Goal: Task Accomplishment & Management: Manage account settings

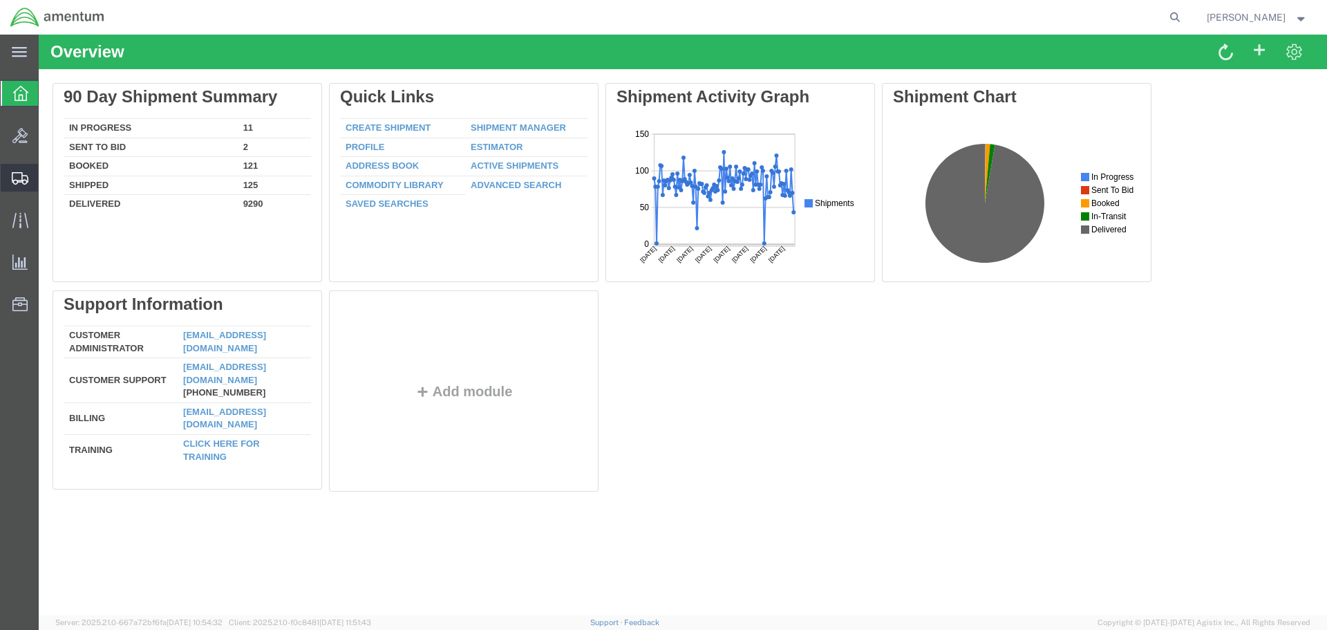
click at [0, 0] on span "Create Shipment" at bounding box center [0, 0] width 0 height 0
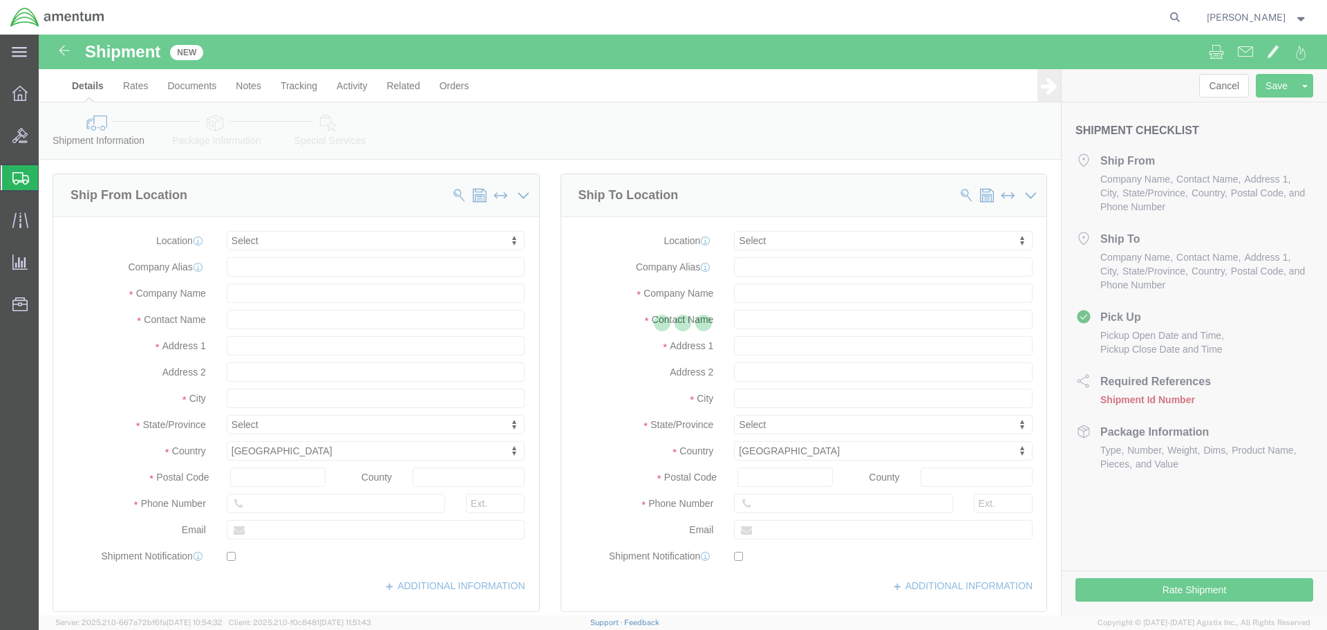
select select
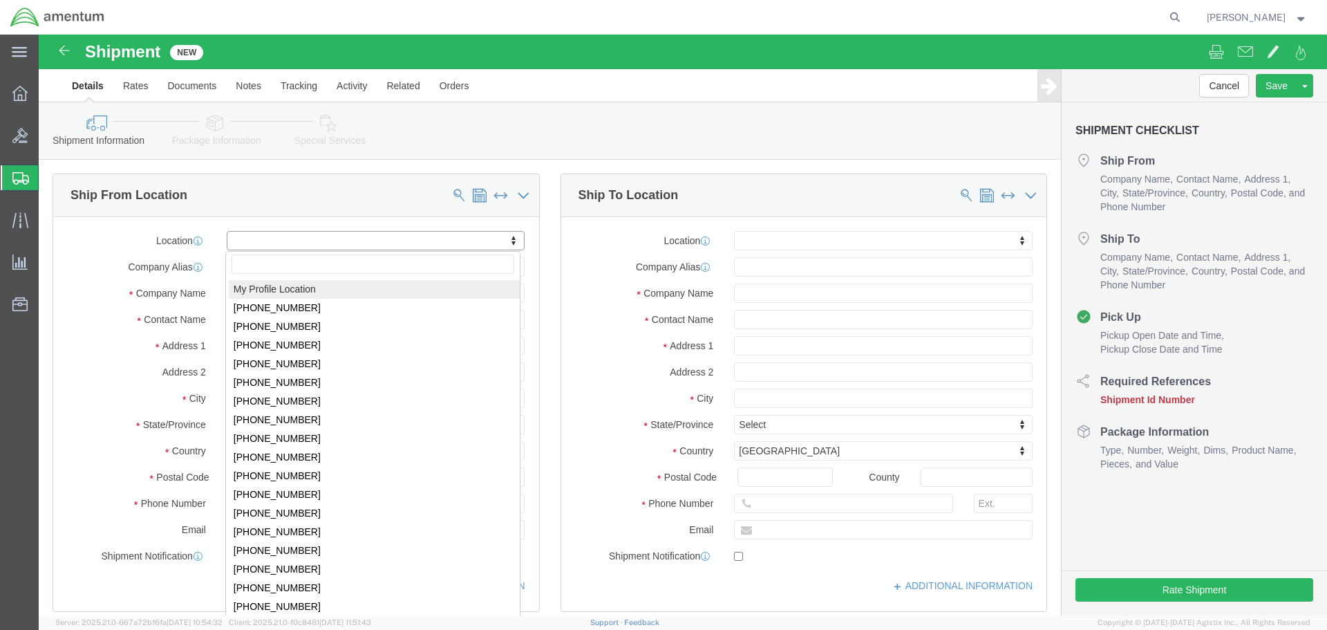
select select "MYPROFILE"
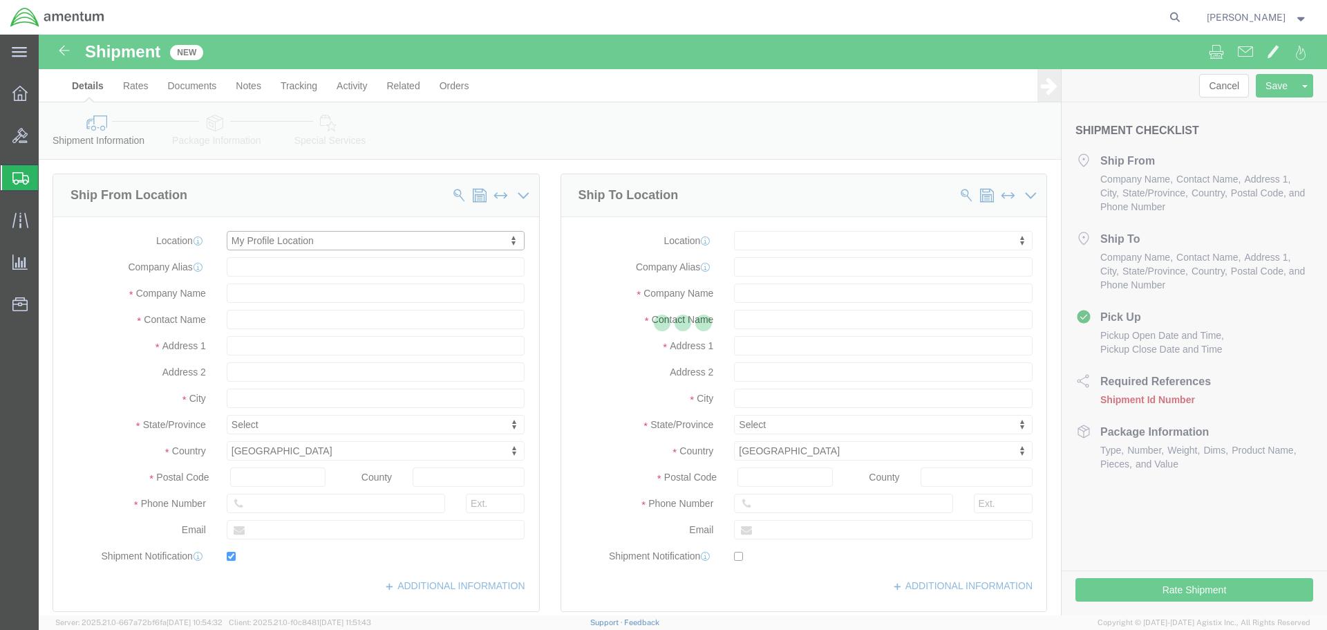
type input "Amentum Services, Inc."
type input "[PERSON_NAME]"
type input "[STREET_ADDRESS]"
type input "[GEOGRAPHIC_DATA]"
type input "92154"
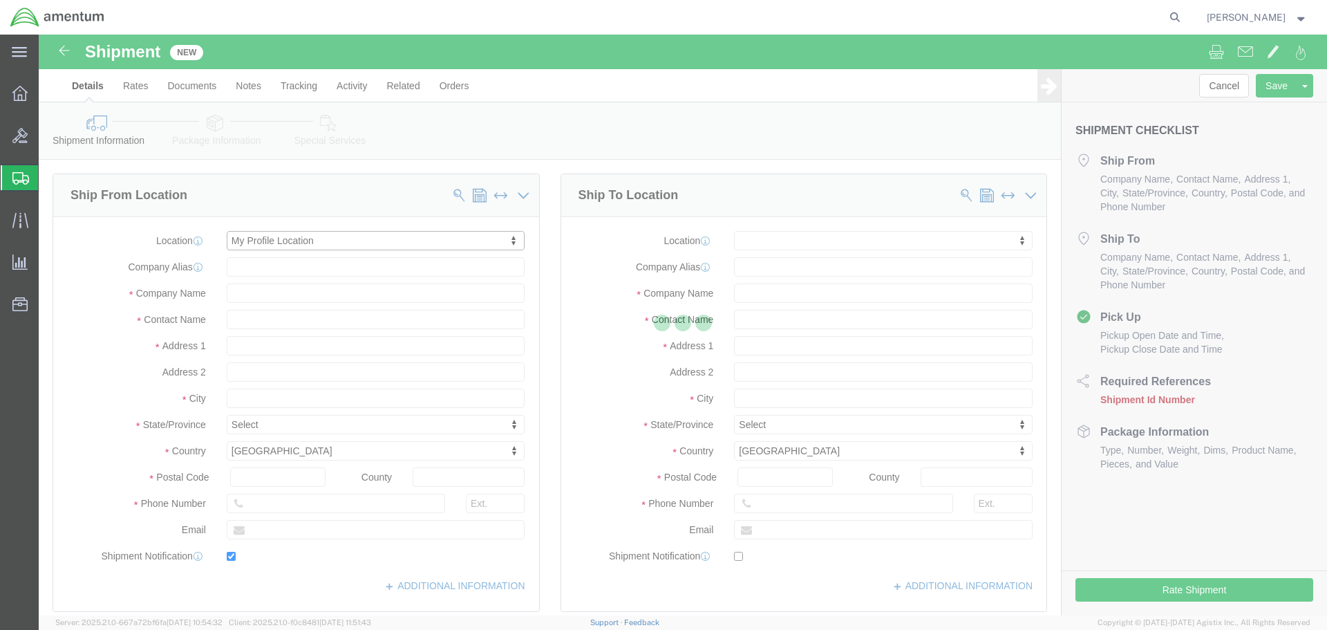
type input "[PHONE_NUMBER]"
type input "[PERSON_NAME][EMAIL_ADDRESS][PERSON_NAME][DOMAIN_NAME]"
checkbox input "true"
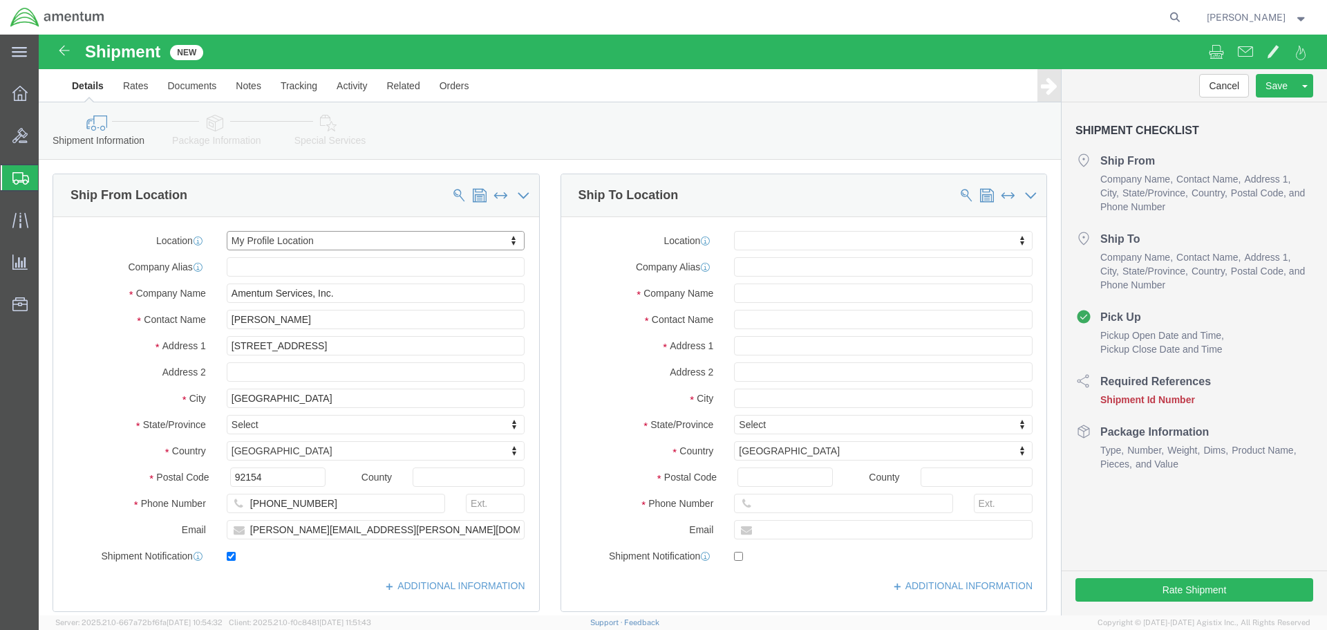
select select "CA"
type input "a"
click input "text"
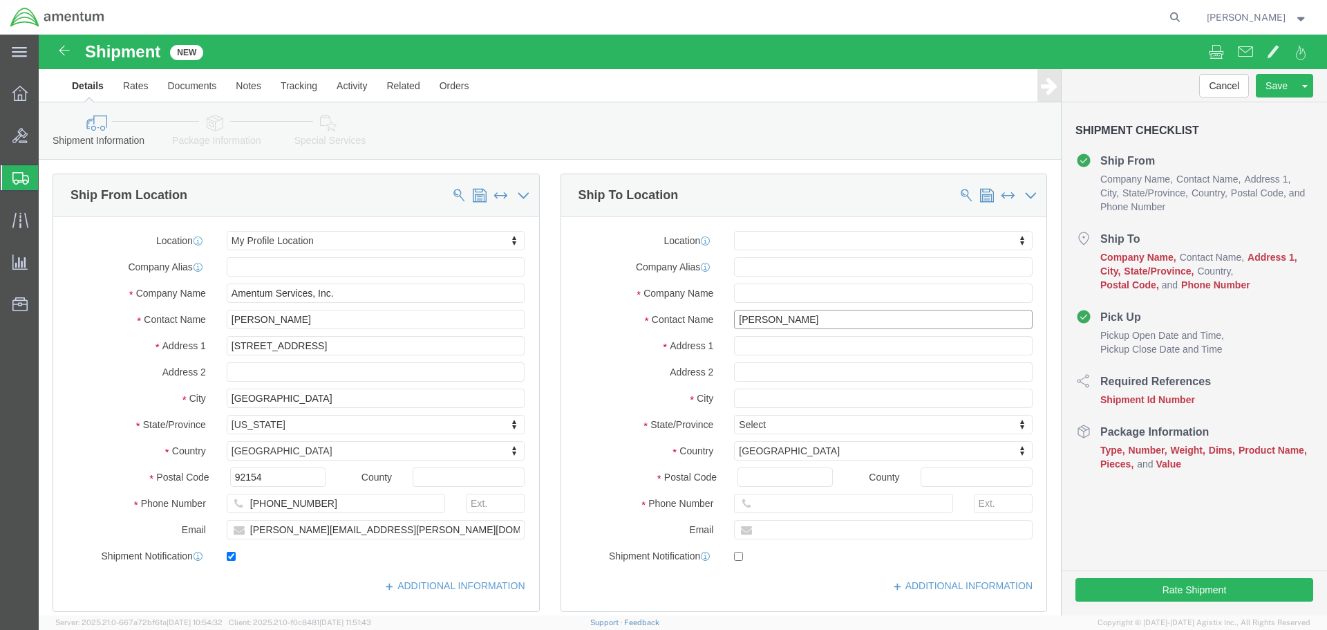
type input "[PERSON_NAME]"
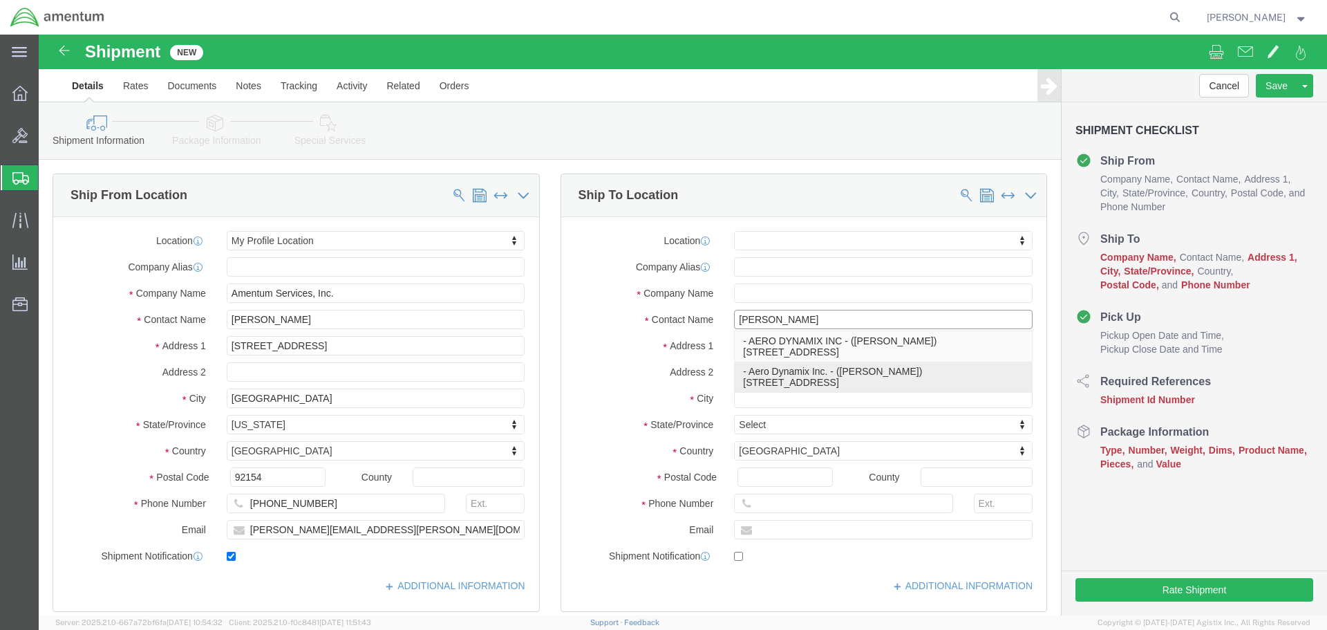
click p "- Aero Dynamix Inc. - ([PERSON_NAME]) [STREET_ADDRESS]"
select select
type input "Aero Dynamix Inc."
type input "[PERSON_NAME]"
type input "[STREET_ADDRESS]"
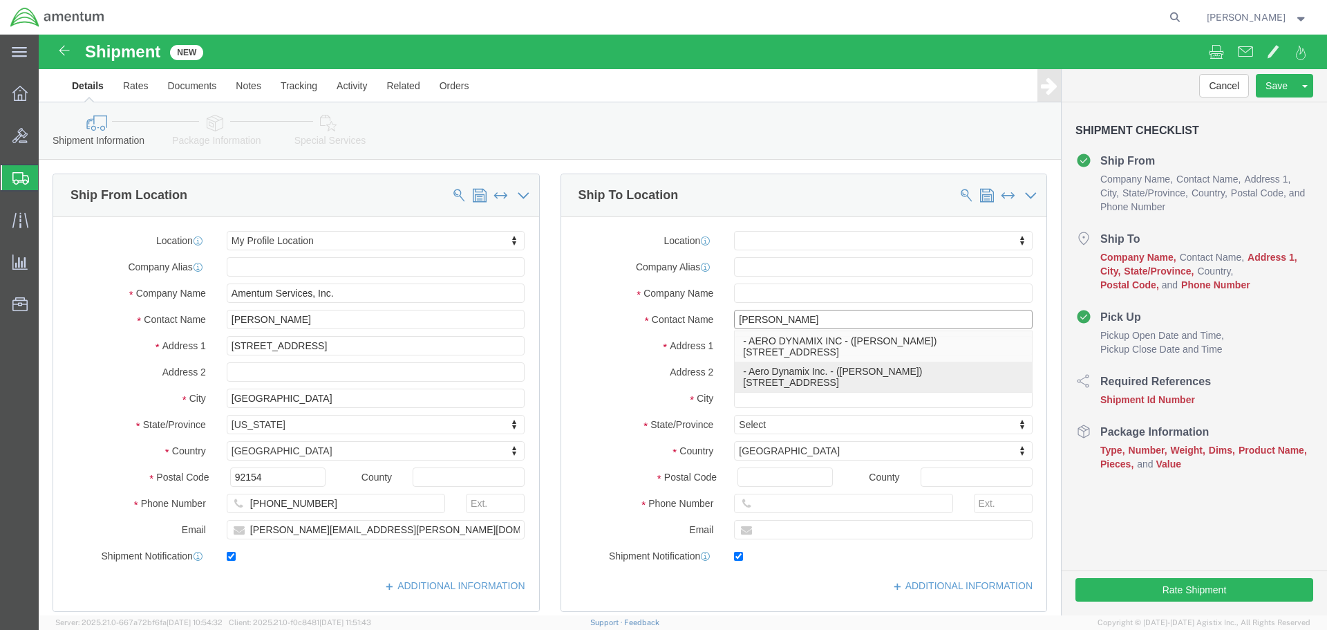
type input "Euless"
type input "76040"
type input "[PHONE_NUMBER]"
type input "108"
type input "[EMAIL_ADDRESS][DOMAIN_NAME]"
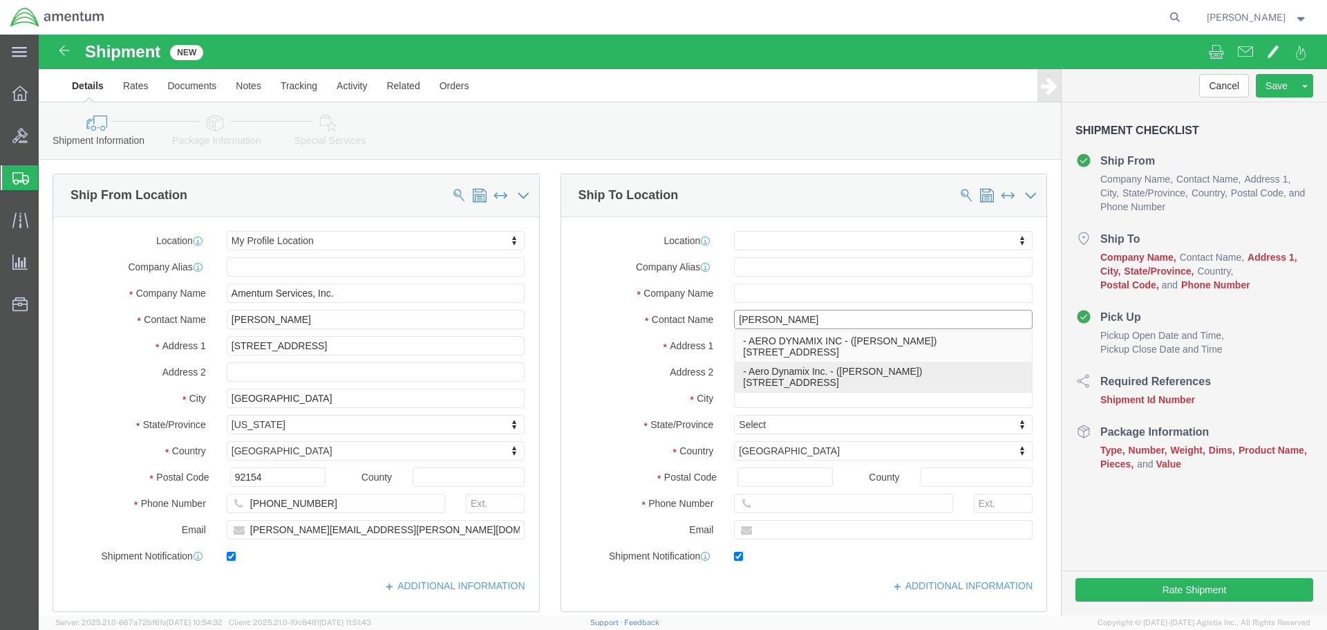
checkbox input "true"
select select "[GEOGRAPHIC_DATA]"
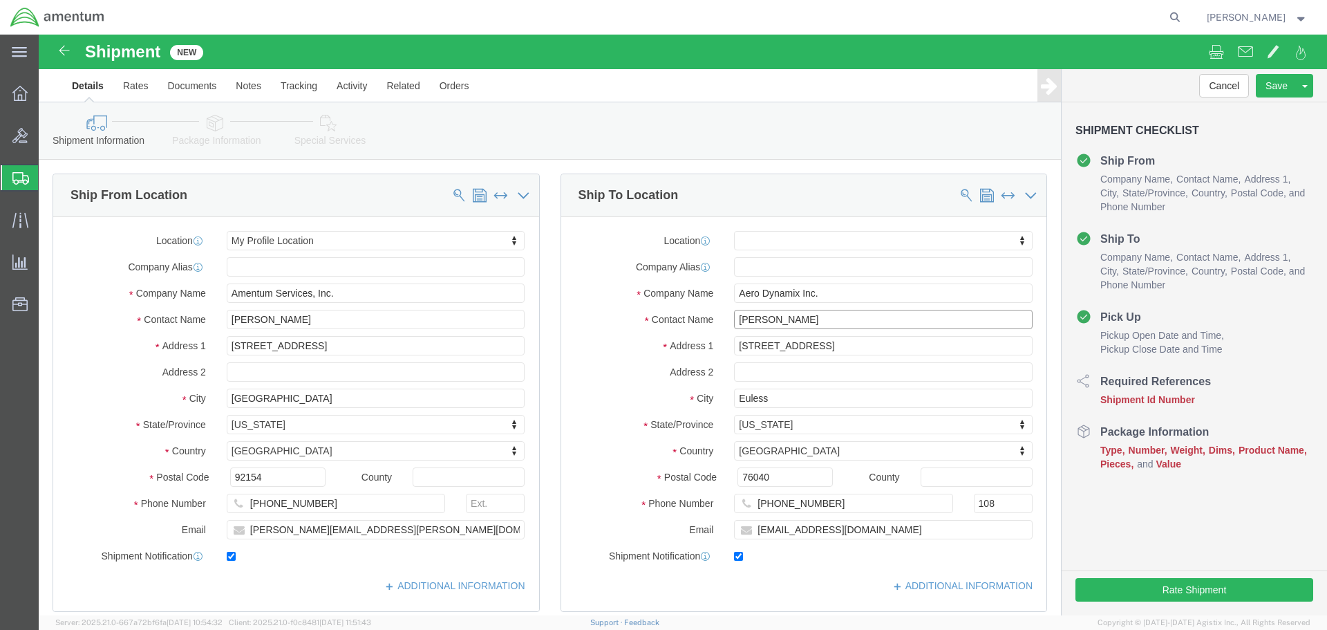
type input "[PERSON_NAME]"
click input "checkbox"
checkbox input "false"
click div "Location My Profile Location [PHONE_NUMBER] [PHONE_NUMBER] [PHONE_NUMBER] [PHON…"
click input "text"
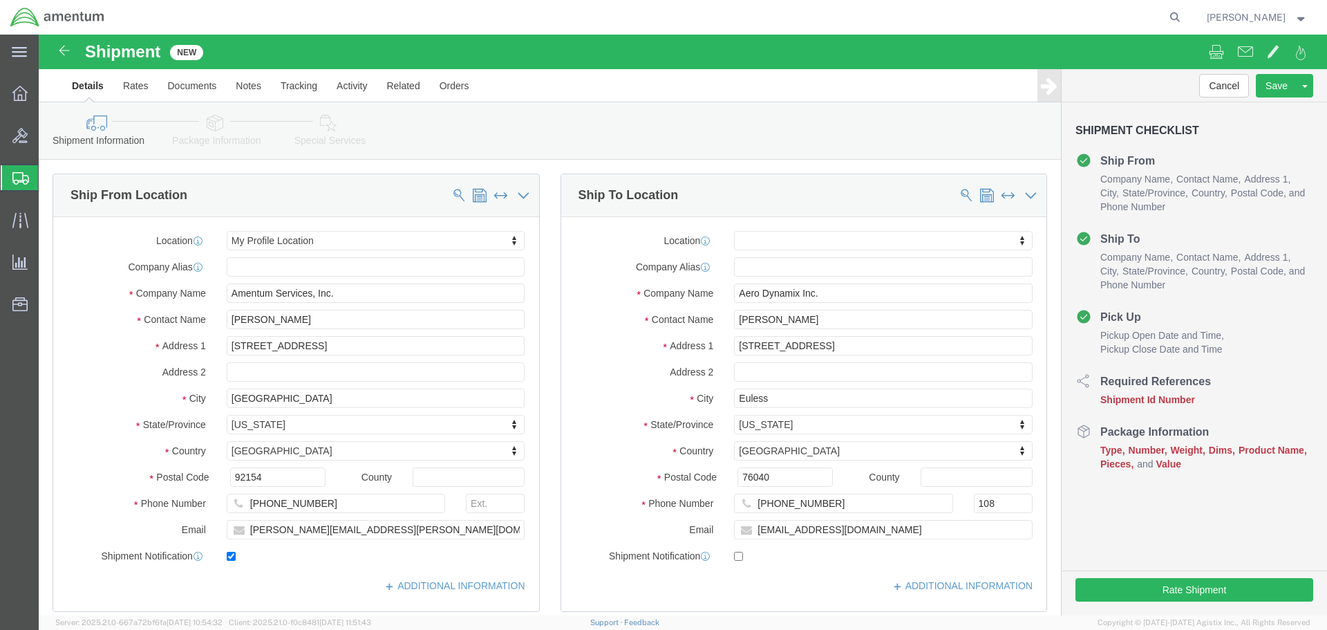
click div "Location My Profile Location [PHONE_NUMBER] [PHONE_NUMBER] [PHONE_NUMBER] [PHON…"
click input "[PERSON_NAME]"
type input "[PERSON_NAME]"
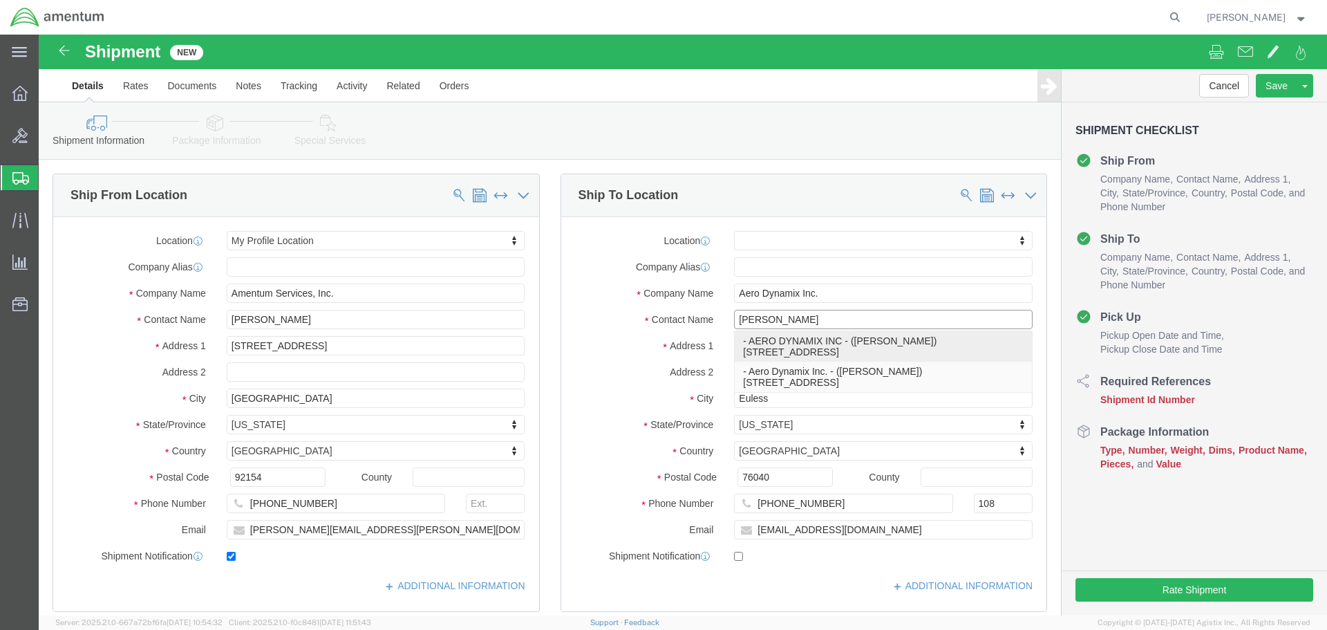
click p "- AERO DYNAMIX INC - ([PERSON_NAME]) [STREET_ADDRESS]"
select select
type input "AERO DYNAMIX INC"
type input "[PERSON_NAME]"
type input "[STREET_ADDRESS]"
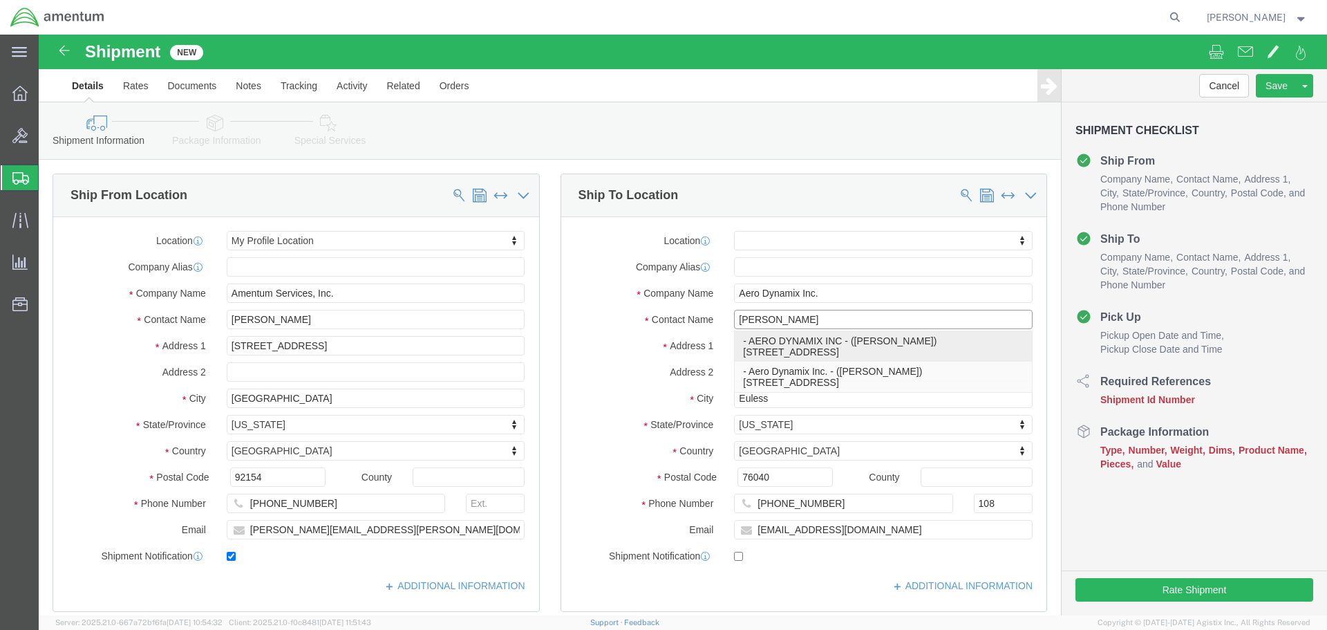
type input "EULESS"
select select "[GEOGRAPHIC_DATA]"
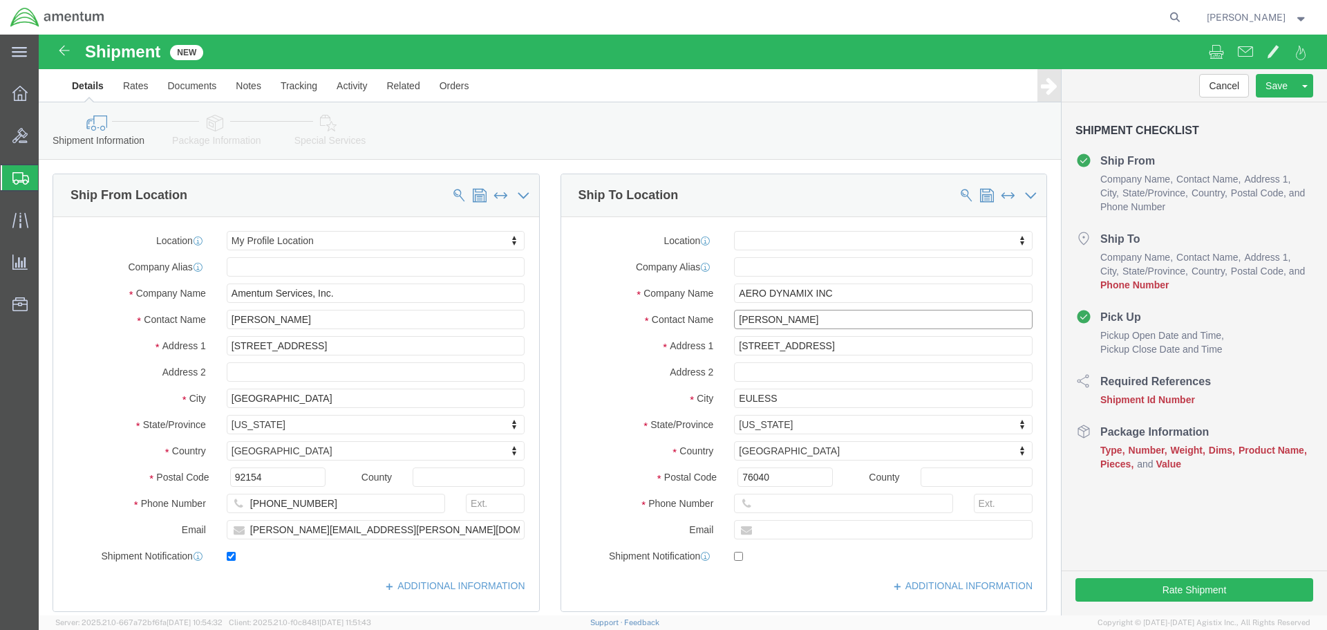
type input "[PERSON_NAME]"
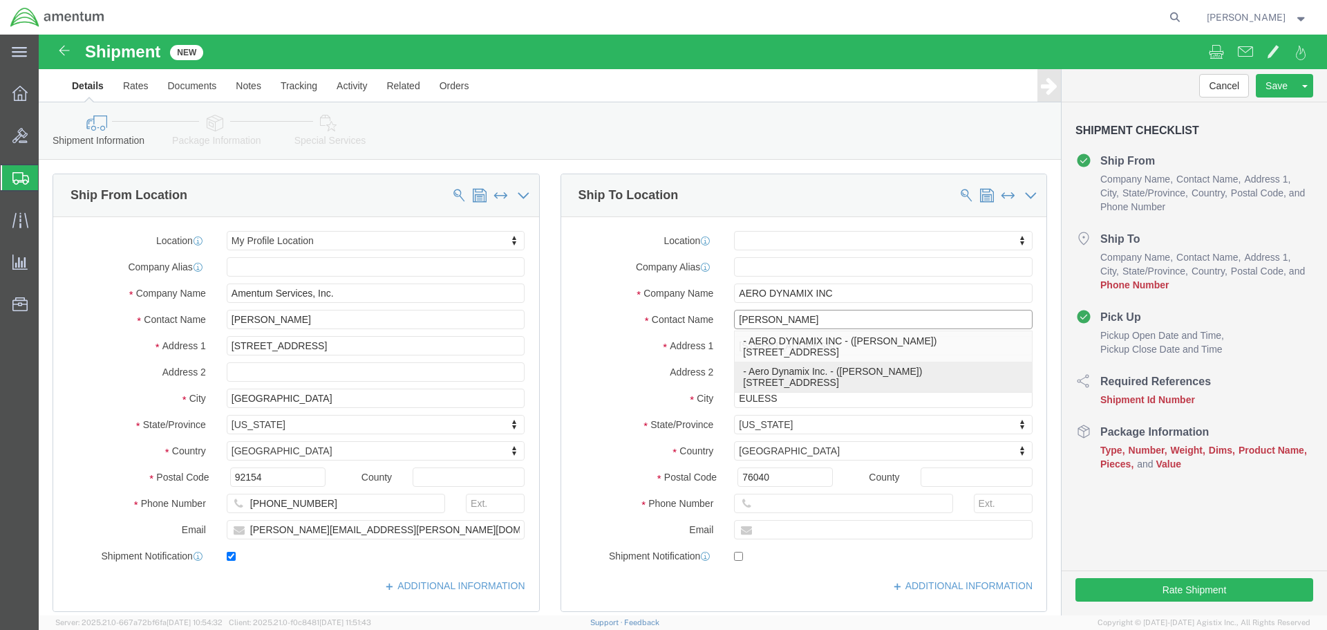
click p "- Aero Dynamix Inc. - ([PERSON_NAME]) [STREET_ADDRESS]"
select select
type input "Aero Dynamix Inc."
type input "[PERSON_NAME]"
type input "[STREET_ADDRESS]"
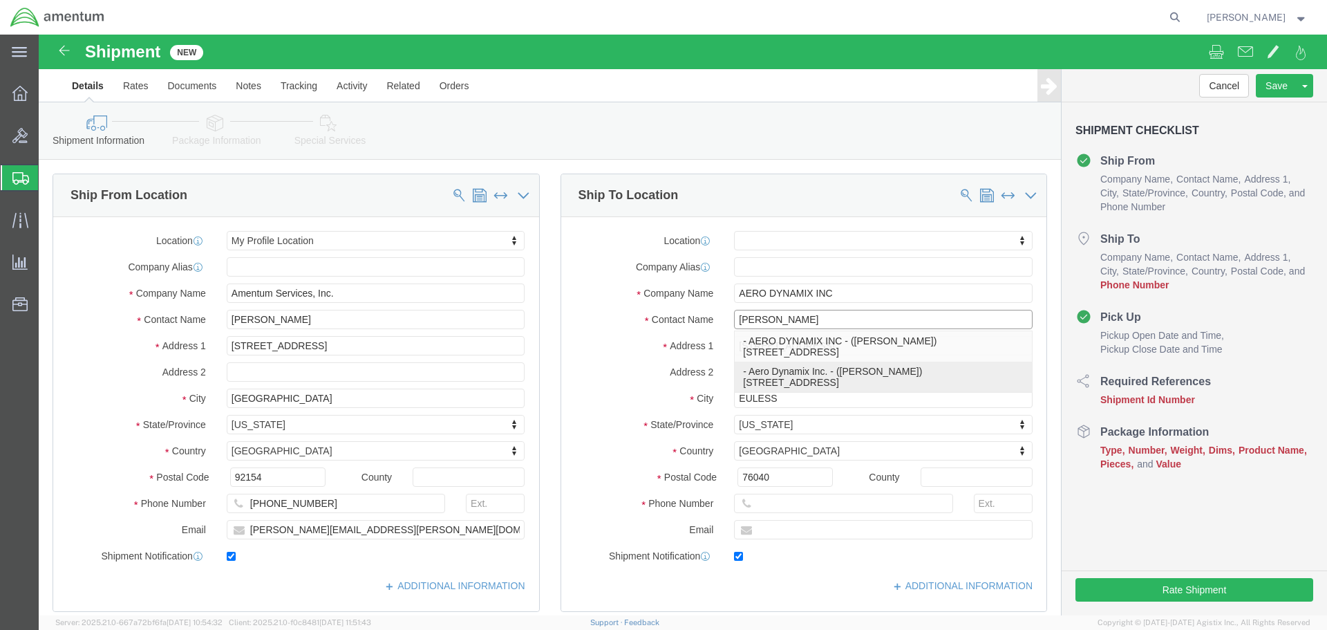
type input "Euless"
type input "[PHONE_NUMBER]"
type input "108"
type input "[EMAIL_ADDRESS][DOMAIN_NAME]"
checkbox input "true"
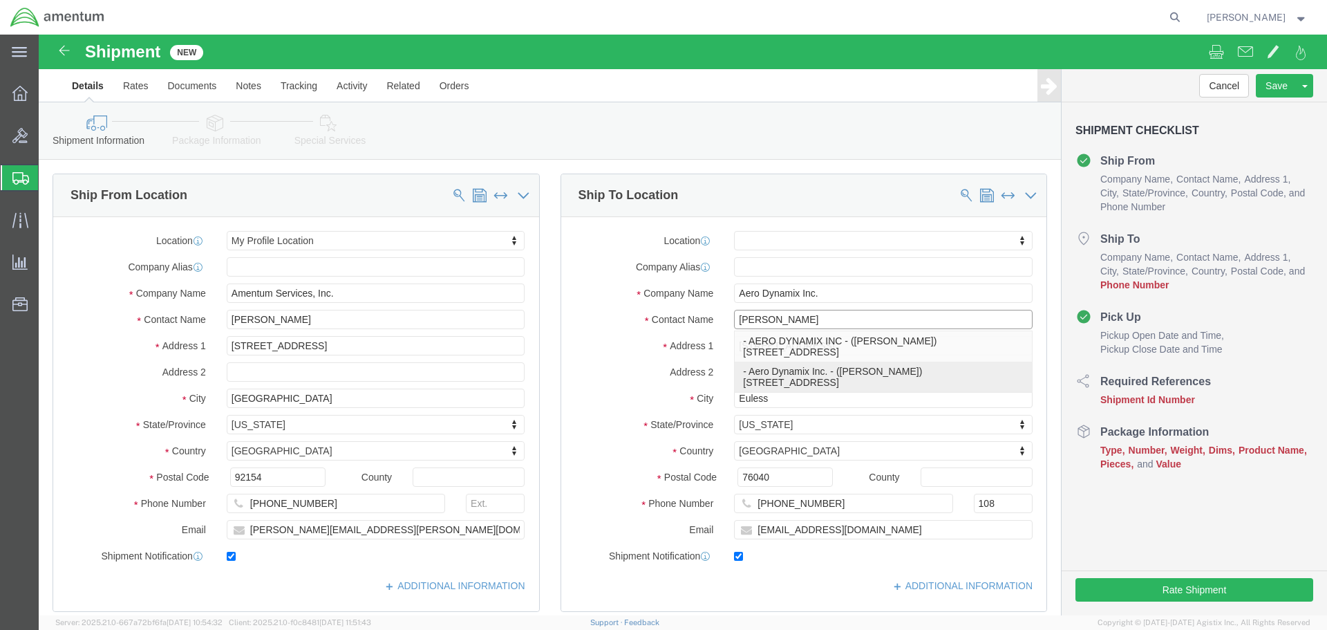
select select "[GEOGRAPHIC_DATA]"
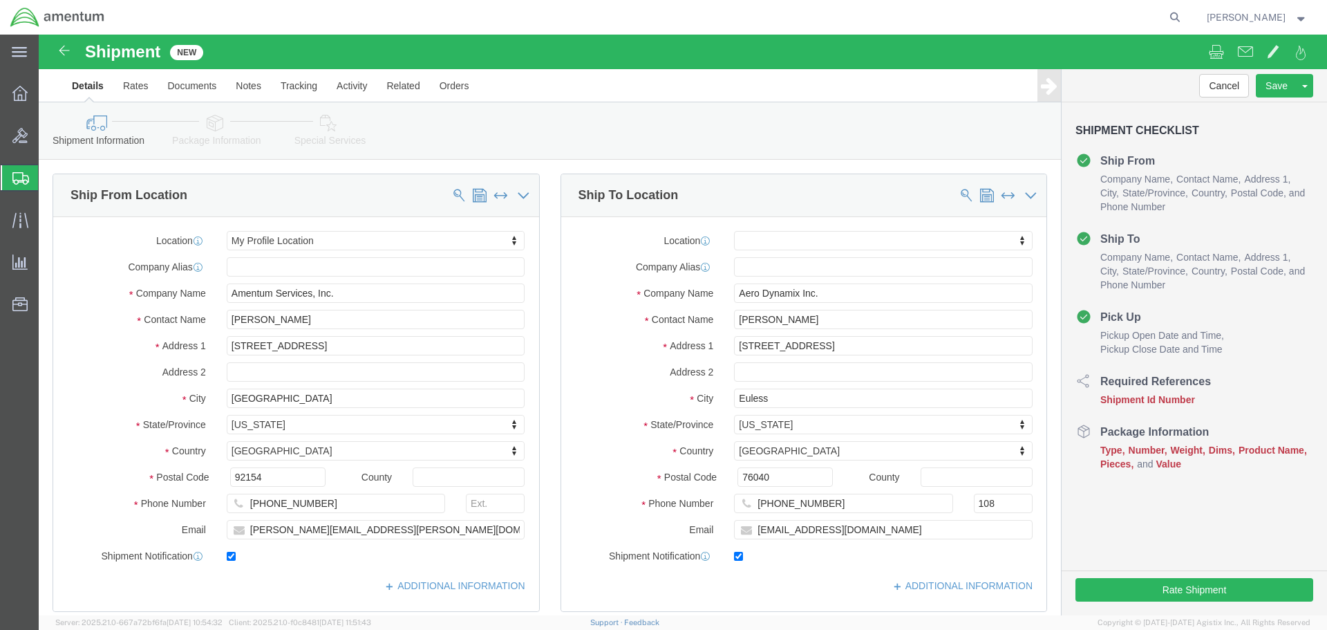
click label
click input "checkbox"
checkbox input "false"
click input "text"
type input "Suite 100"
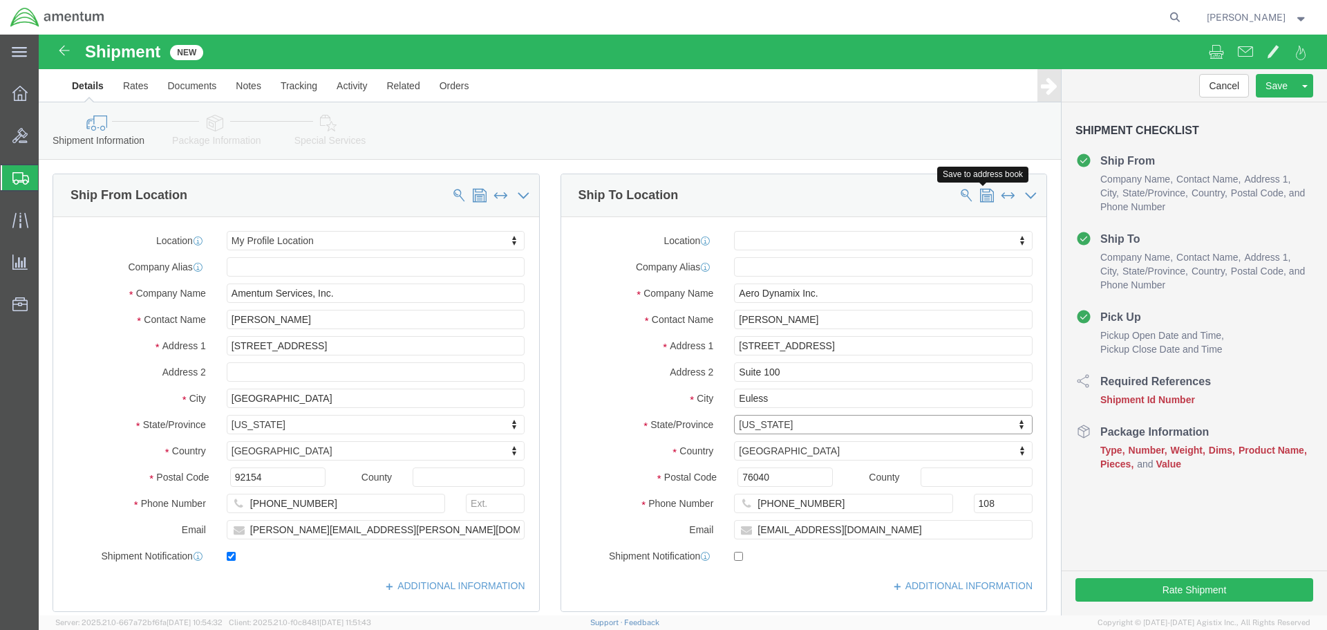
click span
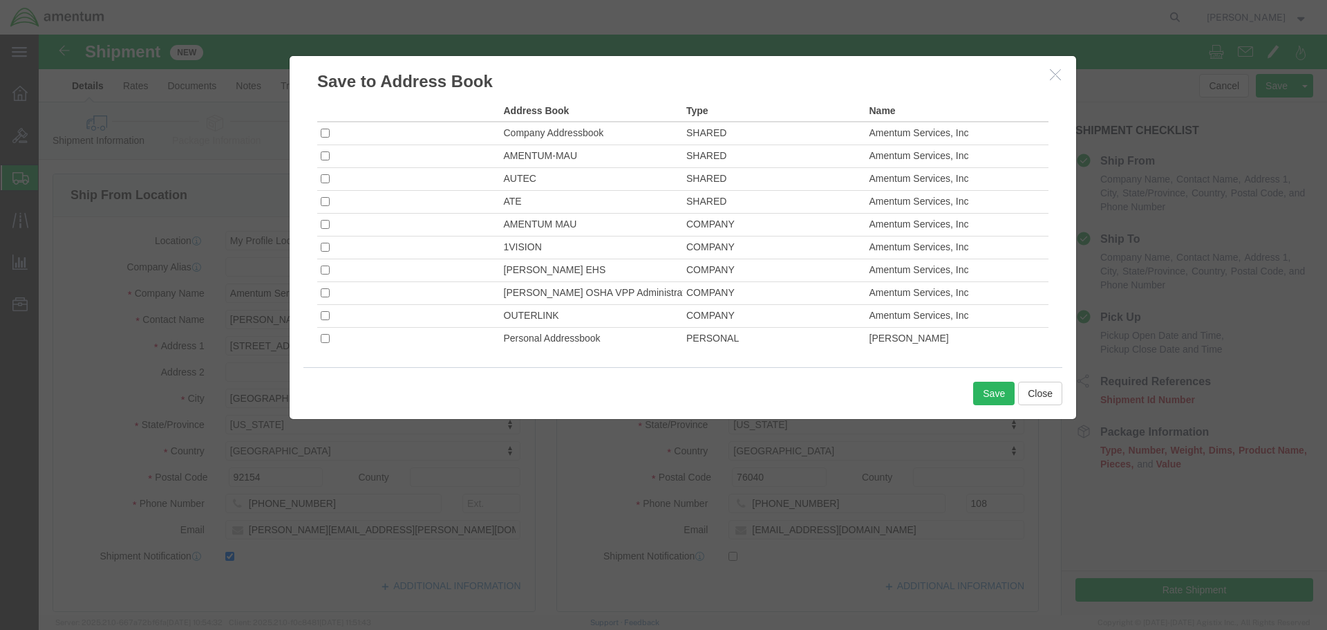
click td
click input "checkbox"
checkbox input "true"
click button "Save"
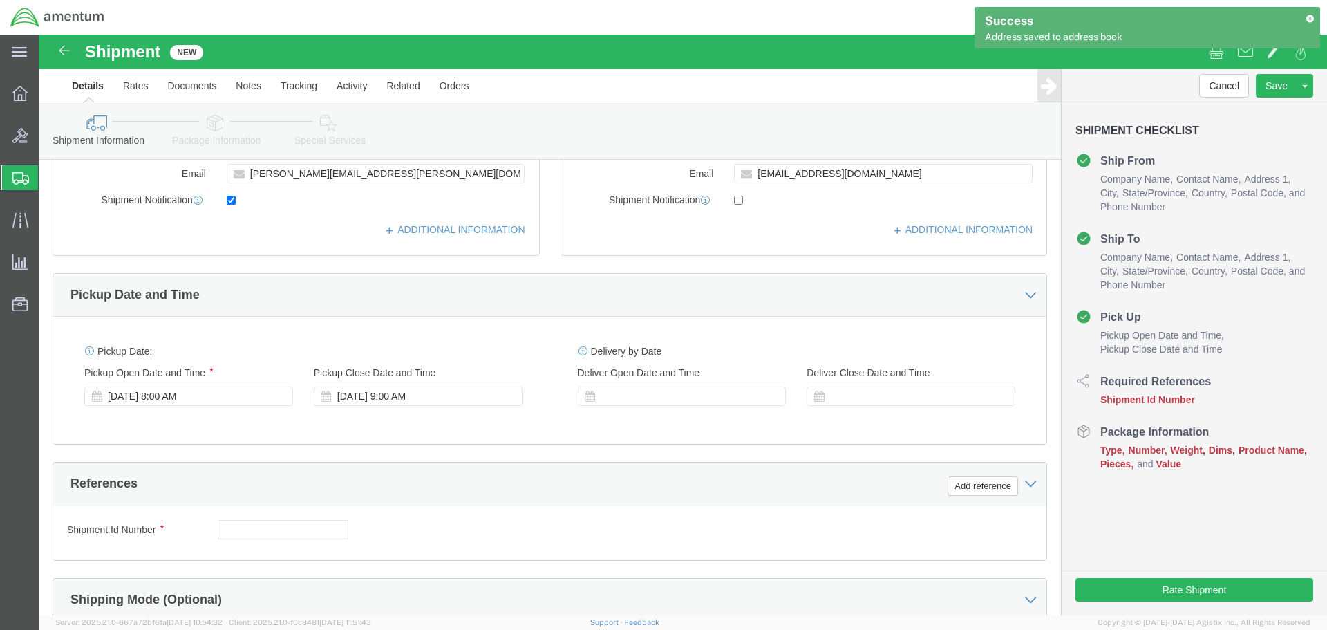
scroll to position [484, 0]
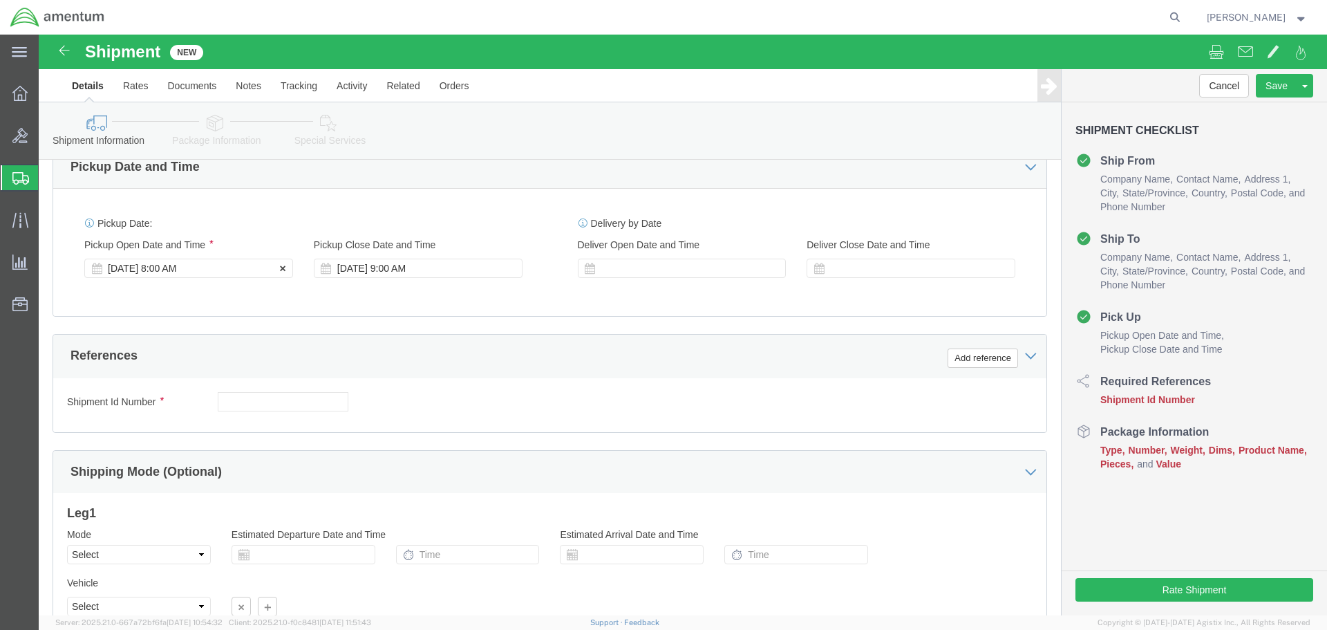
click div "[DATE] 8:00 AM"
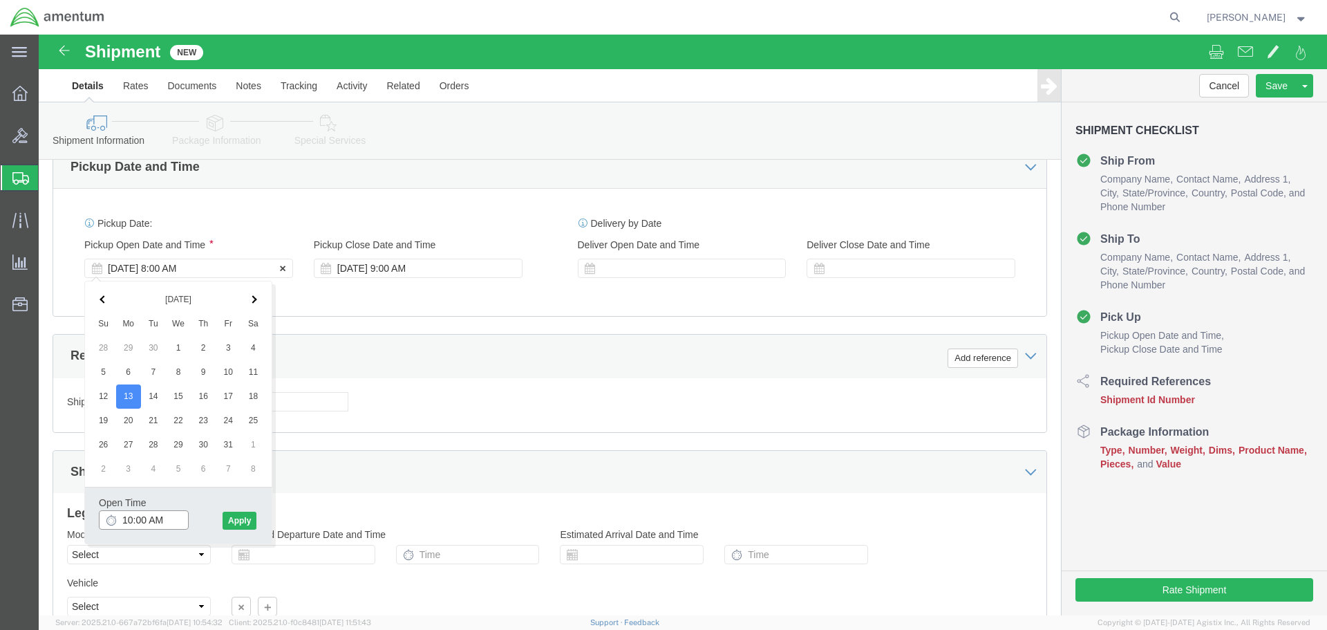
type input "11:00 AM"
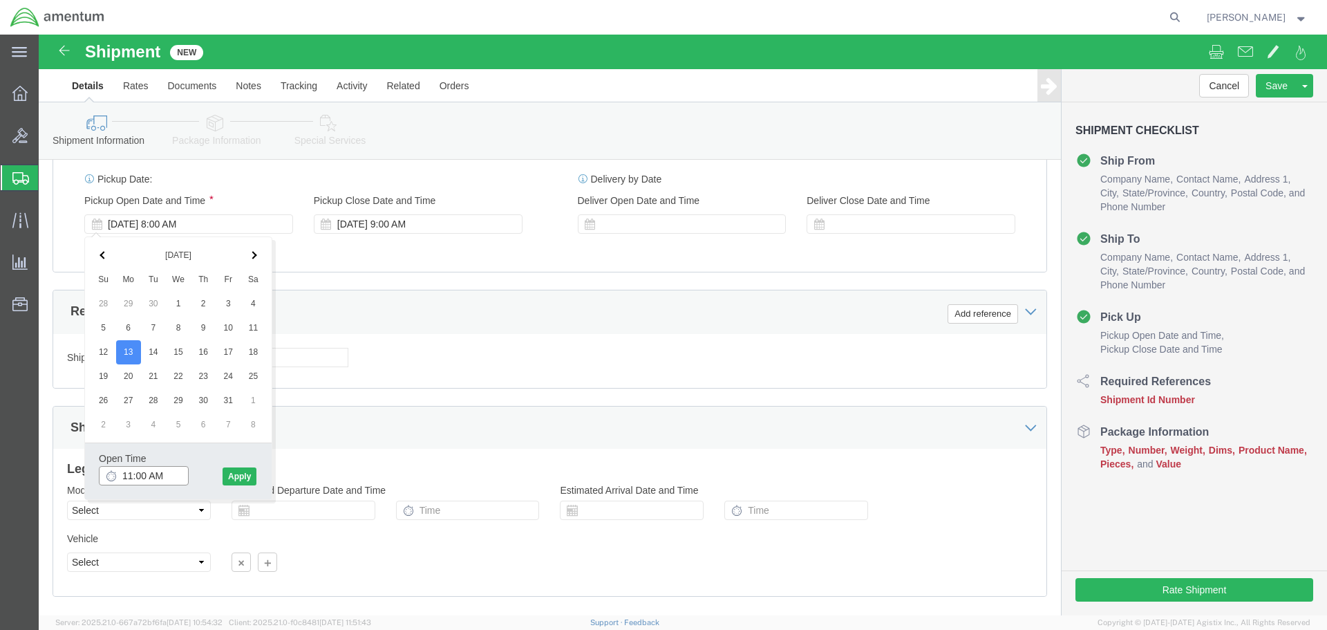
scroll to position [553, 0]
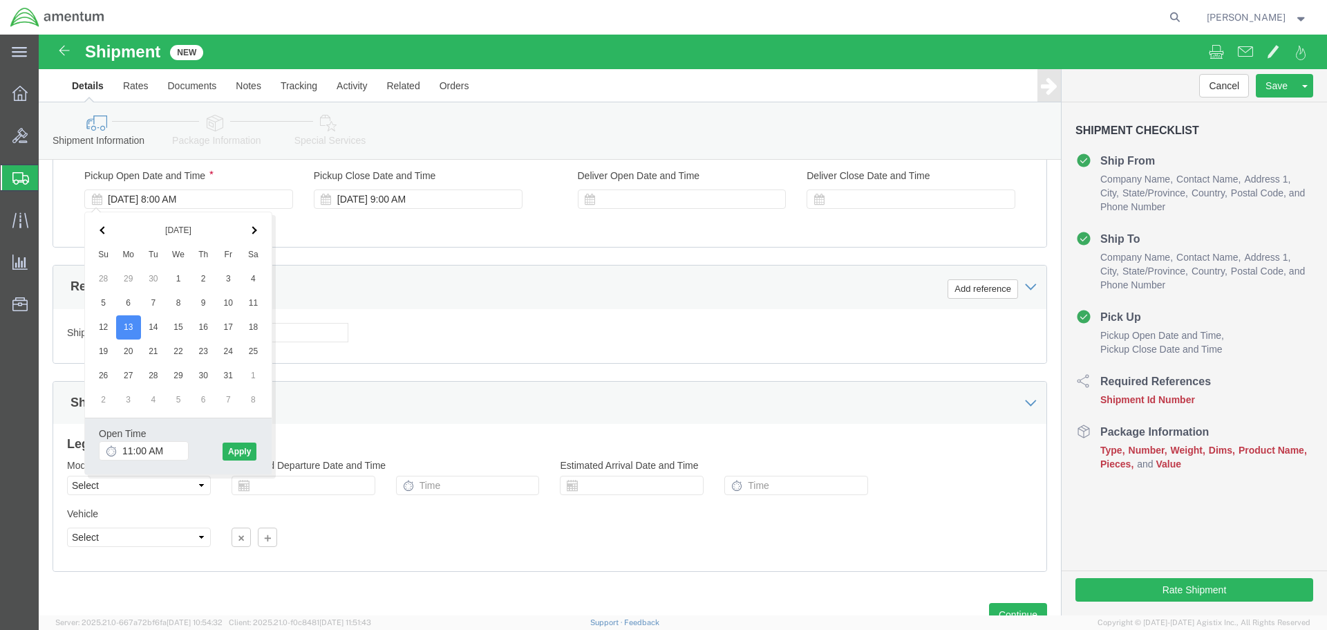
click div
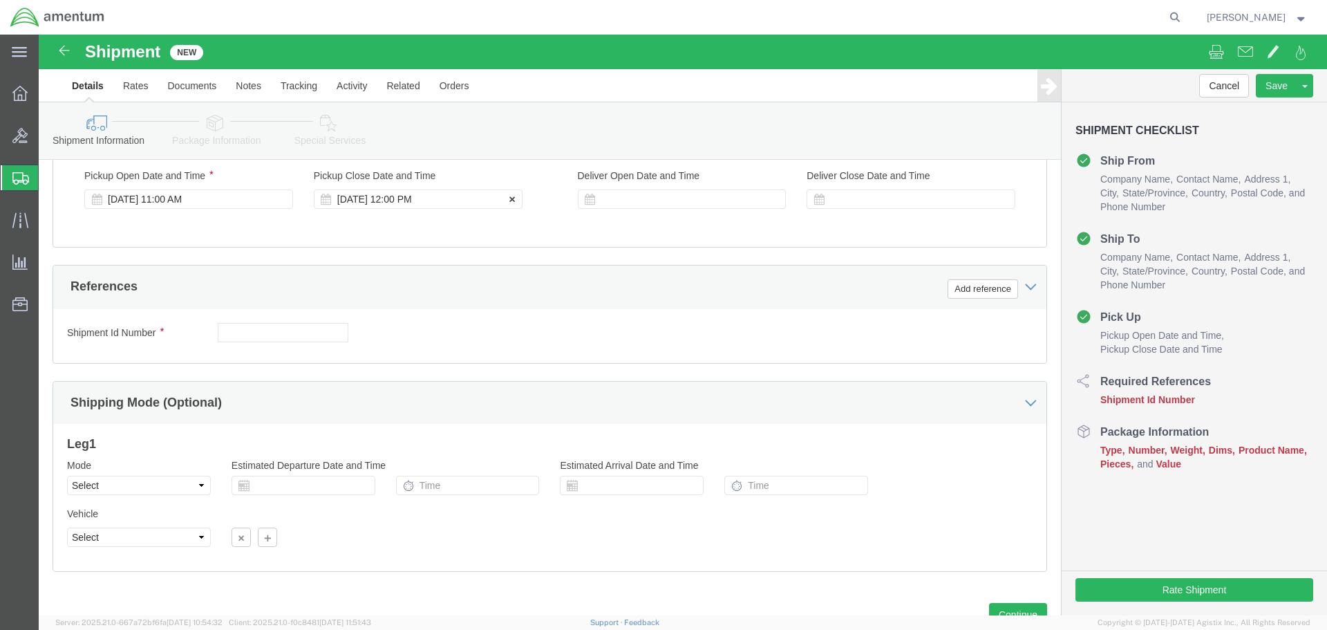
click div "[DATE] 12:00 PM"
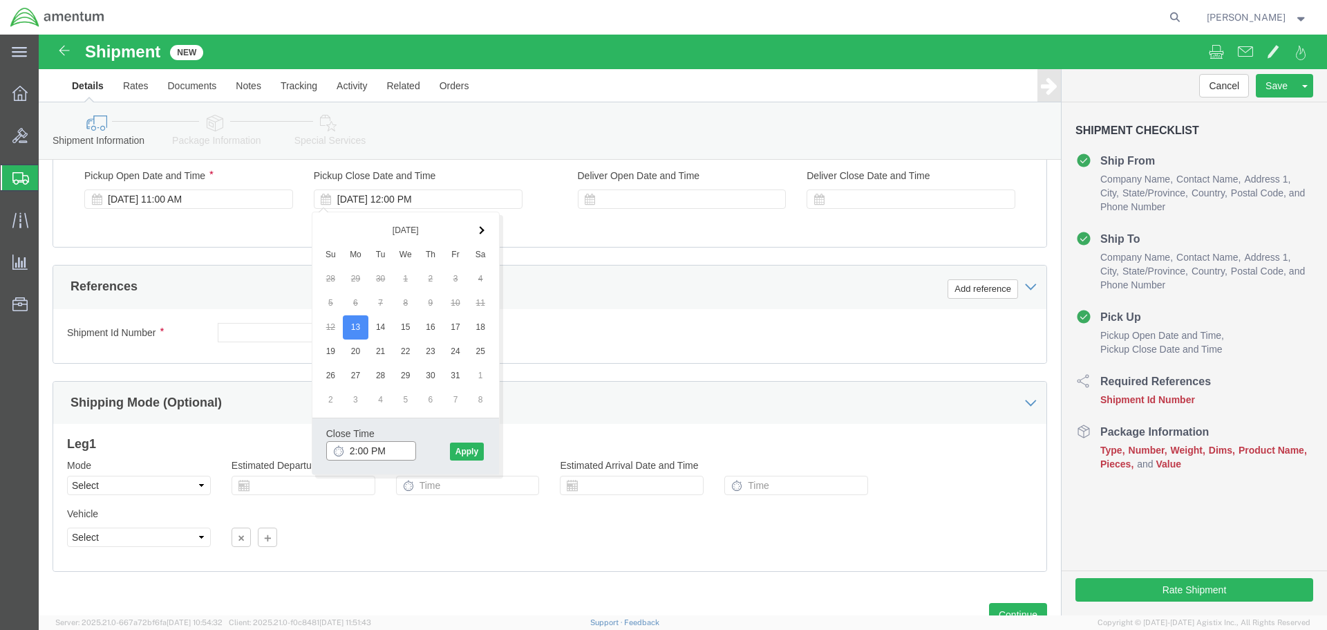
type input "3:00 PM"
click button "Apply"
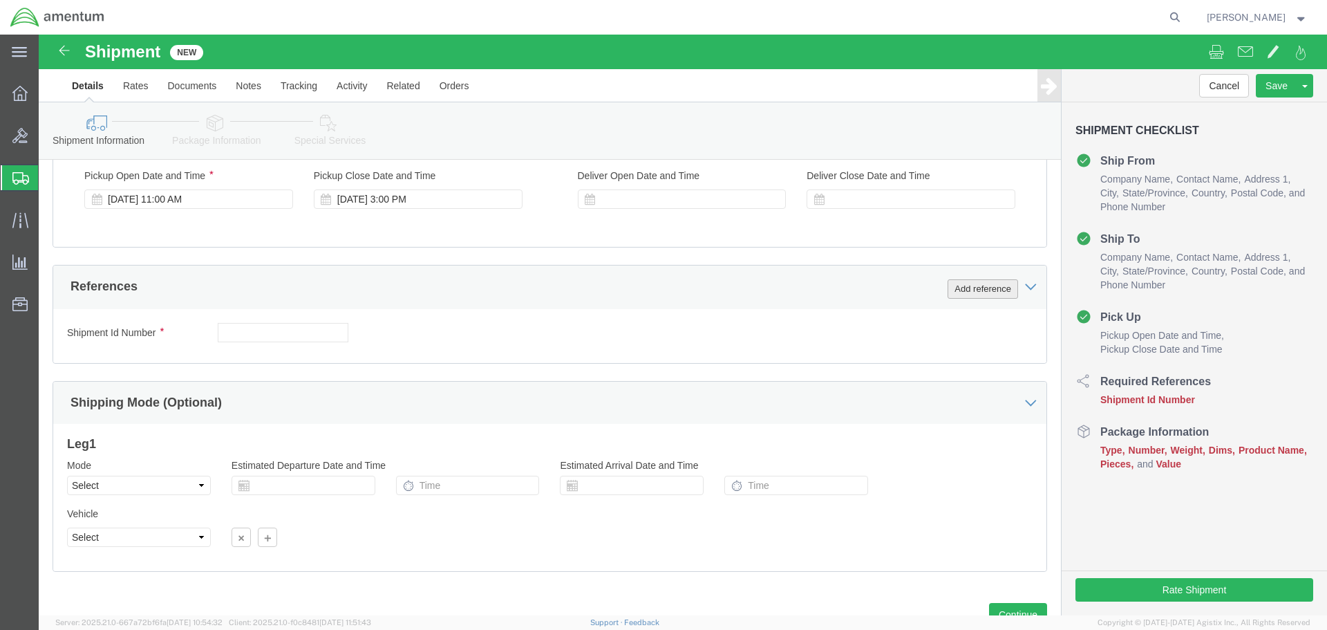
click button "Add reference"
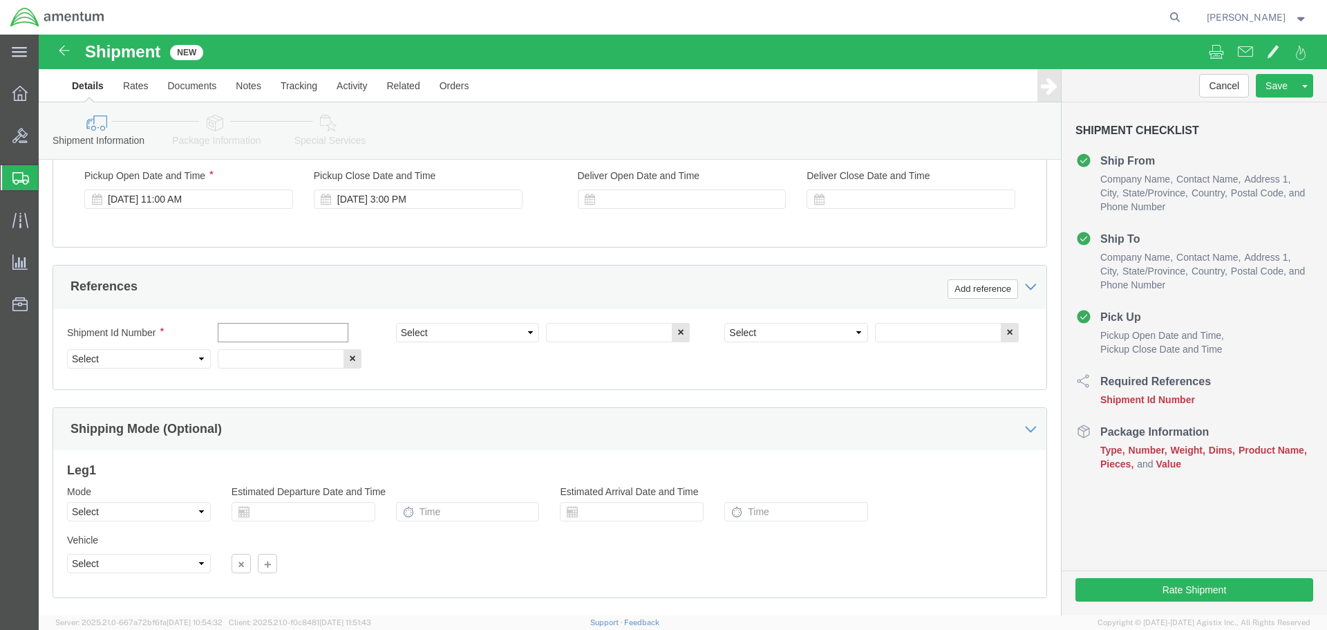
click input "text"
type input "5481-202920"
select select "PROJNUM"
type input "6118.04.03.2219.000.SDC.0000"
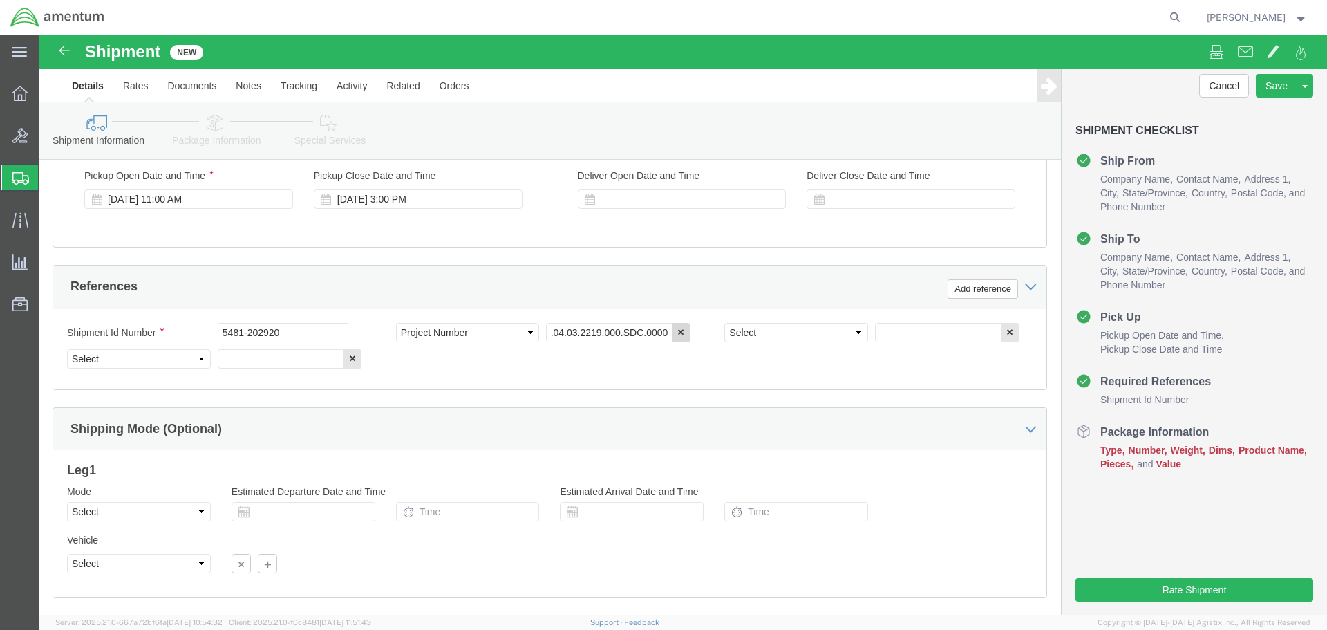
scroll to position [0, 0]
select select "DEPT"
type input "CBP"
select select "CUSTREF"
type input "NVG HSI INDICATOR"
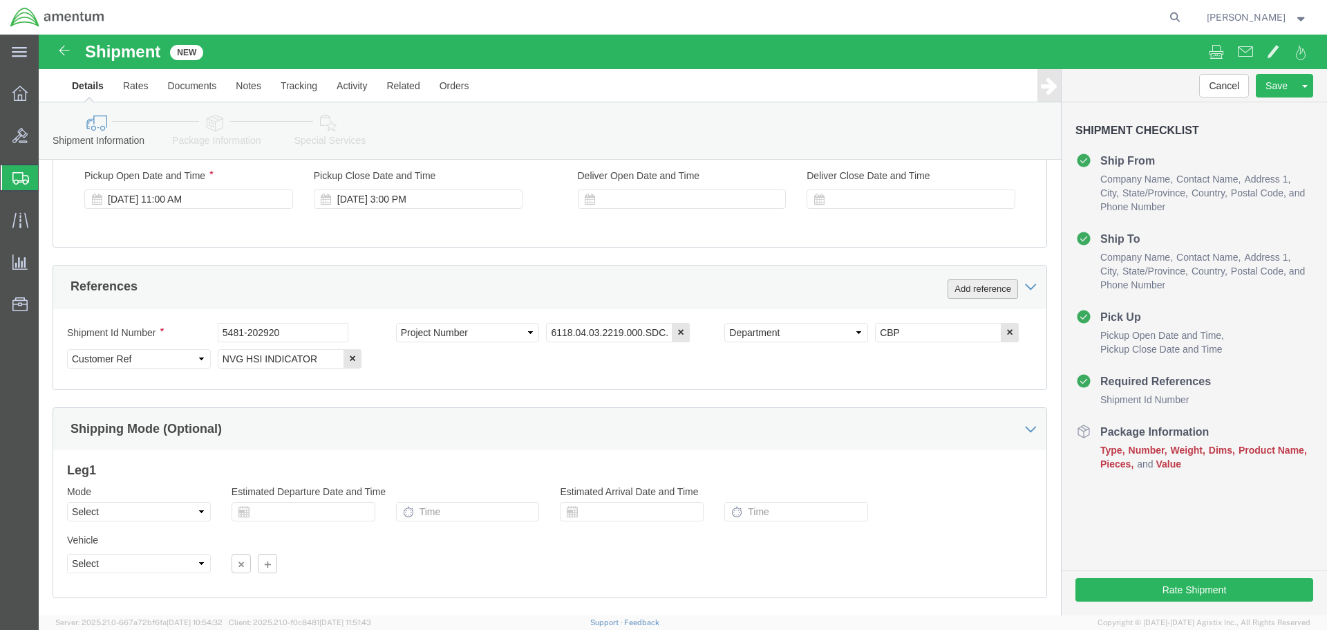
click button "Add reference"
click select "Select Account Type Activity ID Airline Appointment Number ASN Batch Request # …"
select select "PURCHORD"
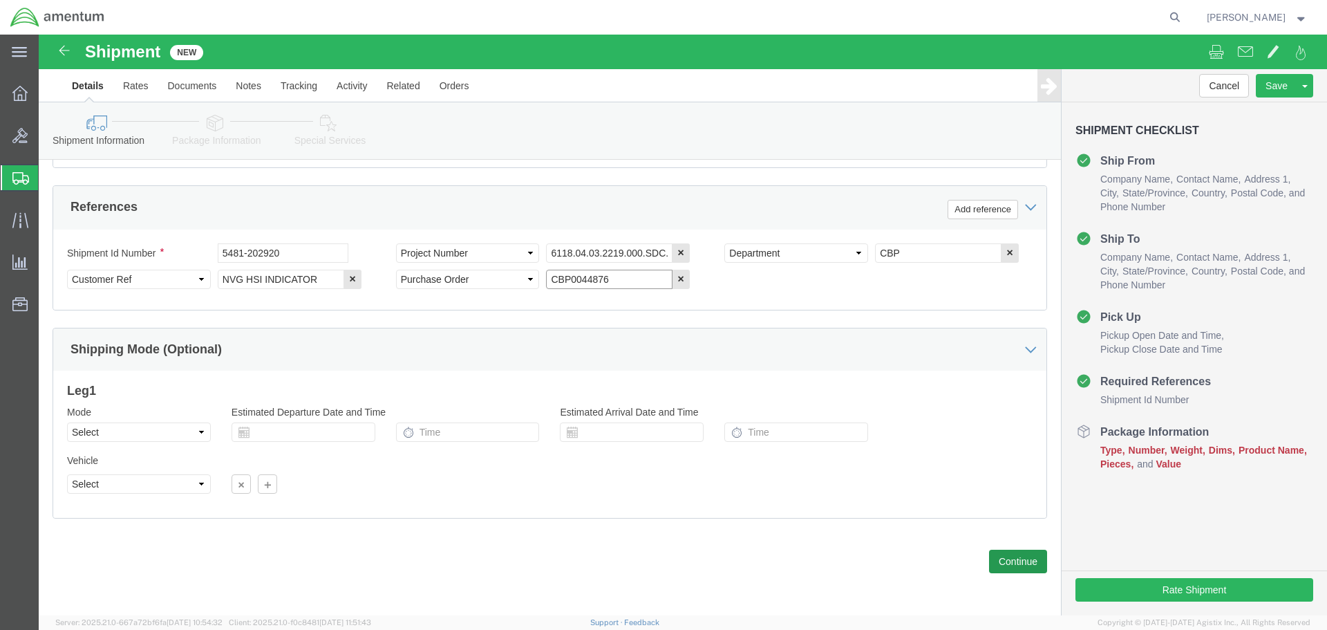
type input "CBP0044876"
click button "Continue"
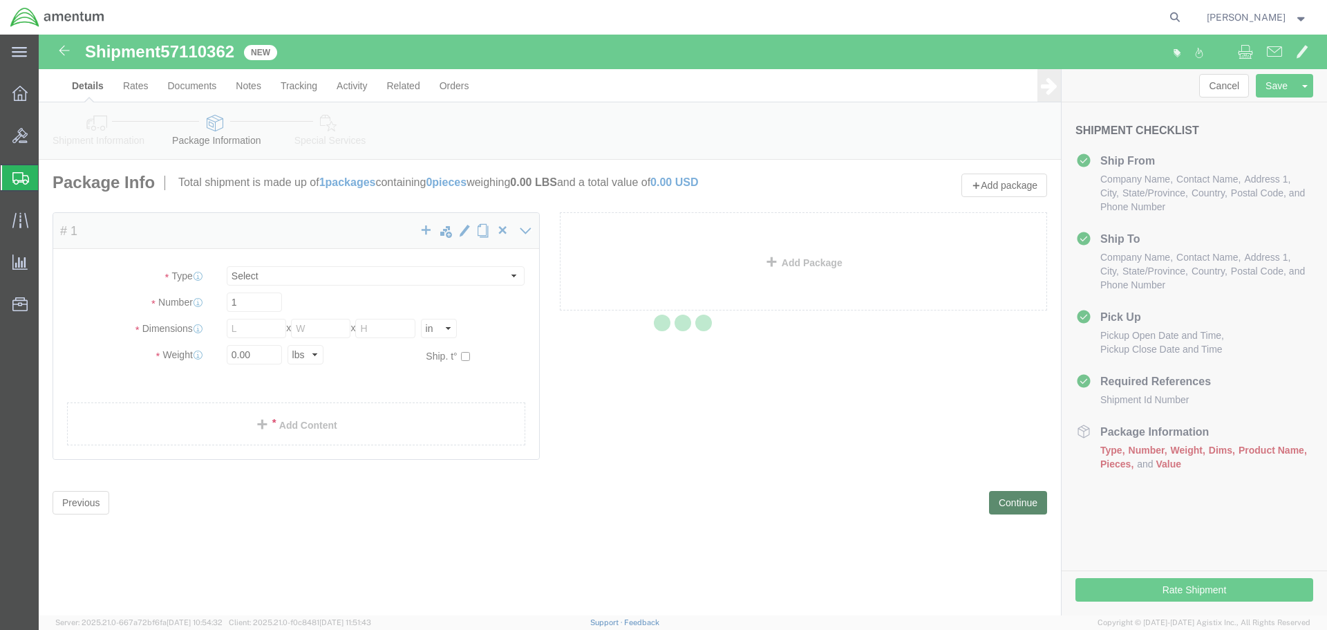
select select "CBOX"
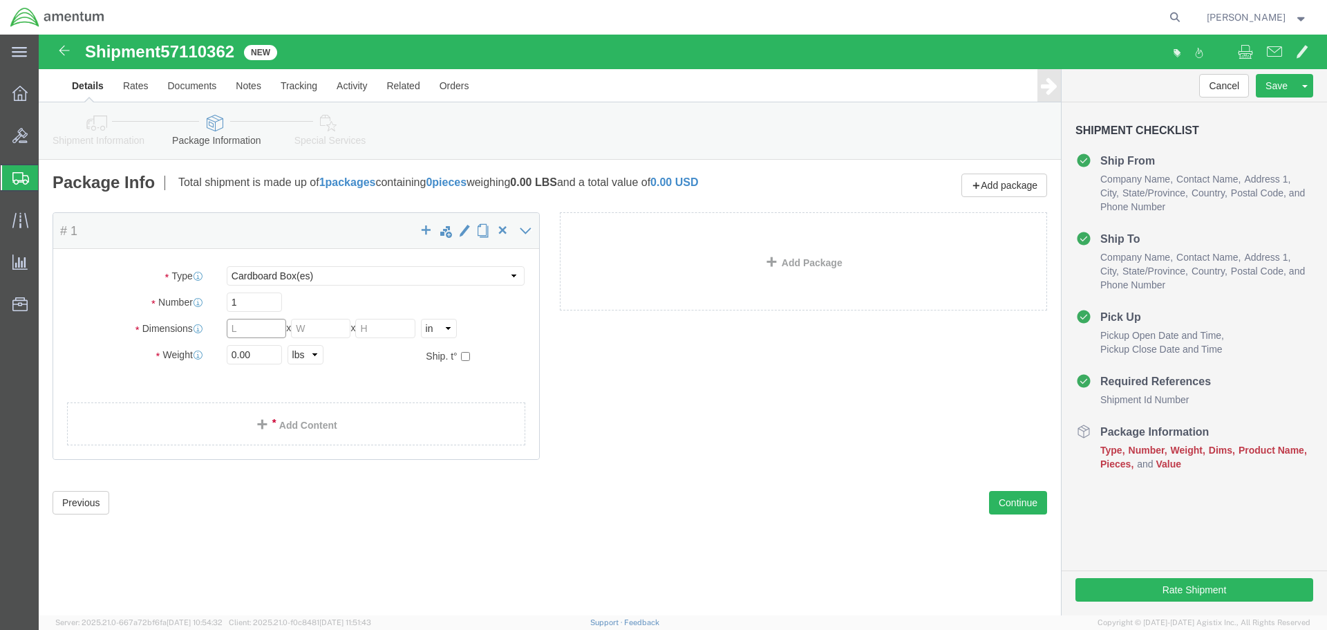
click input "text"
type input "12"
type input "9"
type input "6"
type input "4"
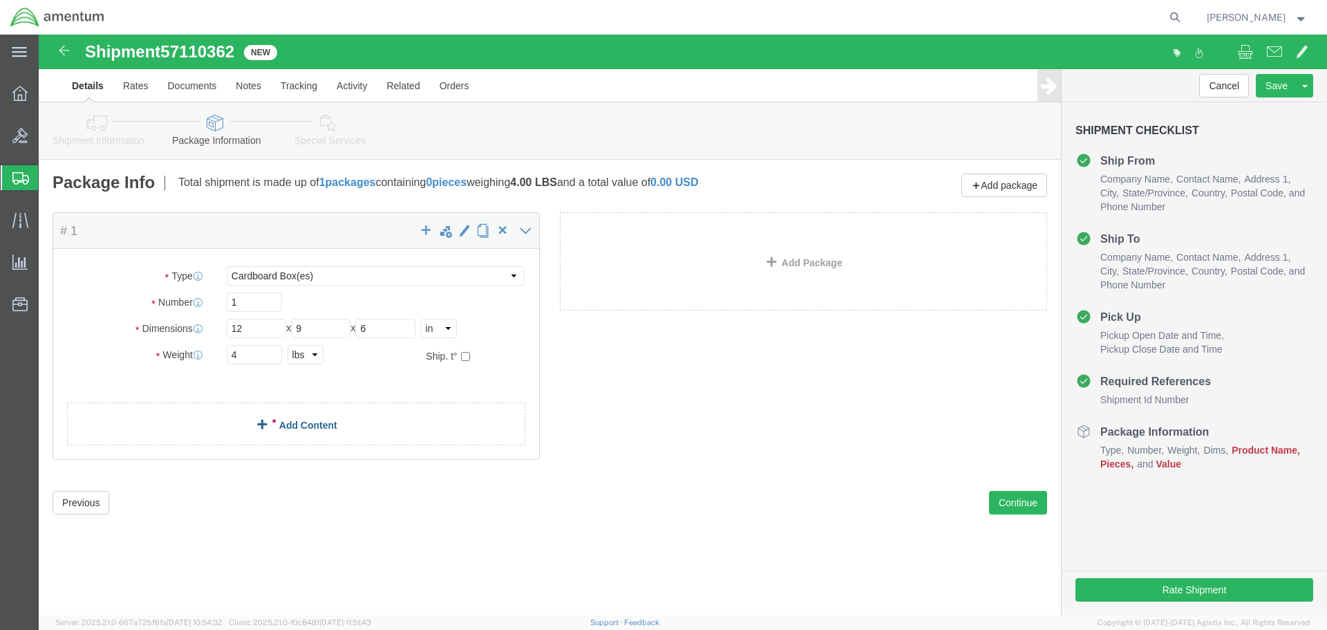
click link "Add Content"
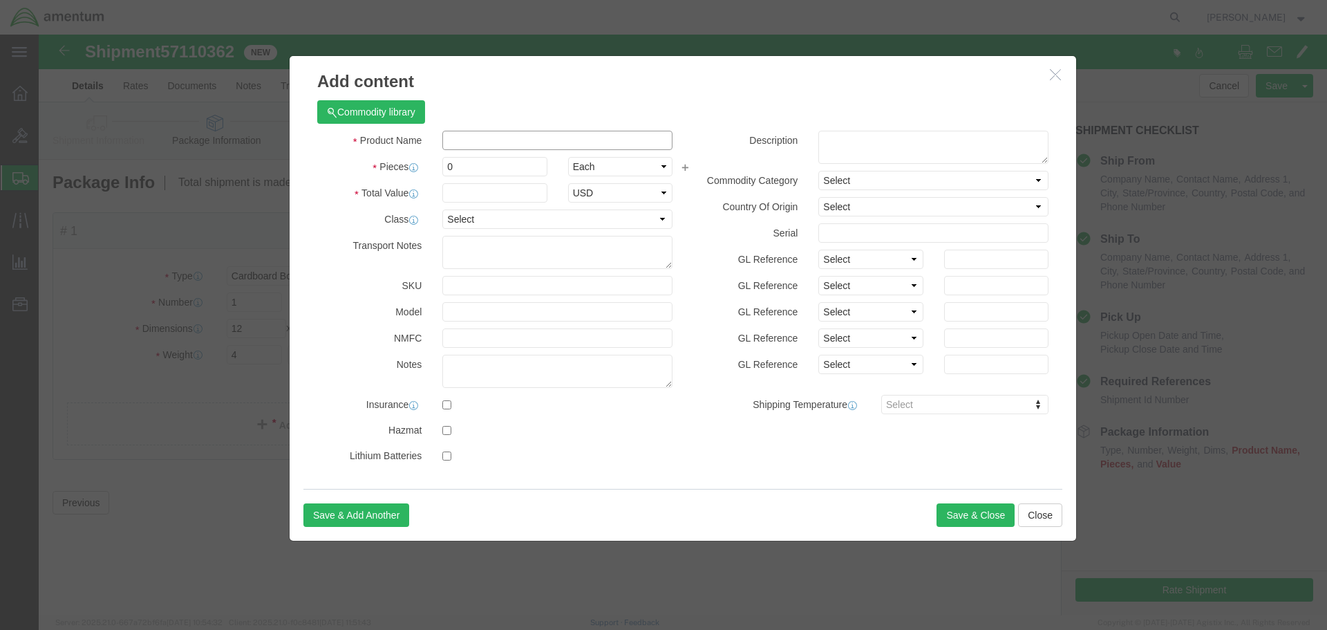
click input "text"
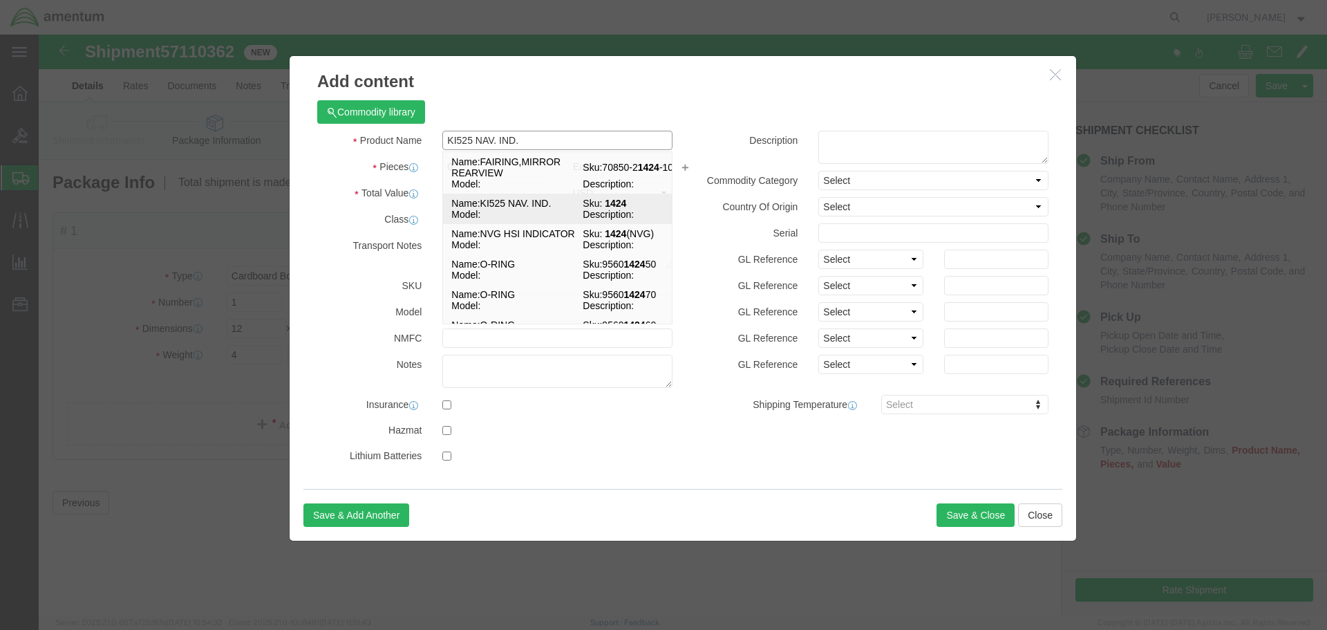
type input "NVG HSI INDICATOR"
select select "USD"
type input "1424(NVG)"
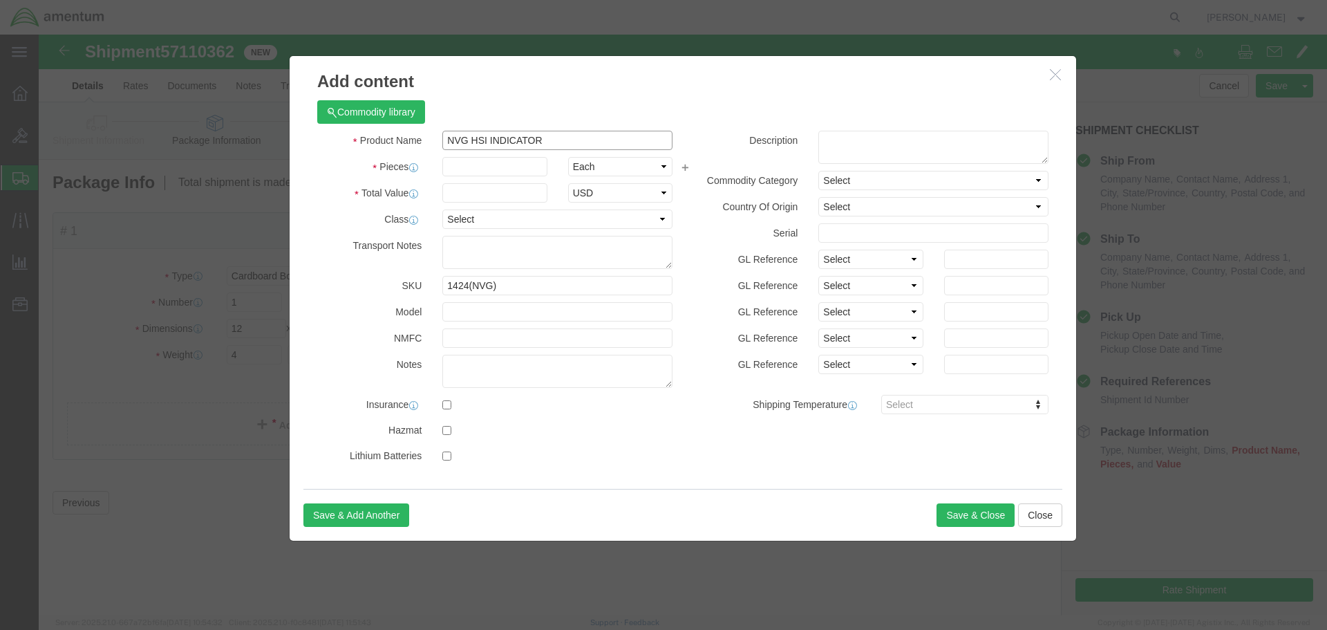
type input "NVG HSI INDICATOR"
type input "1"
type input "5007.49"
type input "KI525A-B97249"
click button "Save & Close"
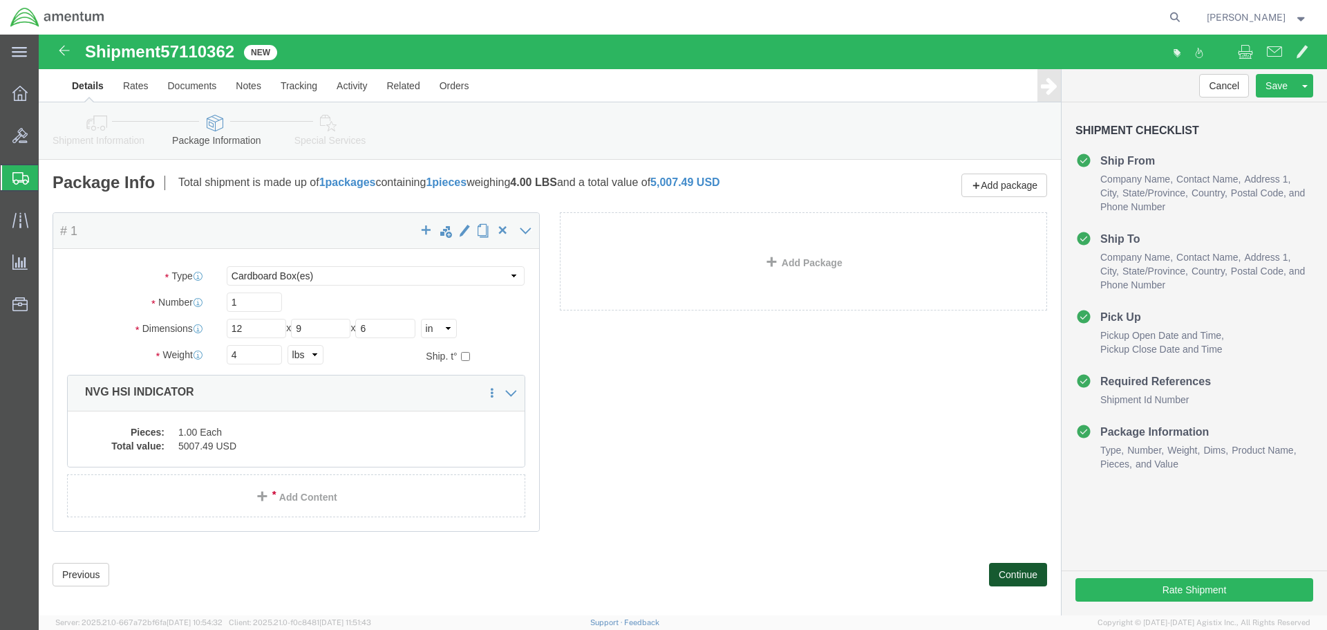
click button "Continue"
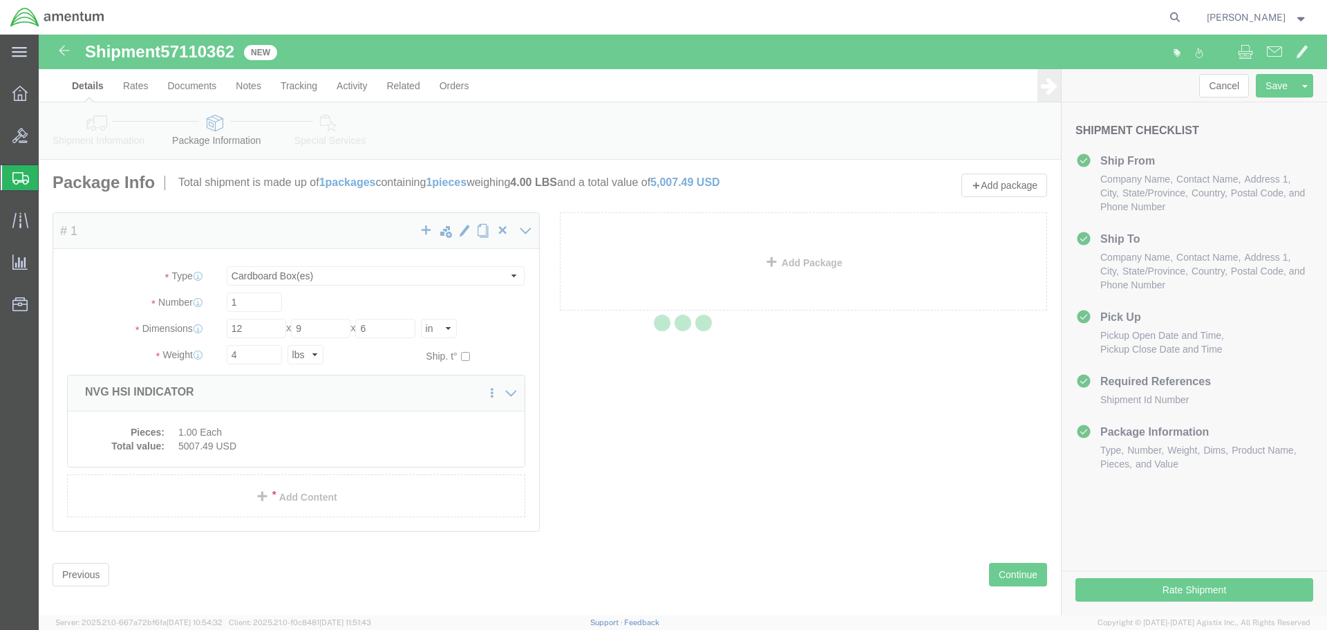
select select
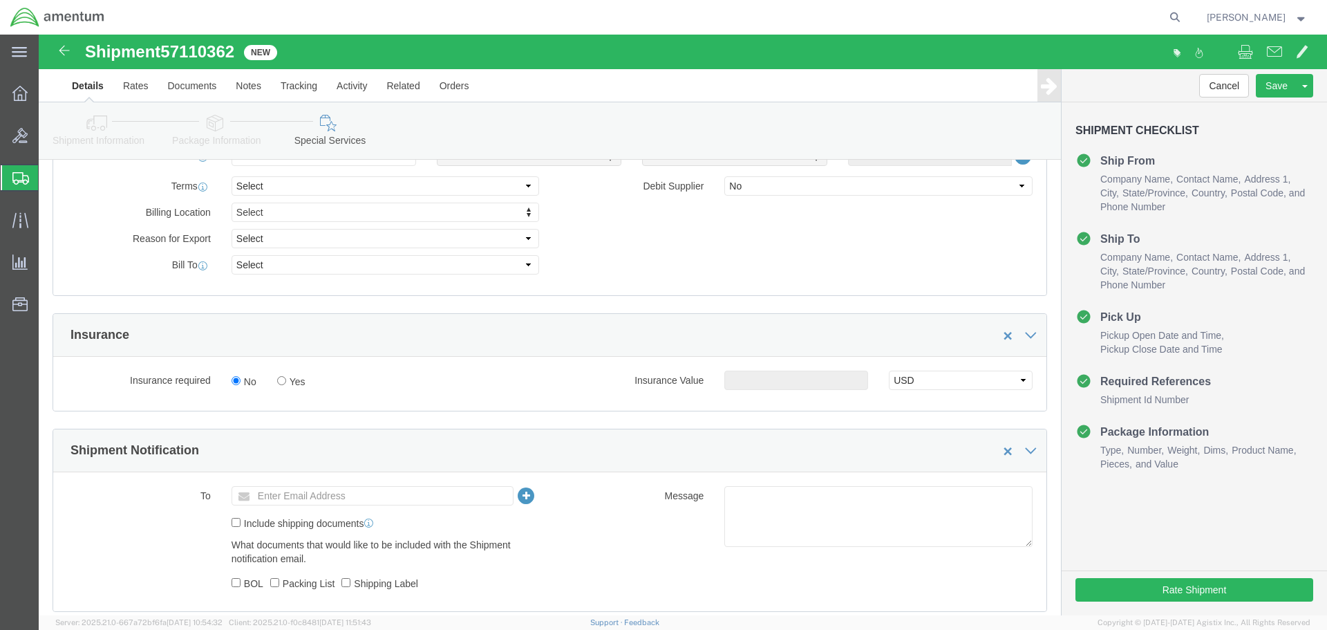
scroll to position [899, 0]
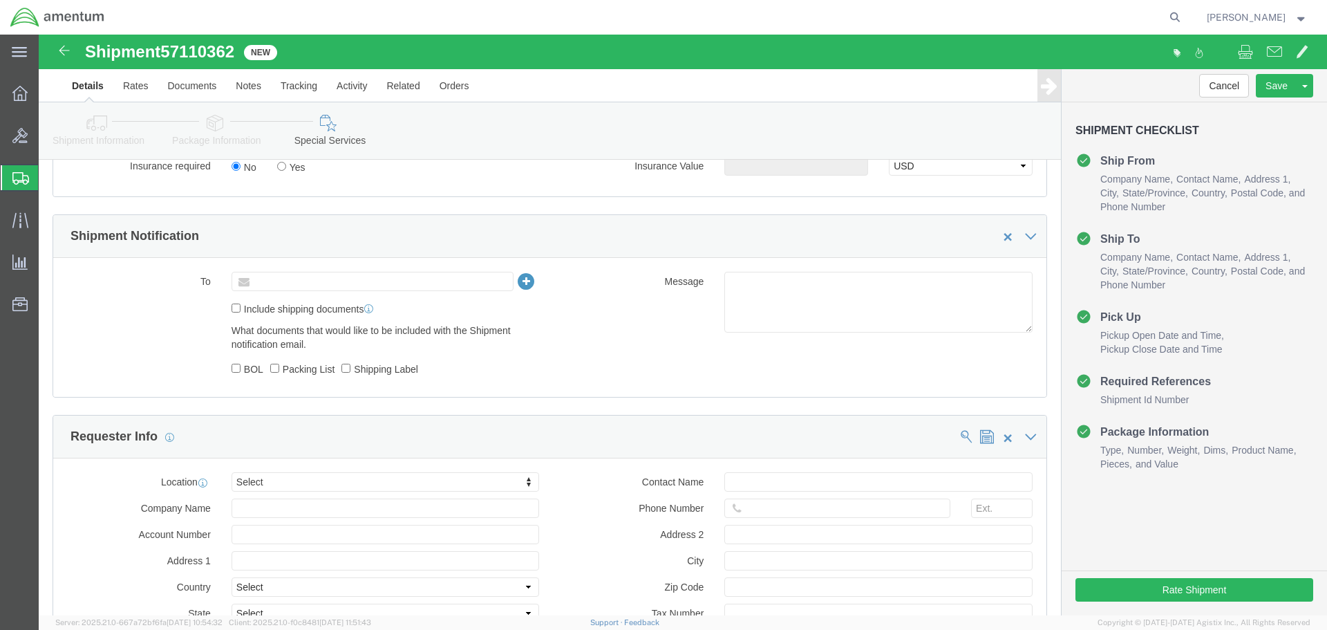
click input "text"
type input "[PERSON_NAME][EMAIL_ADDRESS][PERSON_NAME][DOMAIN_NAME]"
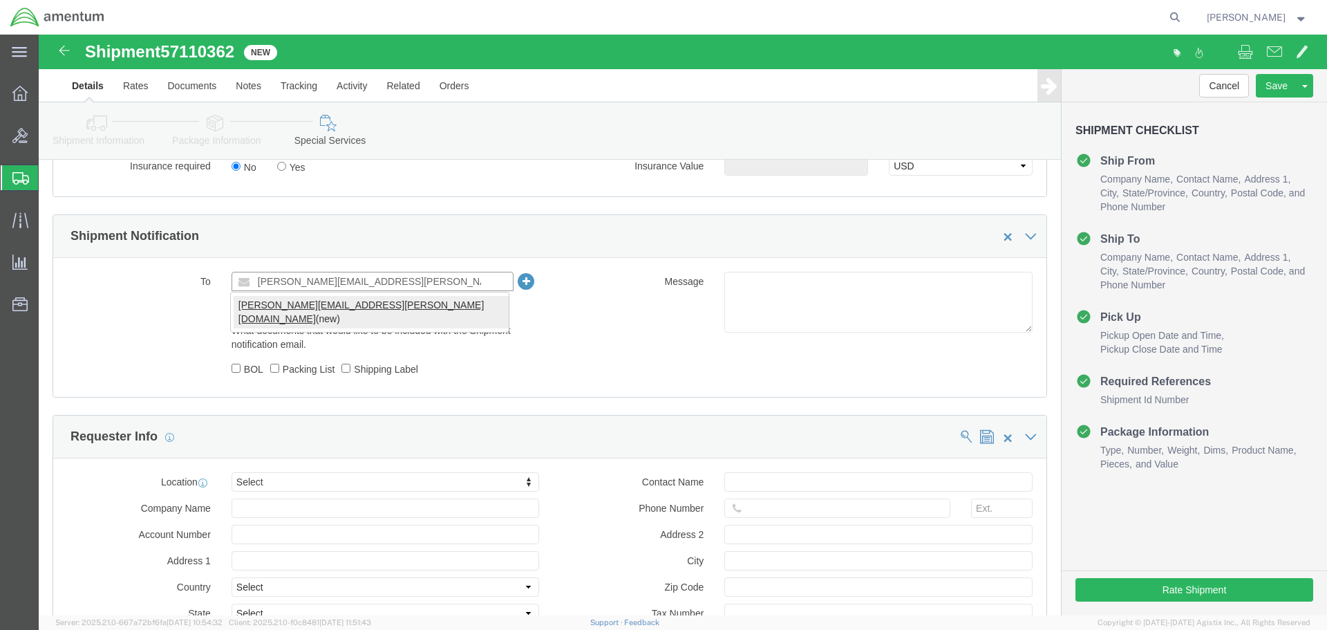
type input "[PERSON_NAME][EMAIL_ADDRESS][PERSON_NAME][DOMAIN_NAME]"
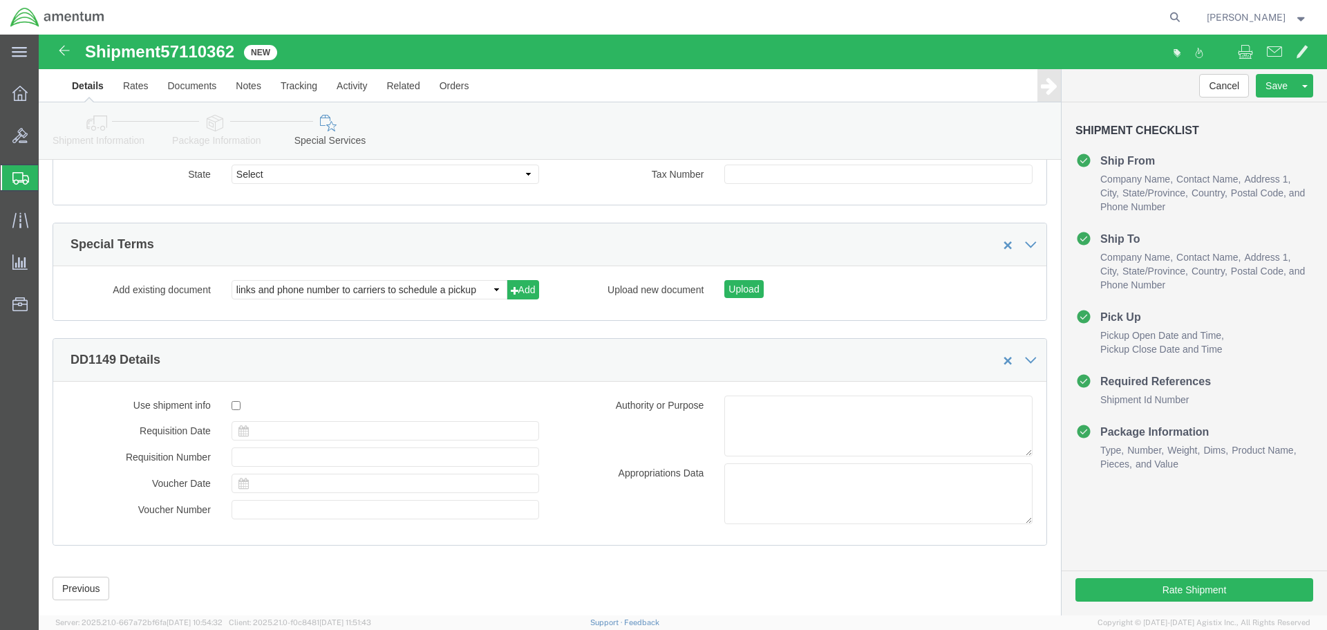
scroll to position [1637, 0]
click button "Rate Shipment"
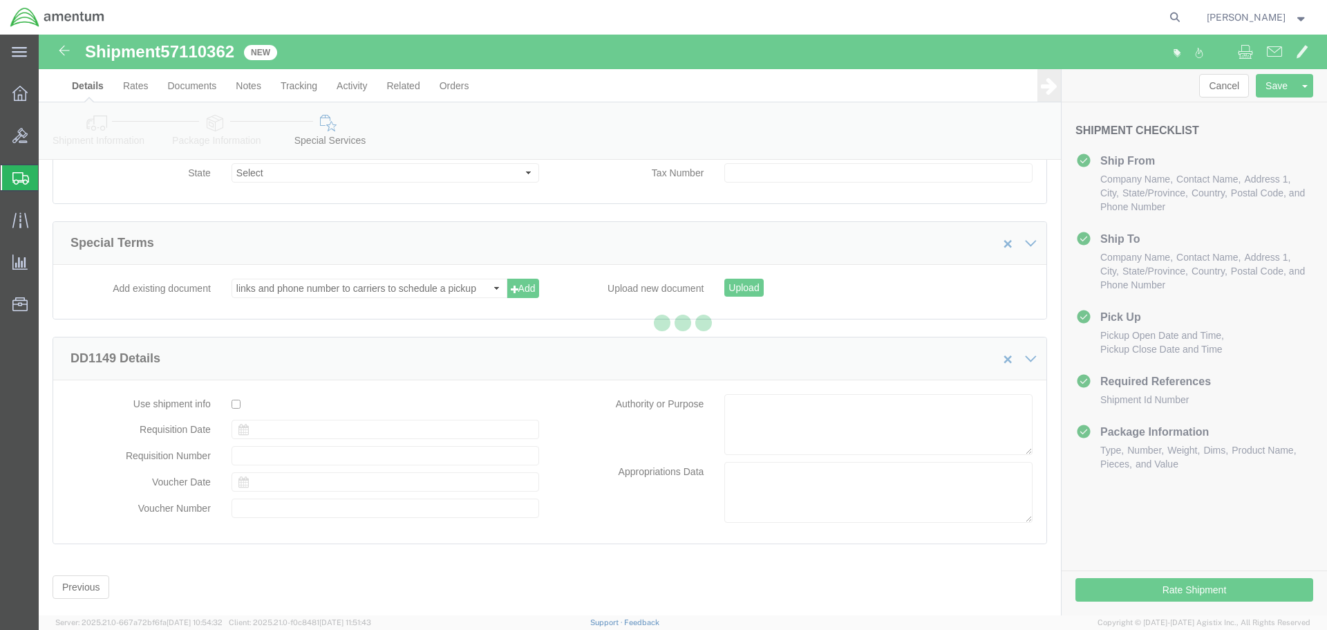
scroll to position [169, 0]
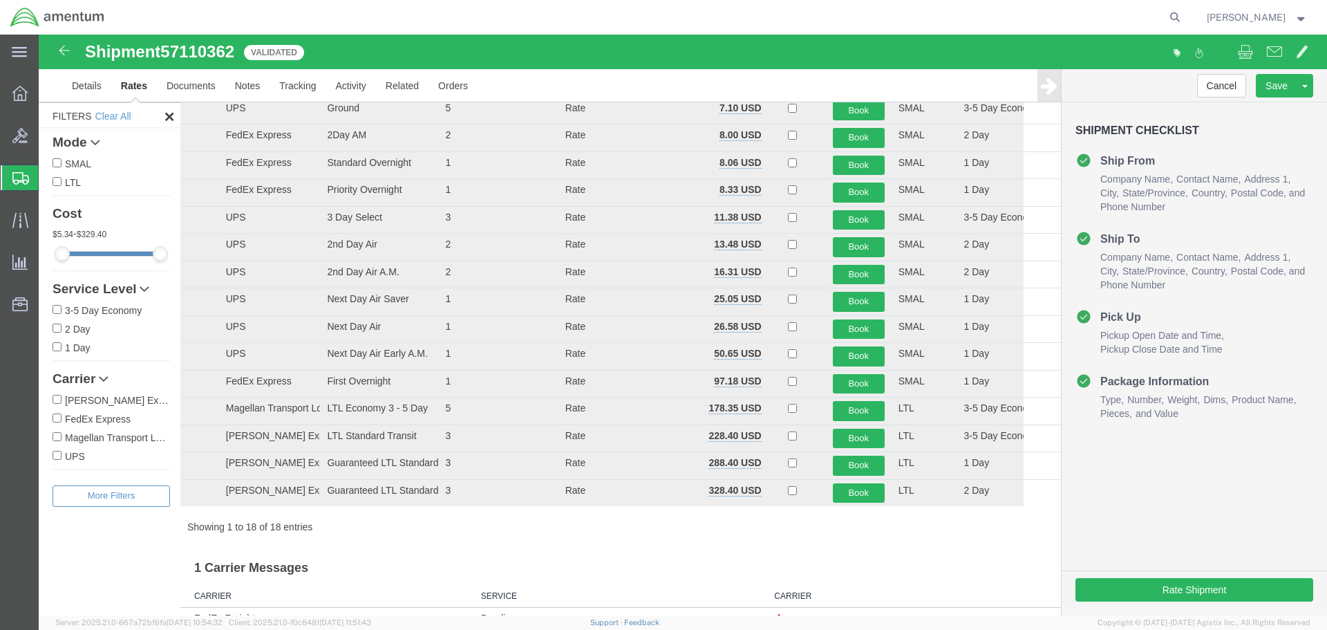
click at [123, 417] on label "FedEx Express" at bounding box center [112, 418] width 118 height 15
click at [62, 417] on input "FedEx Express" at bounding box center [57, 417] width 9 height 9
checkbox input "true"
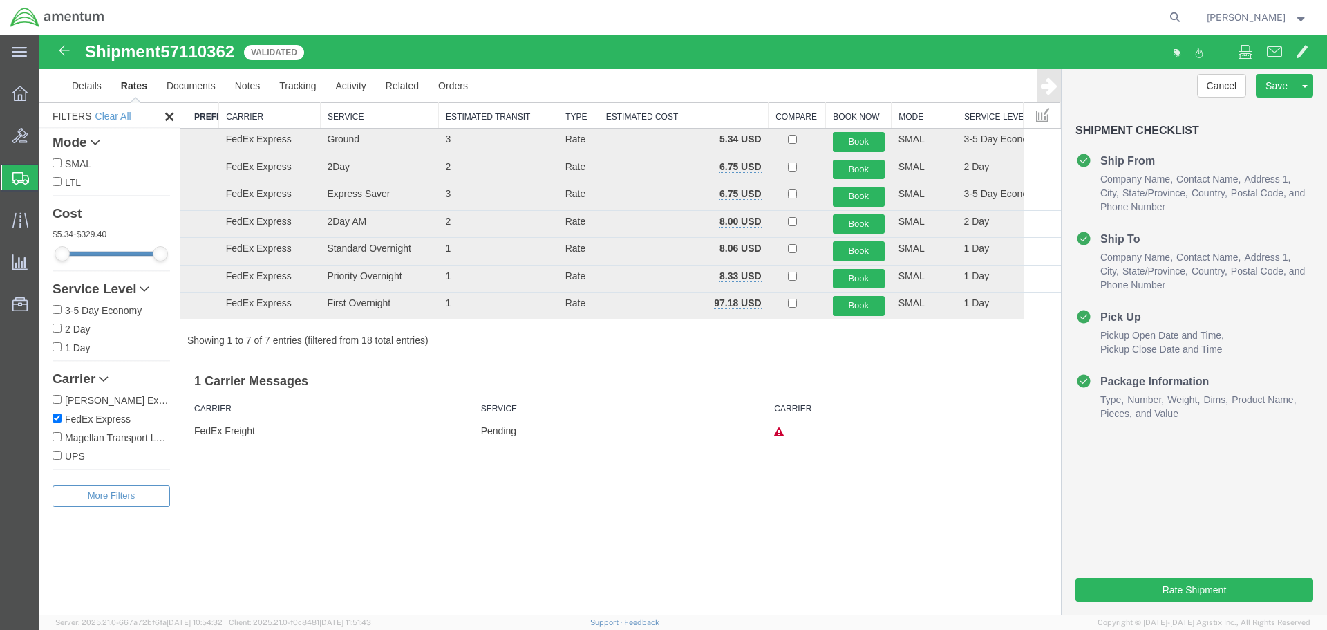
scroll to position [0, 0]
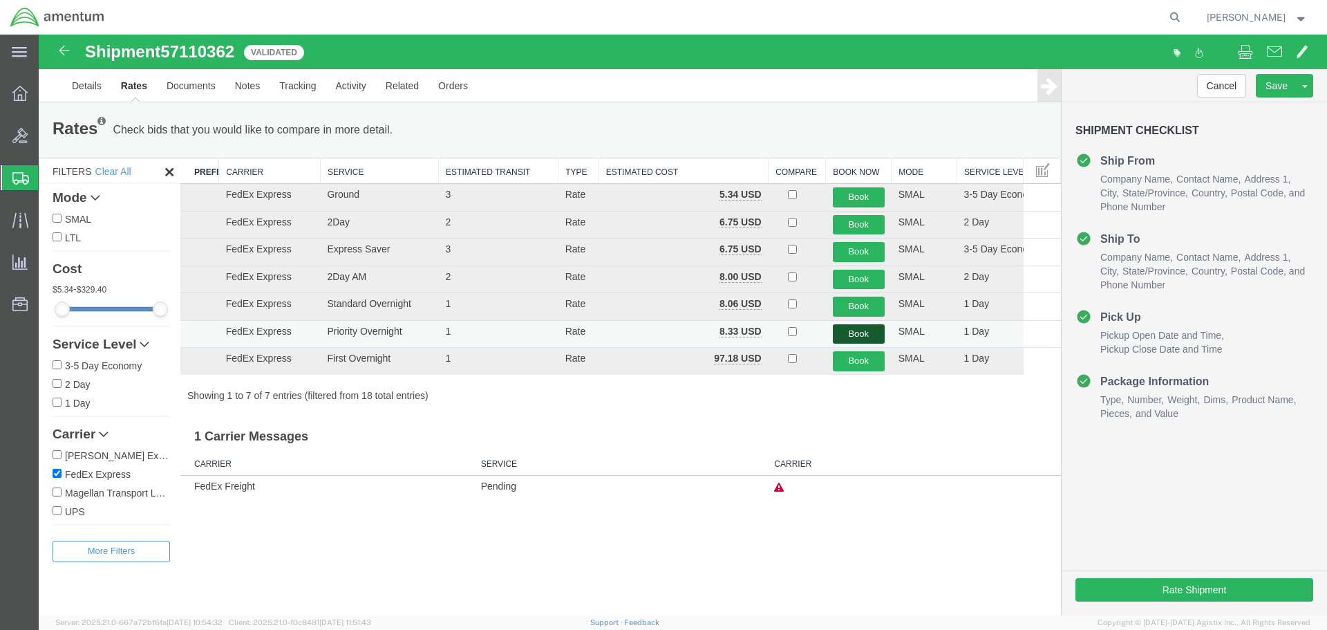
click at [861, 335] on button "Book" at bounding box center [859, 334] width 52 height 20
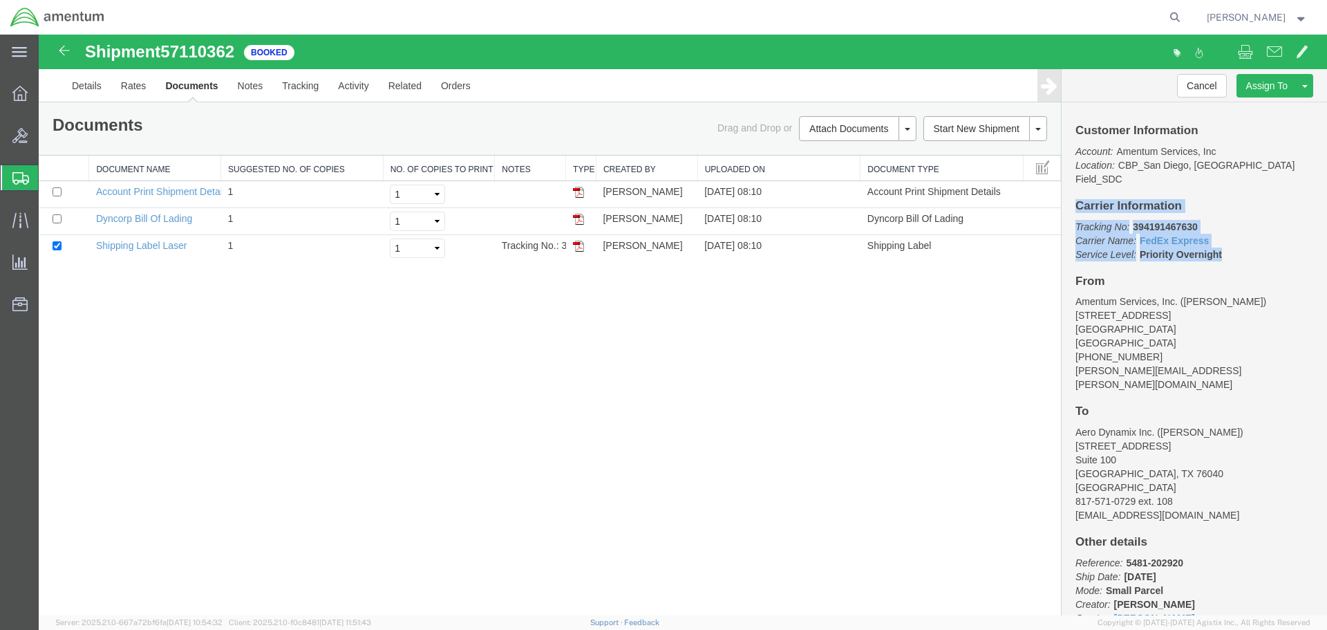
drag, startPoint x: 1224, startPoint y: 240, endPoint x: 1069, endPoint y: 194, distance: 162.3
click at [1069, 194] on div "Customer Information Account: Amentum Services, Inc Location: [GEOGRAPHIC_DATA]…" at bounding box center [1194, 358] width 265 height 513
copy div "Carrier Information Tracking No: 394191467630 Carrier Name: FedEx Express FedEx…"
click at [75, 84] on link "Details" at bounding box center [86, 85] width 49 height 33
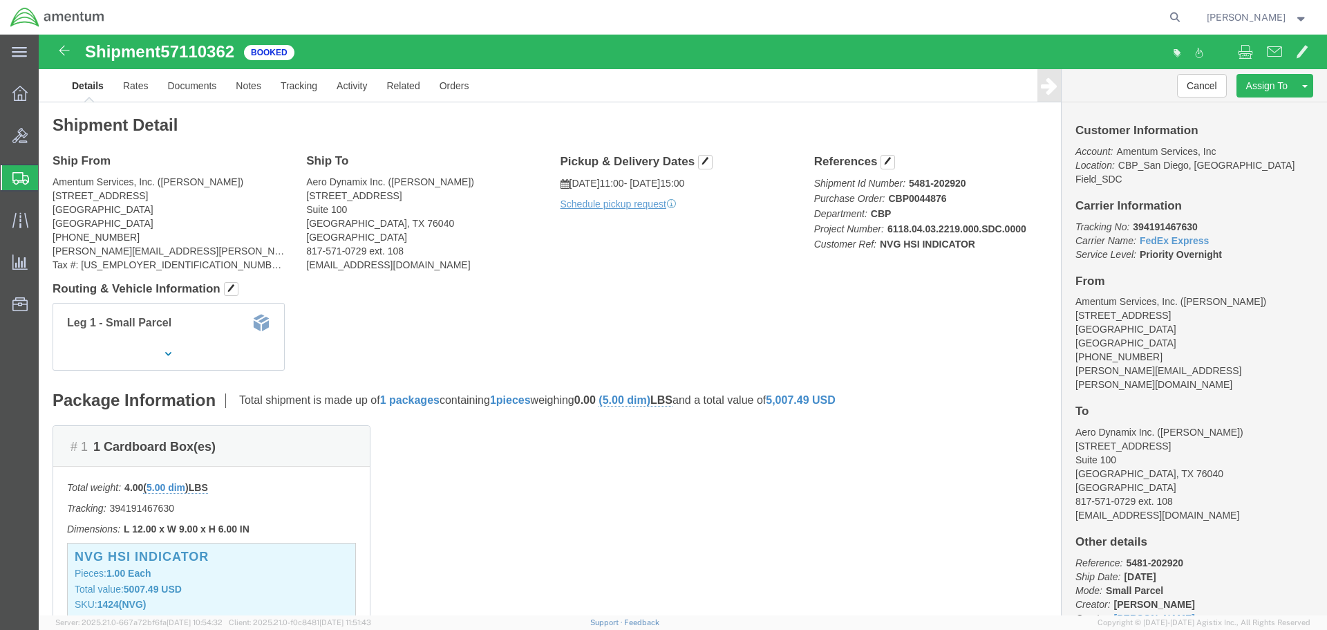
click div "Pickup & Delivery Dates [DATE] 11:00 - [DATE] 15:00 Schedule pickup request Edi…"
click link "Schedule pickup request"
click at [0, 0] on span "Create Shipment" at bounding box center [0, 0] width 0 height 0
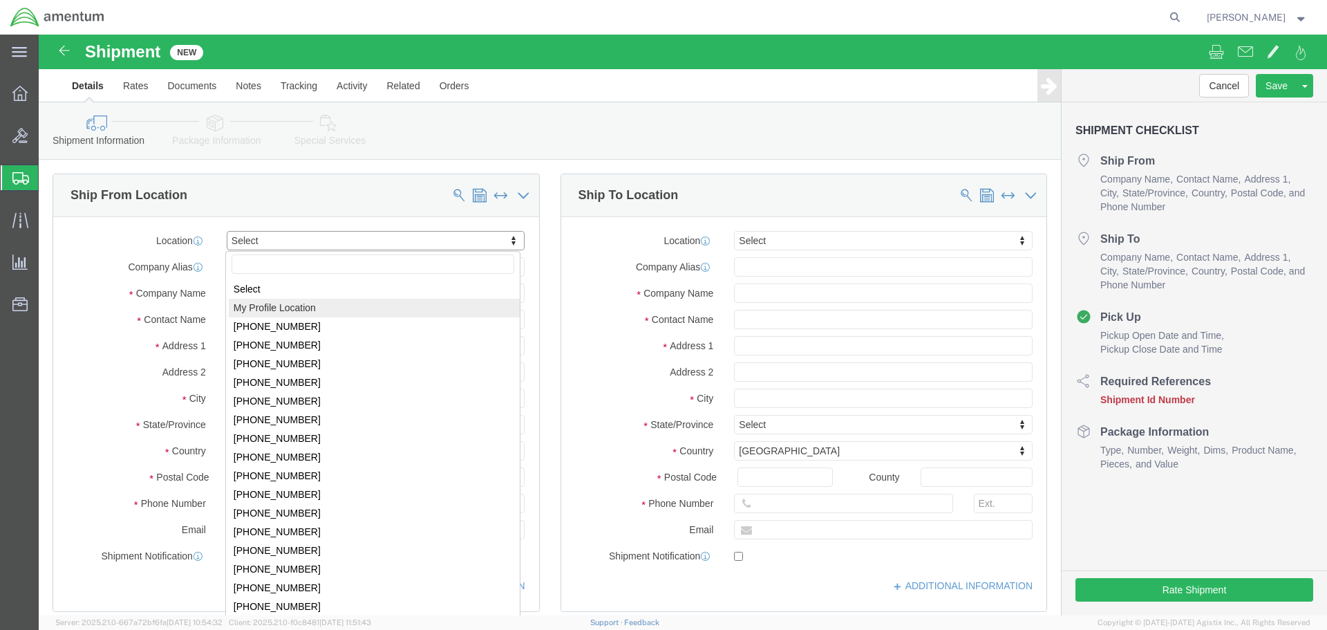
select select "MYPROFILE"
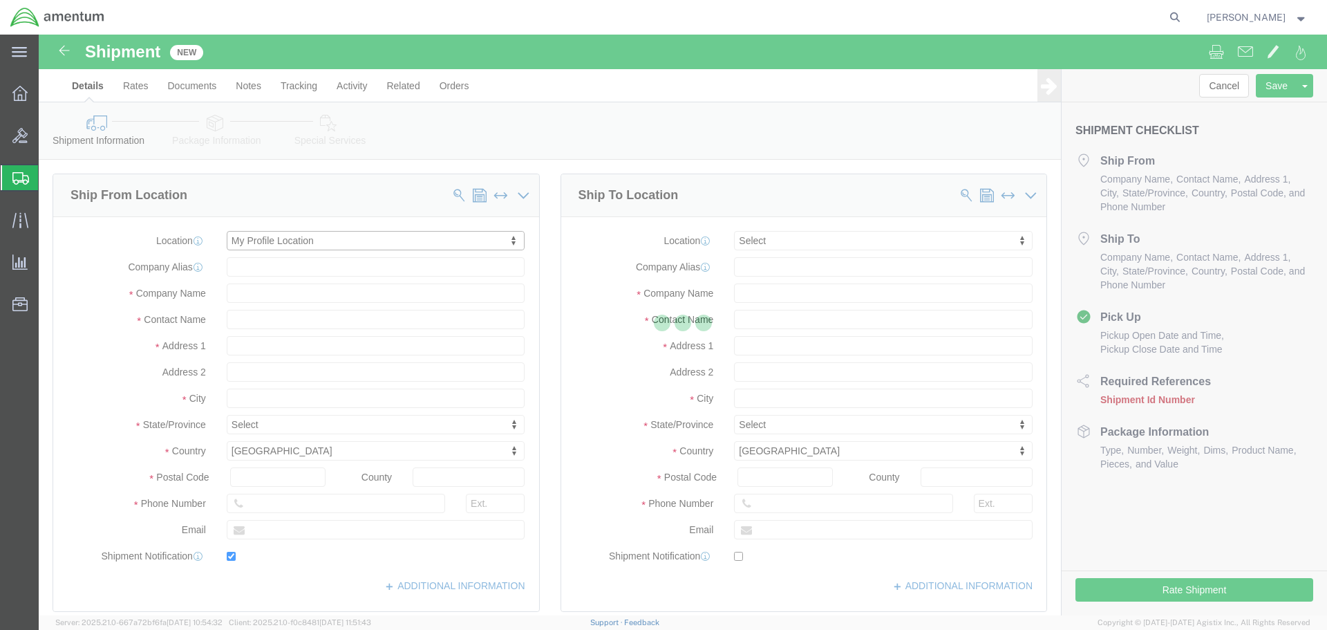
type input "[STREET_ADDRESS]"
type input "92154"
type input "[PHONE_NUMBER]"
type input "[PERSON_NAME][EMAIL_ADDRESS][PERSON_NAME][DOMAIN_NAME]"
checkbox input "true"
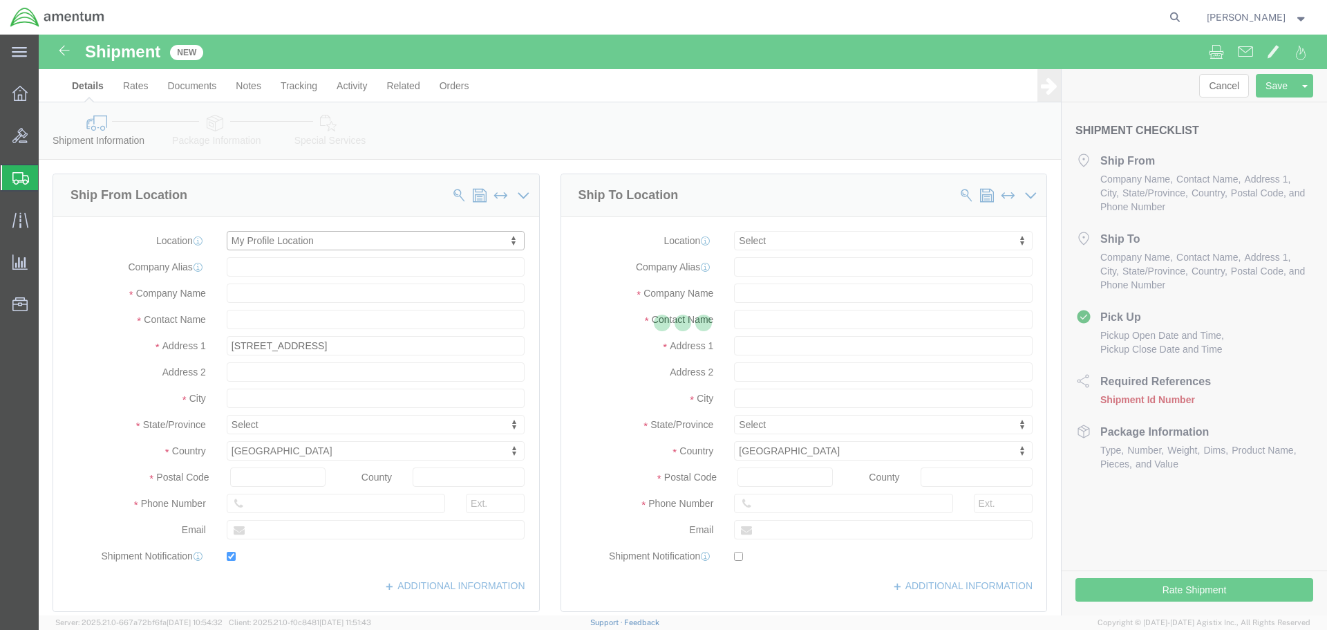
type input "Amentum Services, Inc."
type input "[PERSON_NAME]"
type input "[GEOGRAPHIC_DATA]"
select select "CA"
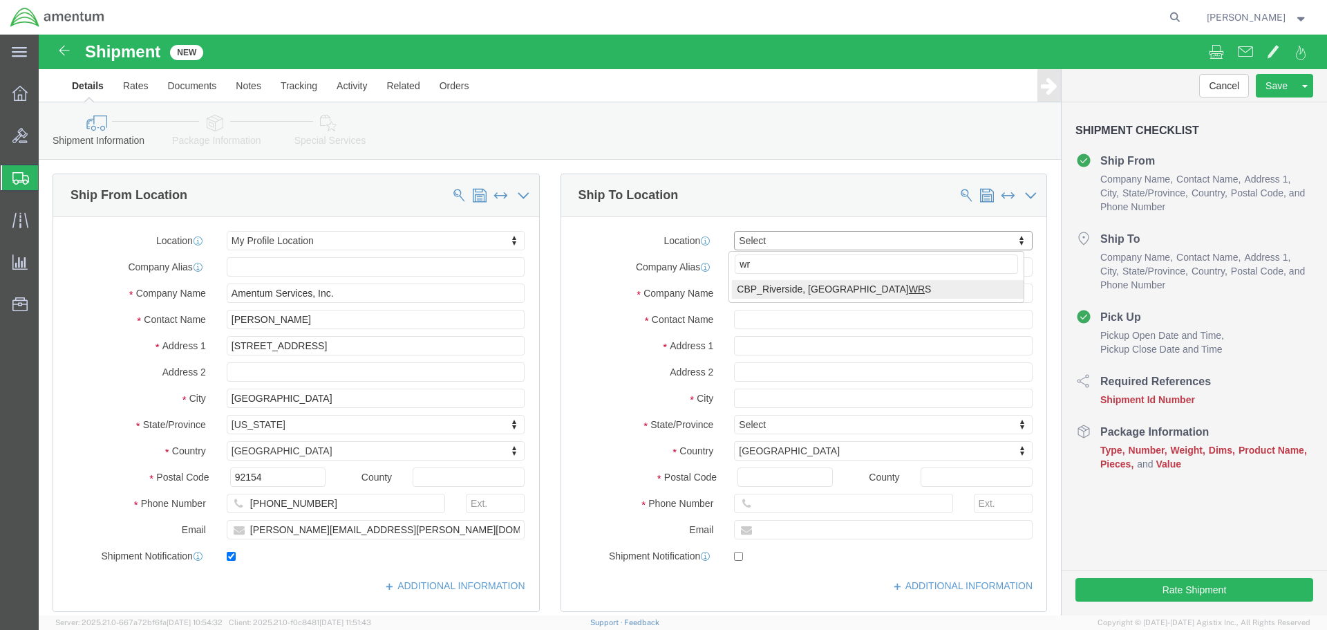
type input "wrs"
select select "49942"
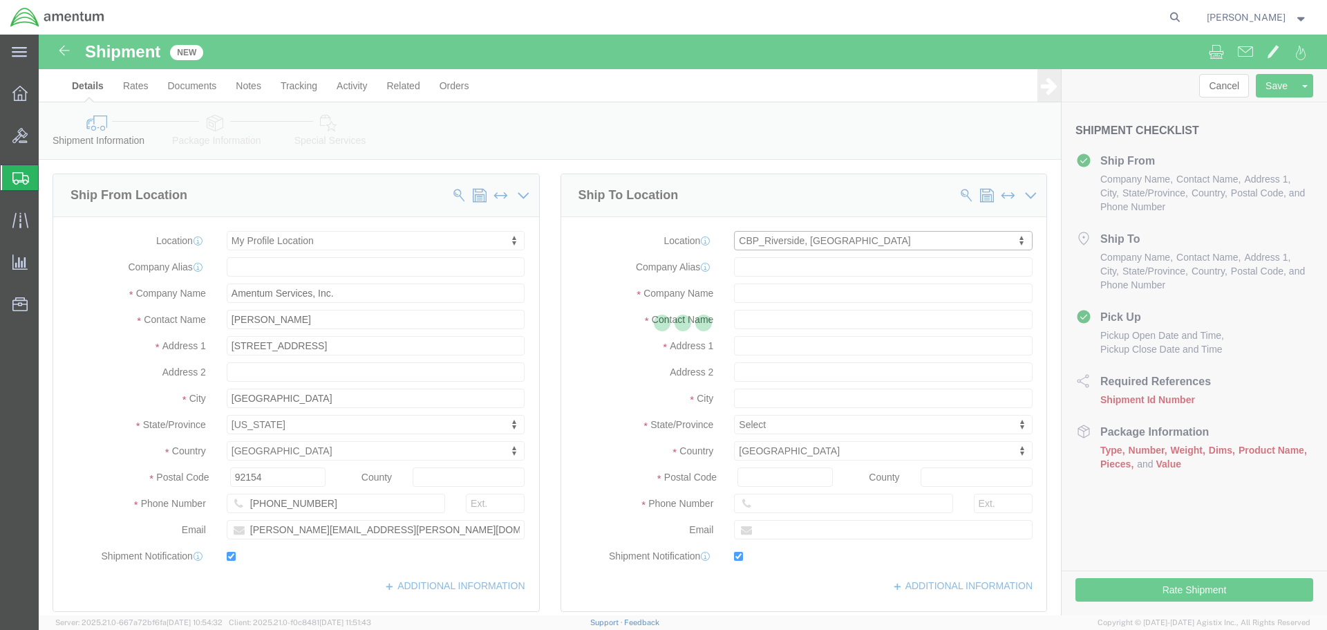
type input "Bldg. [STREET_ADDRESS][PERSON_NAME]"
type input "[GEOGRAPHIC_DATA]"
type input "92518"
type input "[PHONE_NUMBER]"
type input "7002"
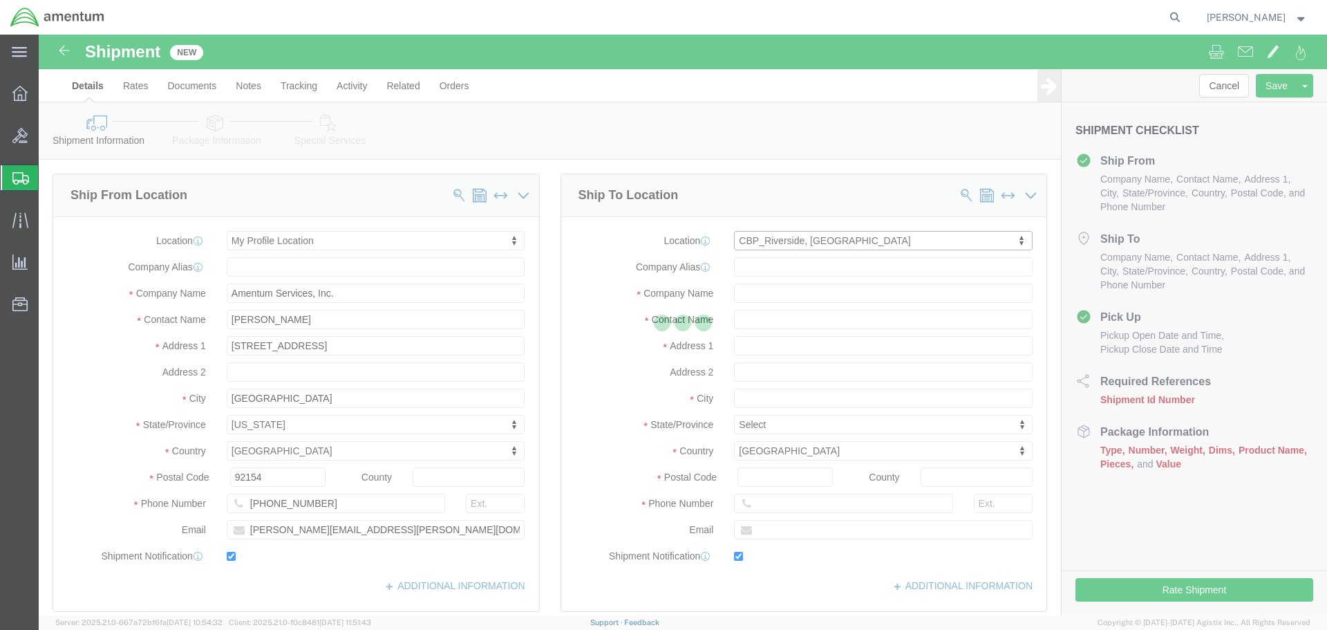
type input "[EMAIL_ADDRESS][PERSON_NAME][DOMAIN_NAME]"
checkbox input "true"
type input "Amentum Services, Inc"
type input "[PERSON_NAME]"
type input "[GEOGRAPHIC_DATA]"
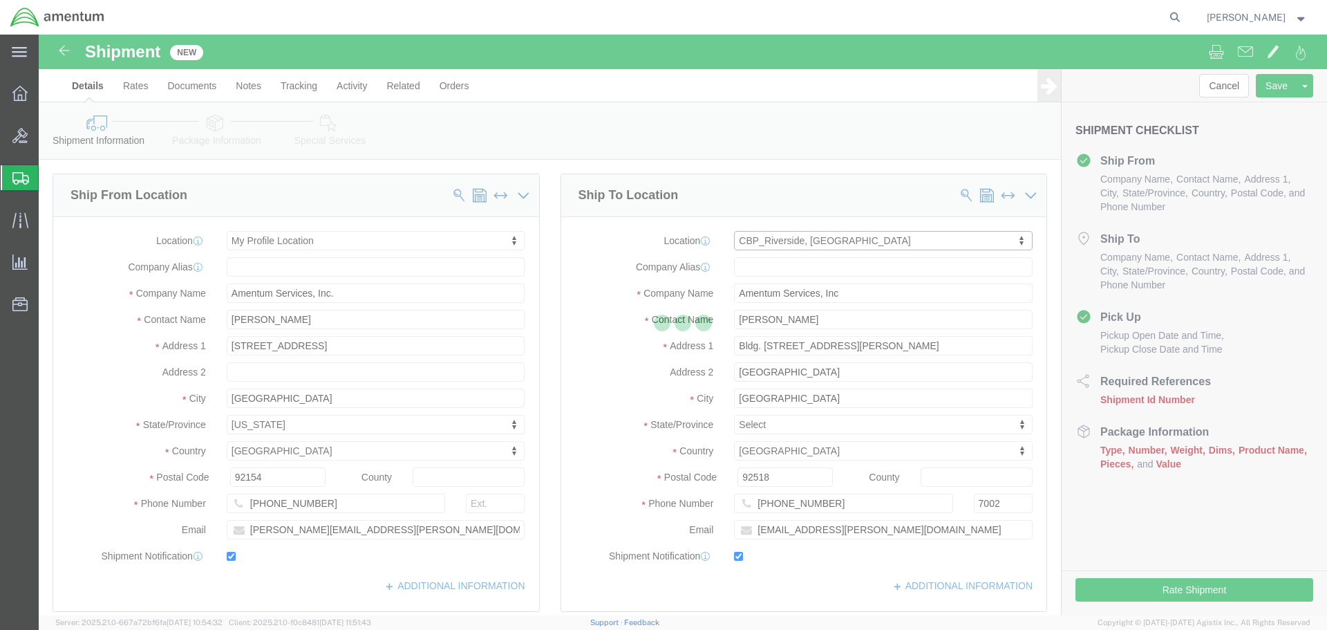
select select "CA"
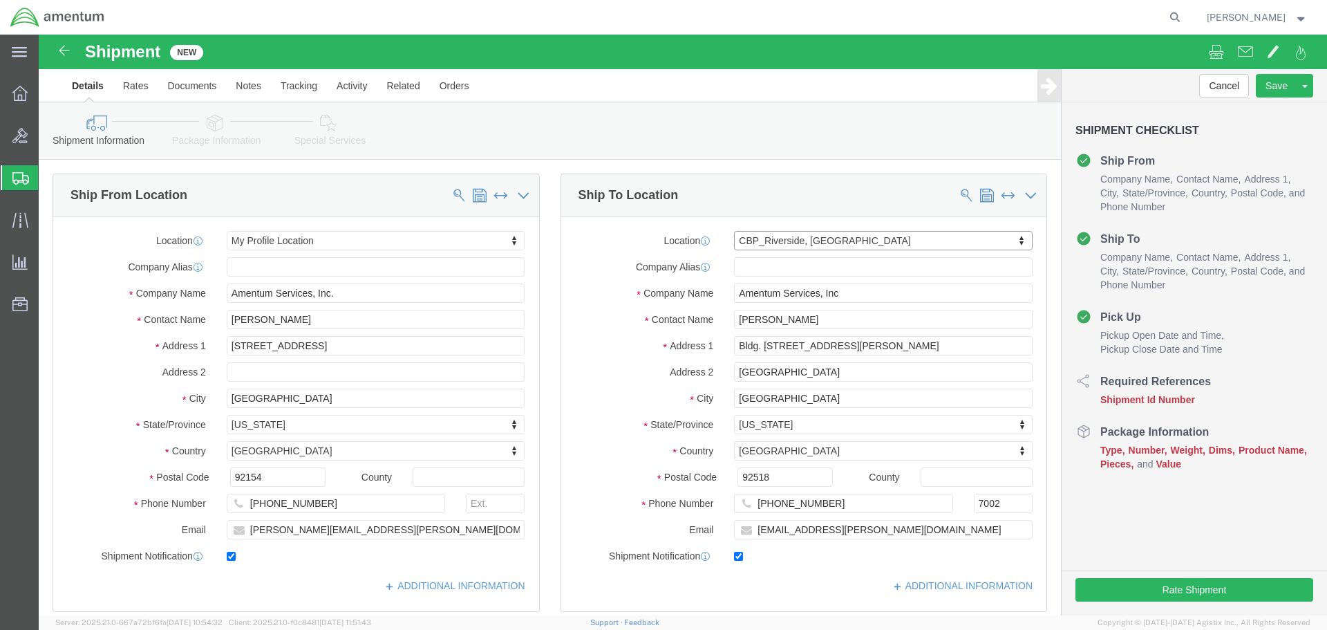
scroll to position [553, 0]
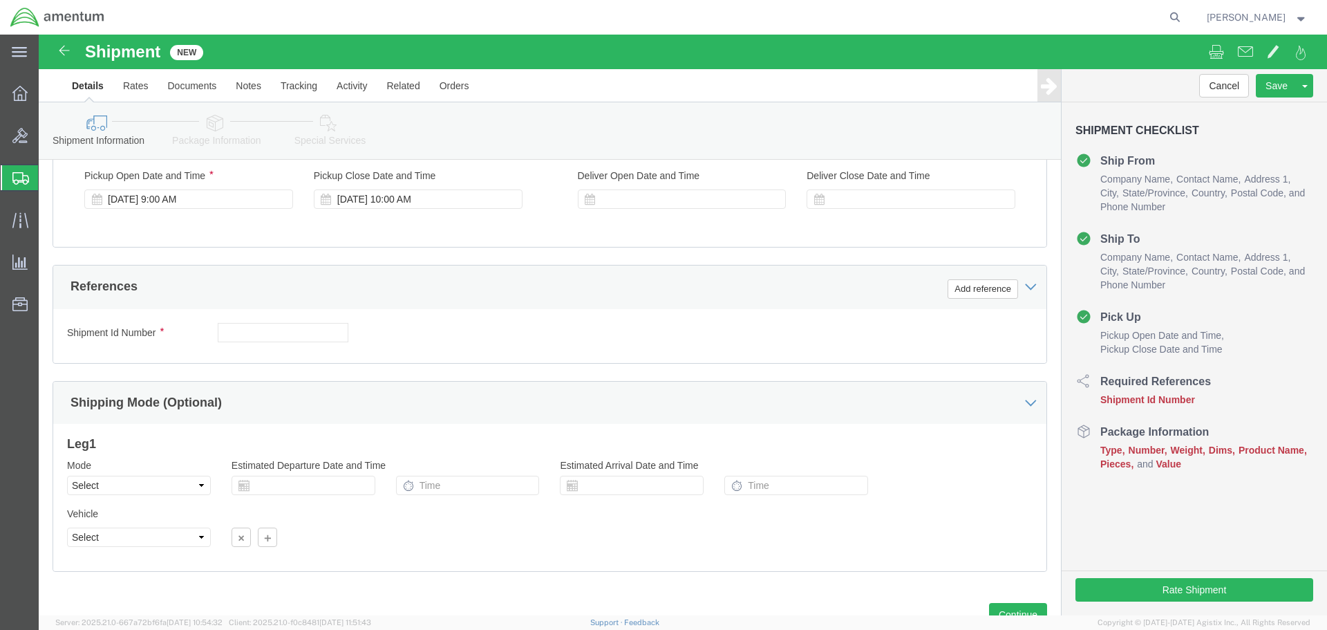
click div "Pickup Start Date Pickup Start Time Pickup Open Date and Time [DATE] 9:00 AM Pi…"
click div "[DATE] 9:00 AM"
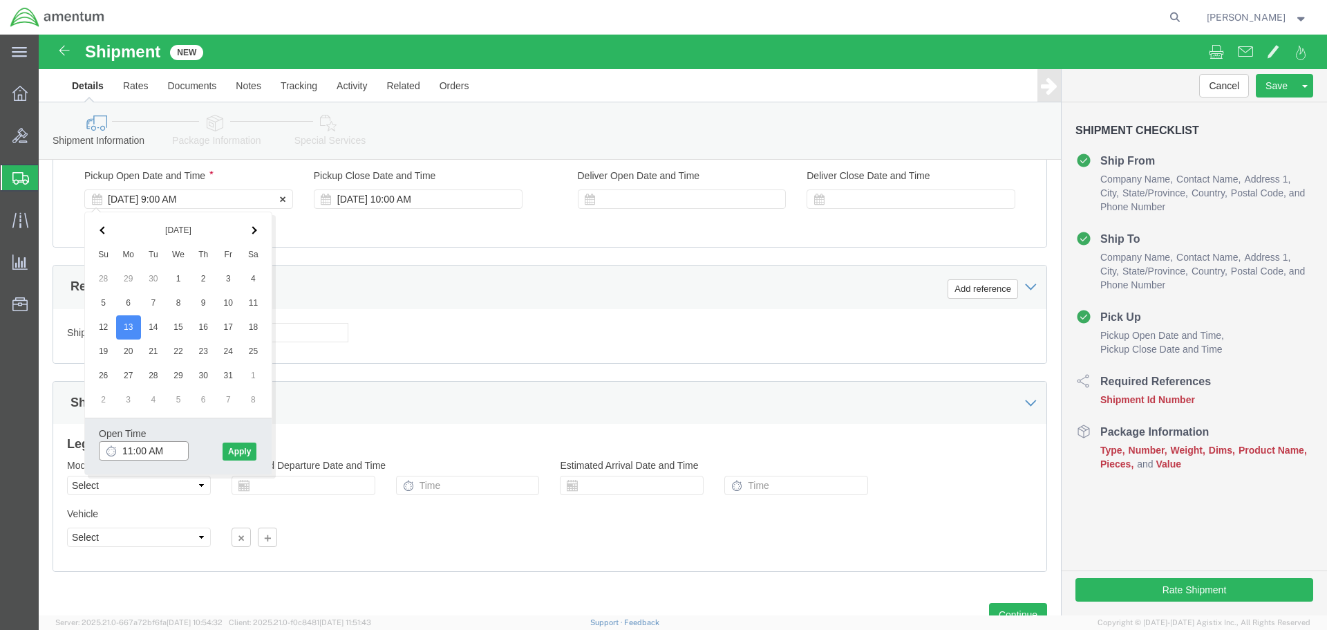
type input "12:00 PM"
click button "Apply"
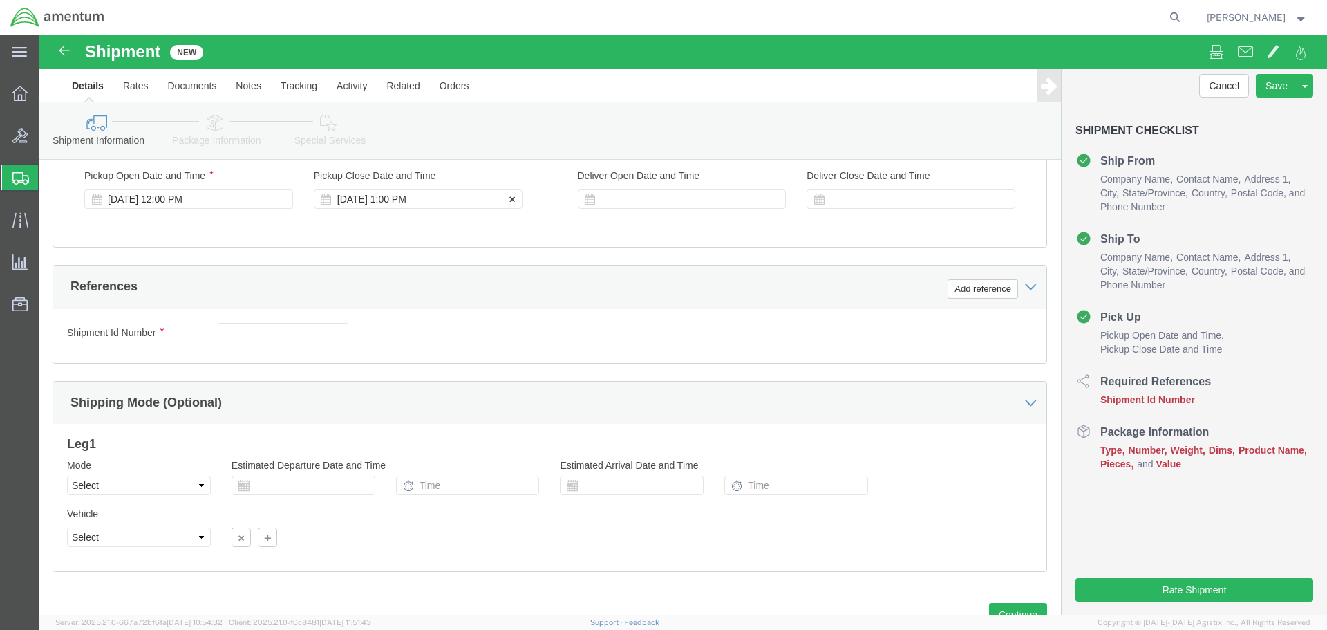
click div "[DATE] 1:00 PM"
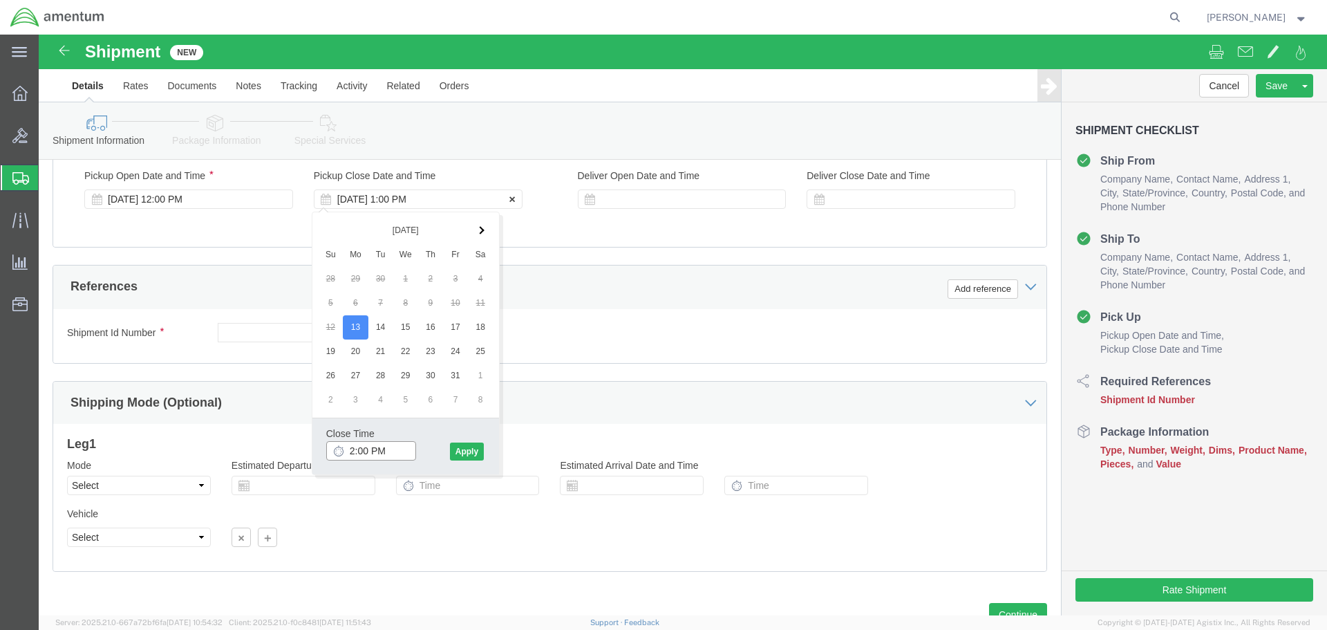
type input "3:00 PM"
click button "Apply"
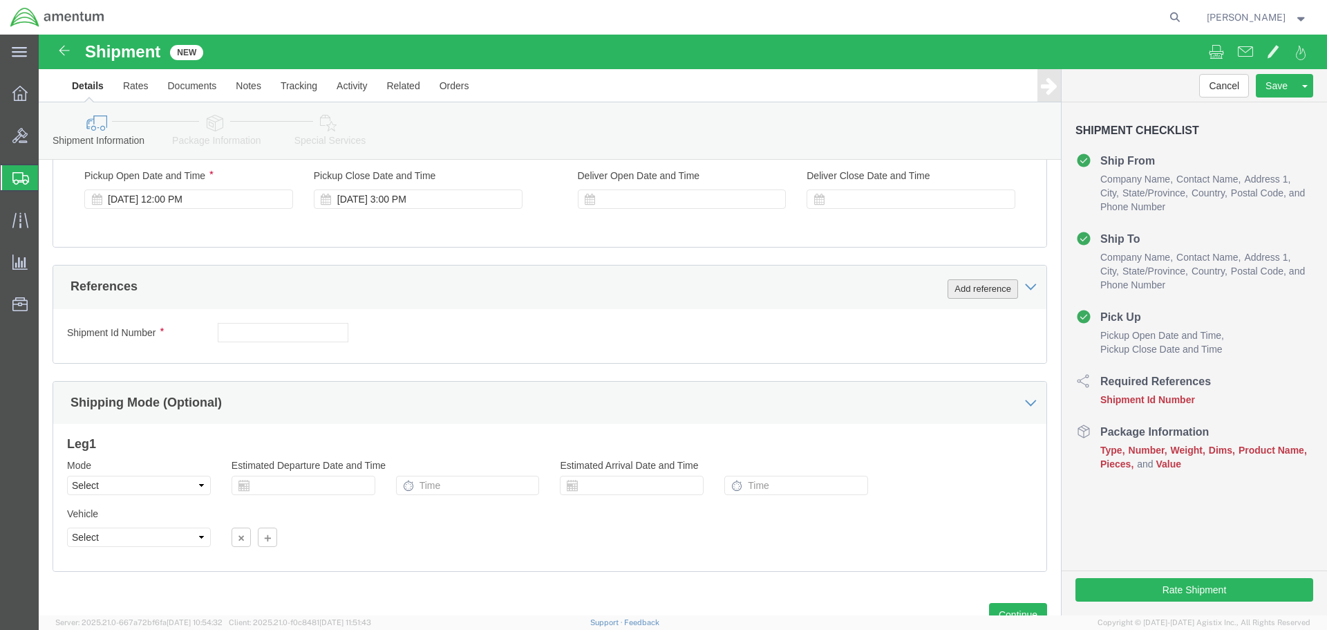
click button "Add reference"
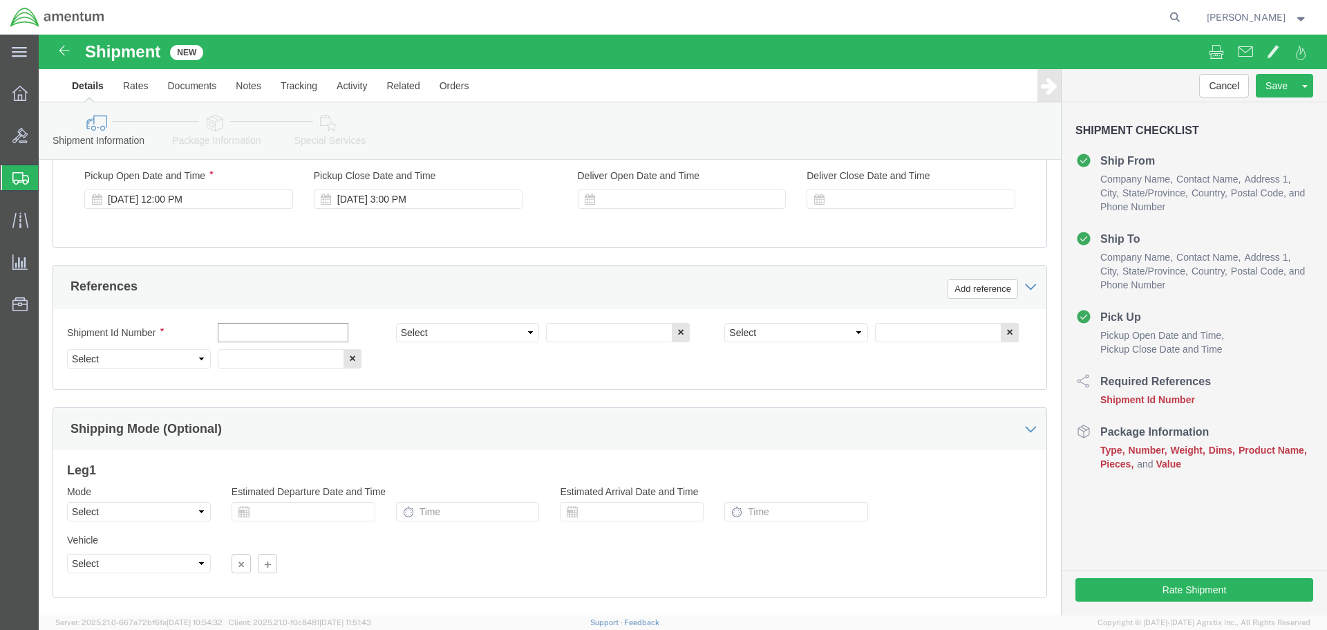
click input "text"
type input "20251013"
select select "PROJNUM"
type input "6118.04.03.2219.000.SDC.00000="
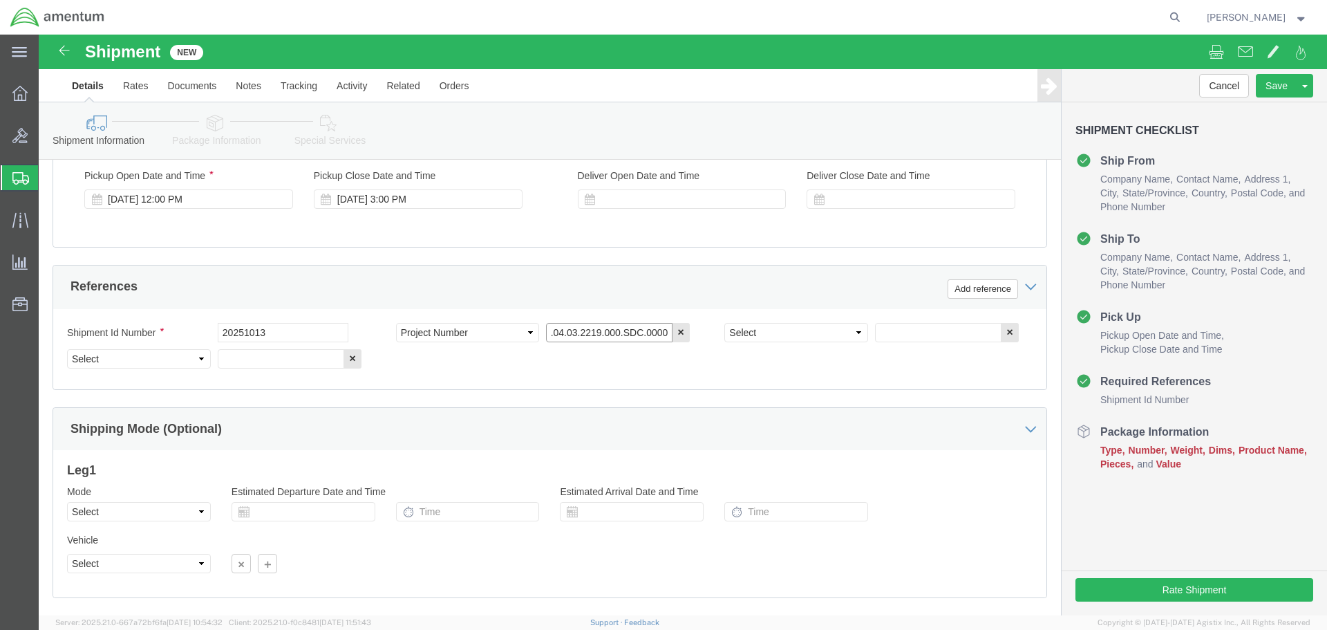
scroll to position [0, 23]
type input "6118.04.03.2219.000.SDC.0000"
select select "DEPT"
type input "CBP"
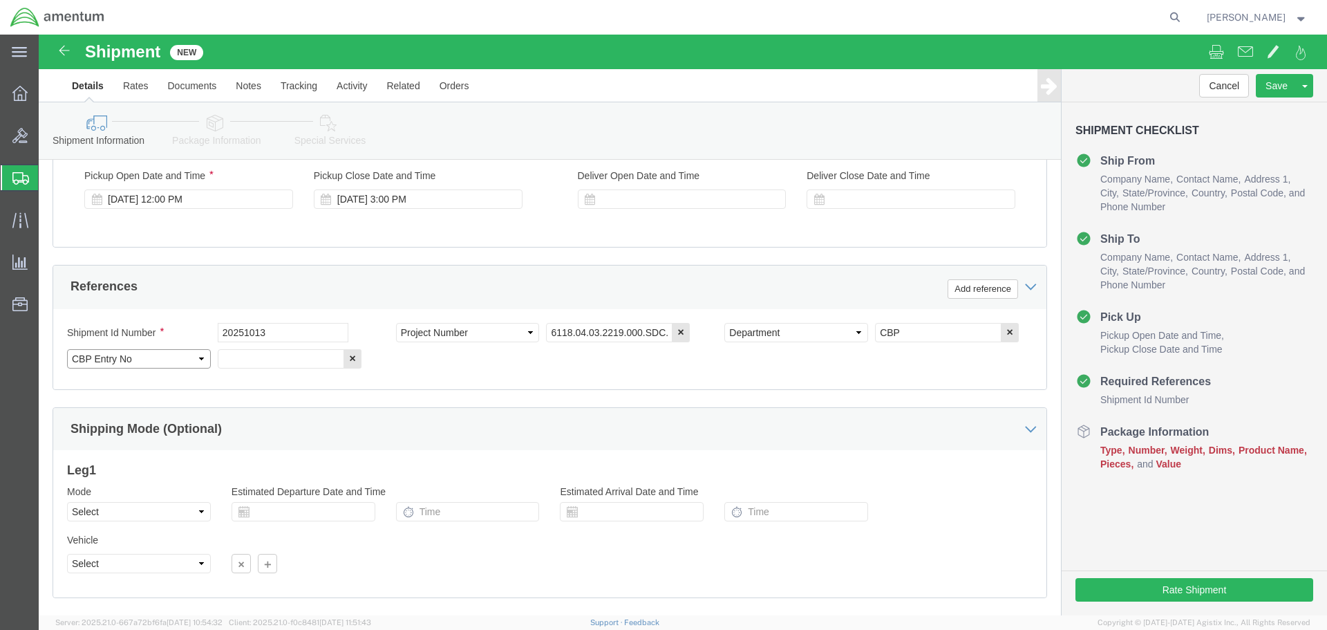
select select "CUSTREF"
type input "COLLINITE"
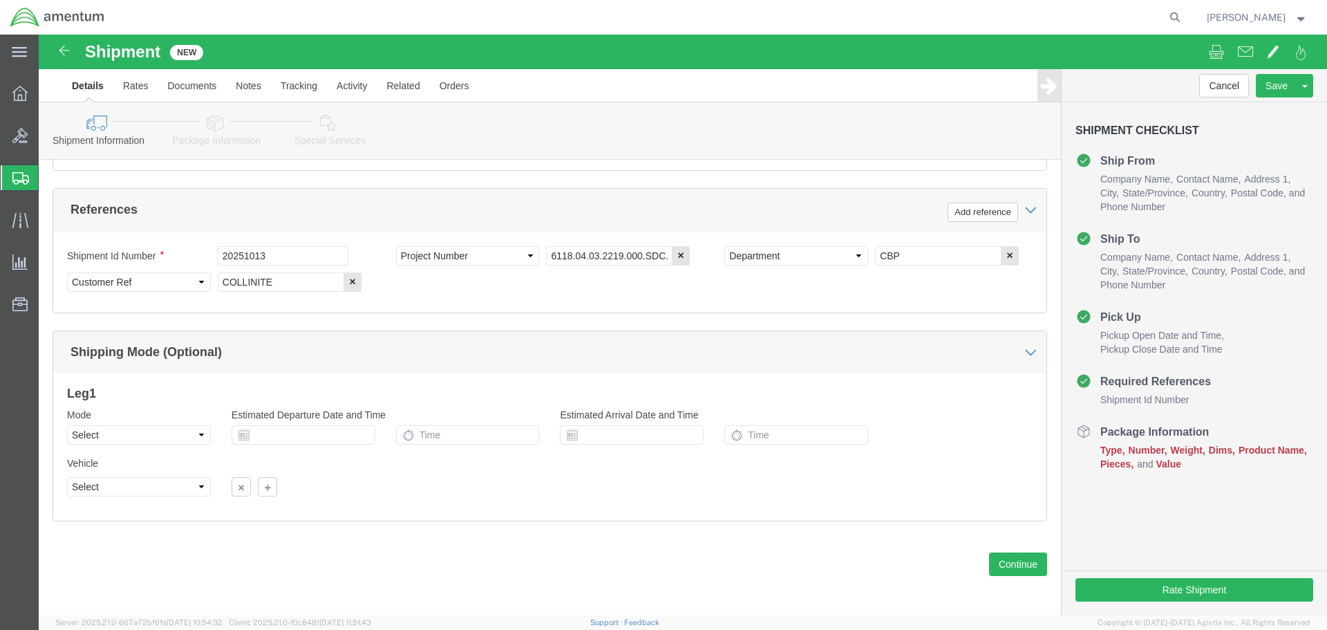
scroll to position [632, 0]
click button "Continue"
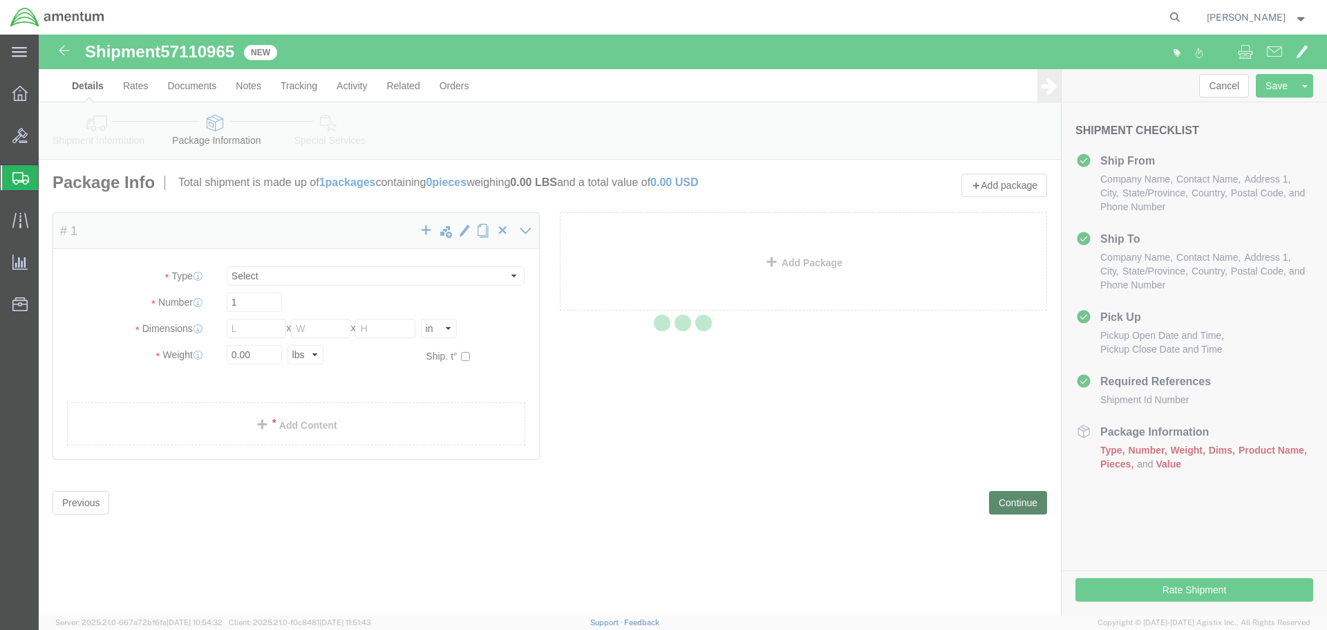
select select "CBOX"
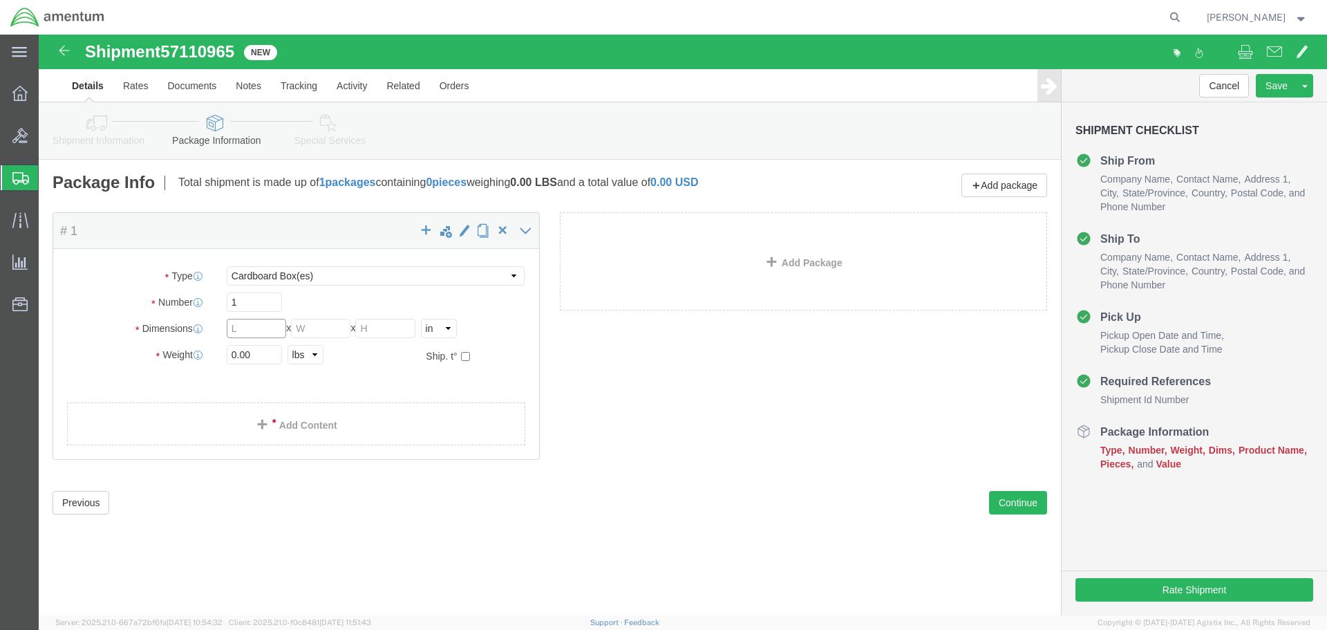
click input "text"
type input "12"
type input "9"
type input "6"
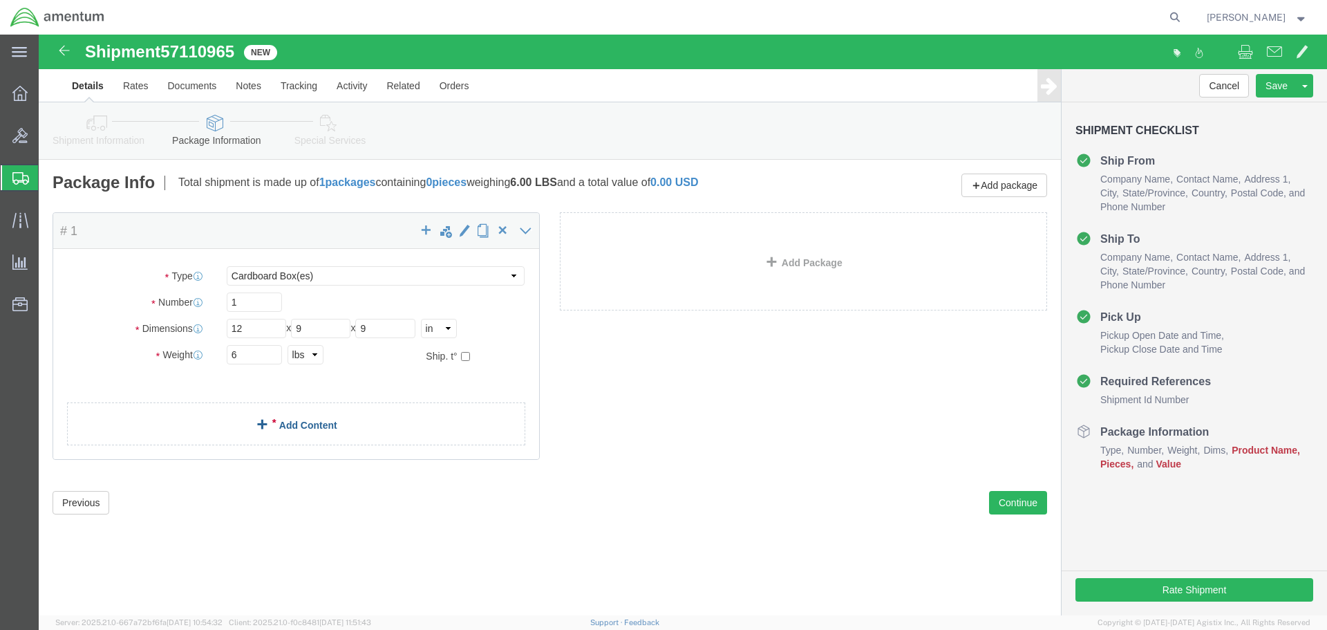
click link "Add Content"
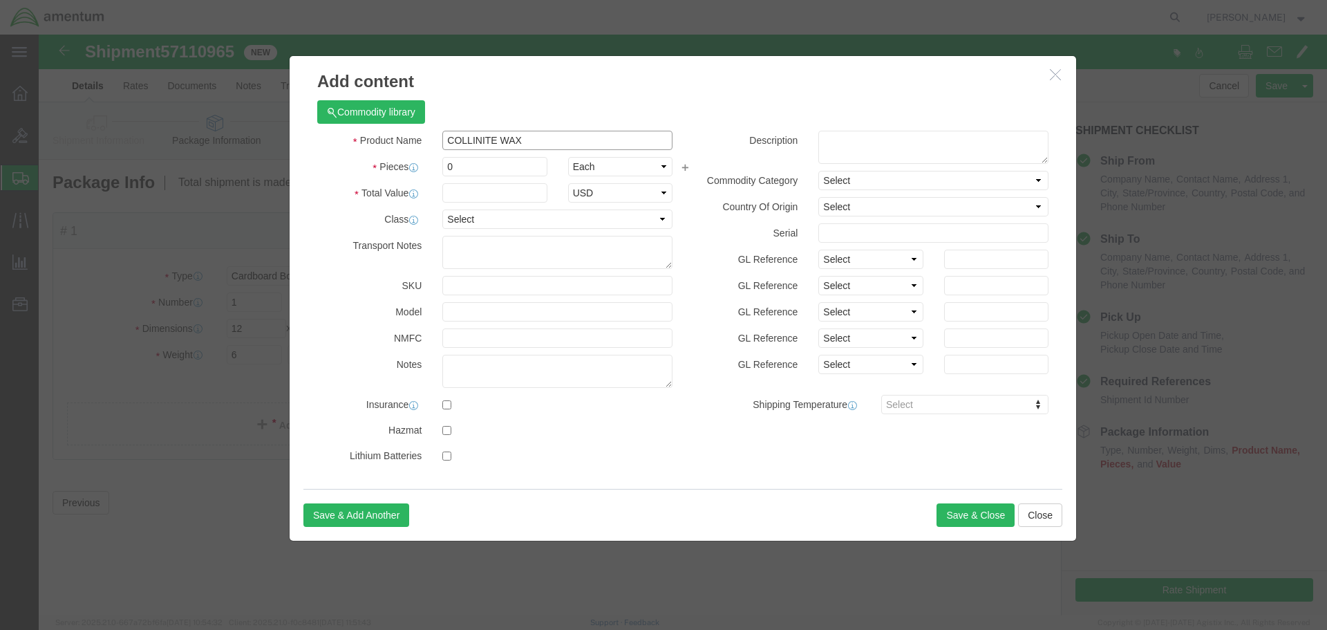
type input "COLLINITE WAX"
type input "4"
type input "81"
select select "USD"
click button "Save & Close"
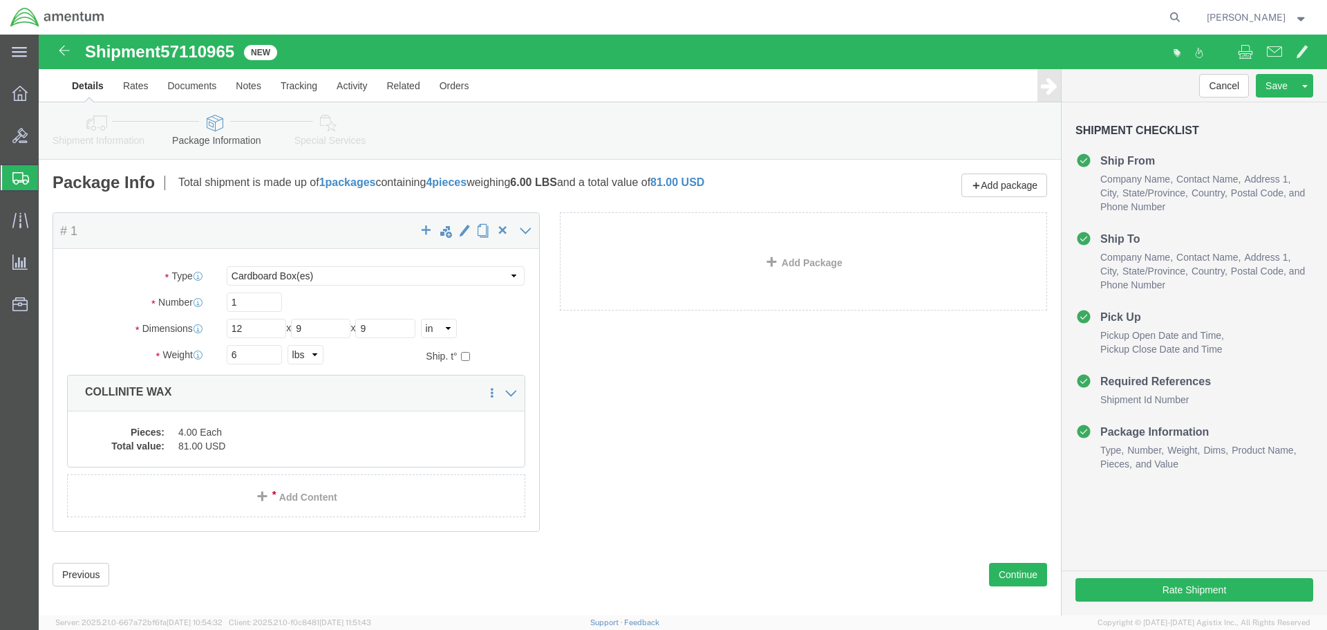
click div "Previous Continue"
click button "Continue"
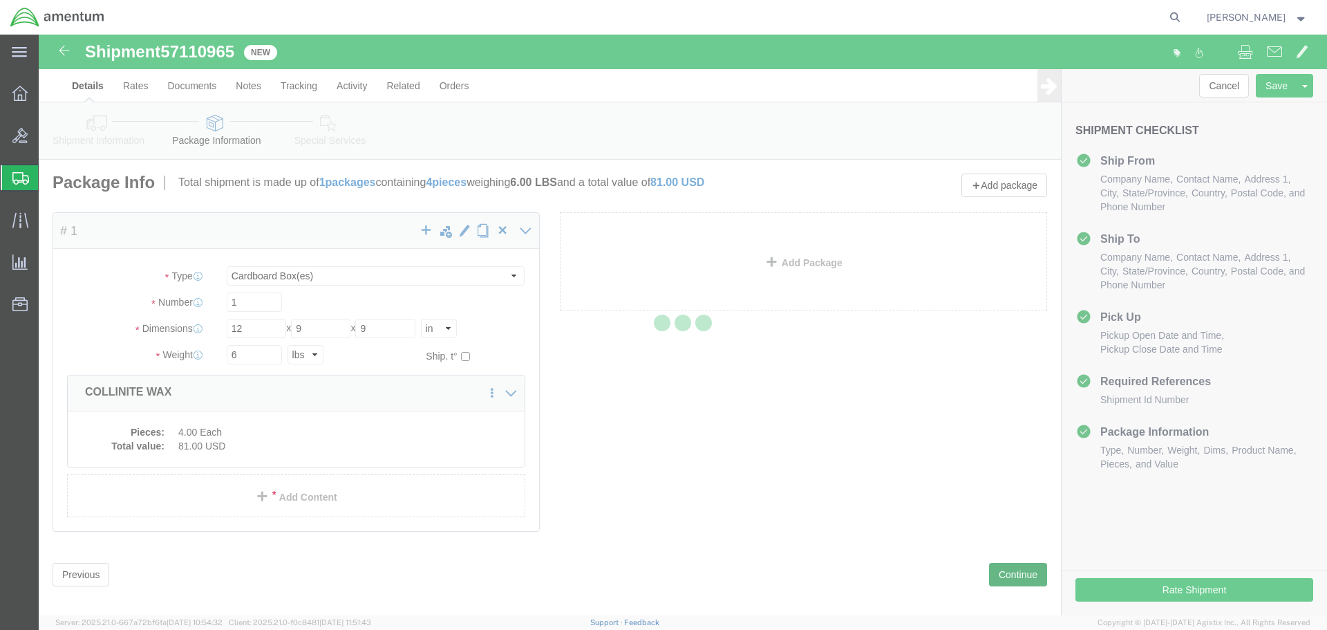
select select
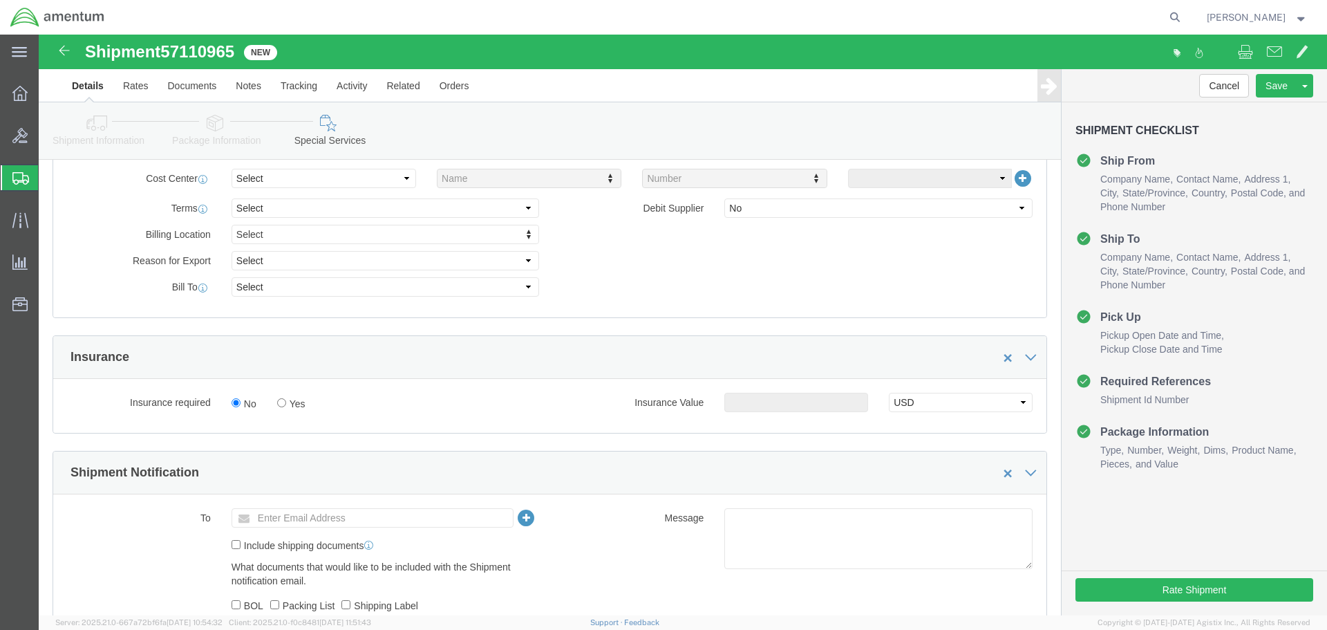
scroll to position [899, 0]
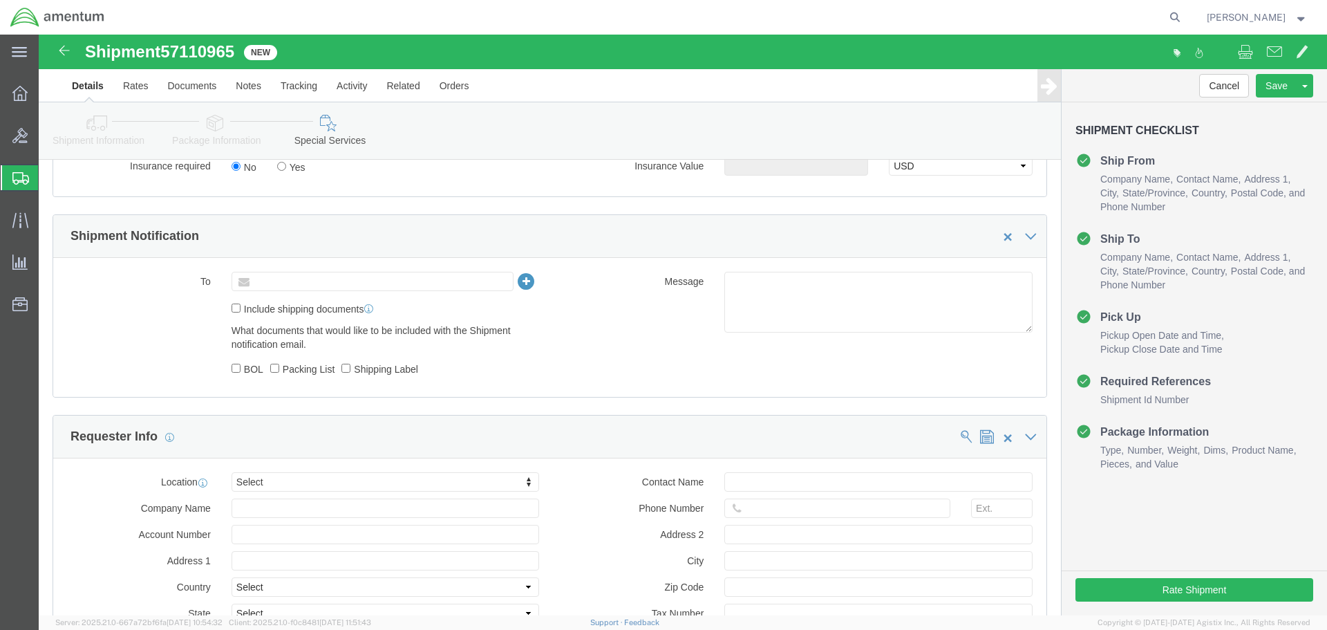
click input "text"
paste input "[PERSON_NAME][EMAIL_ADDRESS][PERSON_NAME][DOMAIN_NAME]"
type input "[PERSON_NAME][EMAIL_ADDRESS][PERSON_NAME][DOMAIN_NAME]"
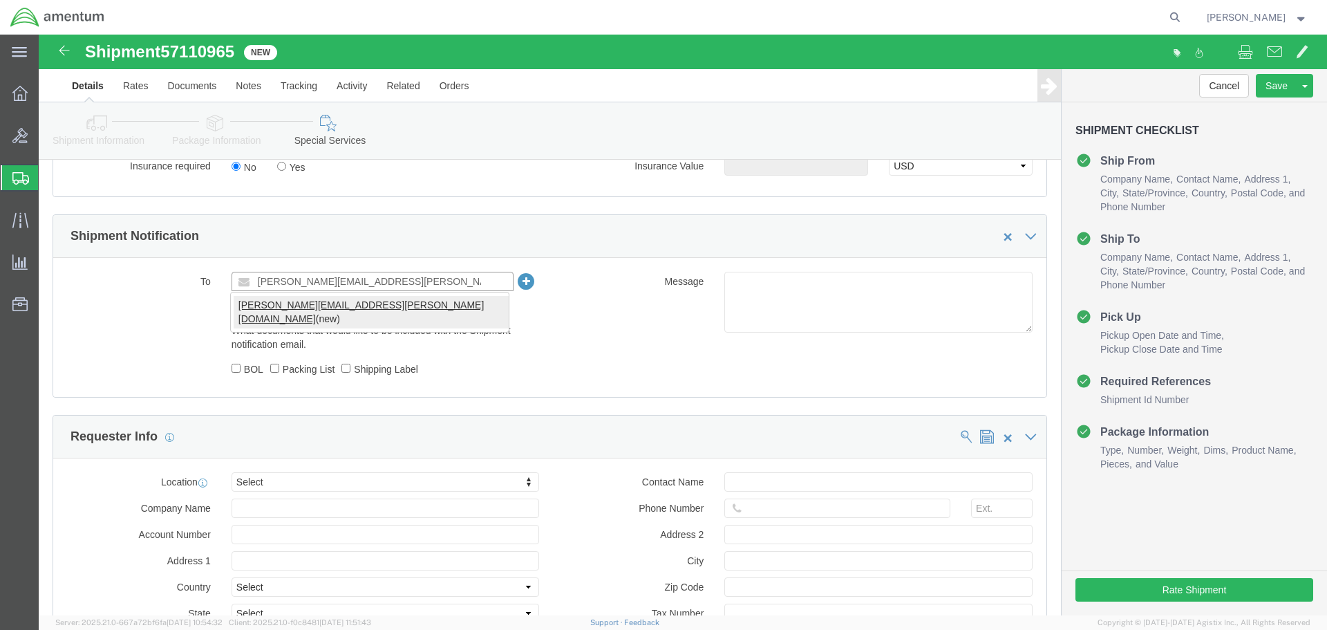
type input "[PERSON_NAME][EMAIL_ADDRESS][PERSON_NAME][DOMAIN_NAME]"
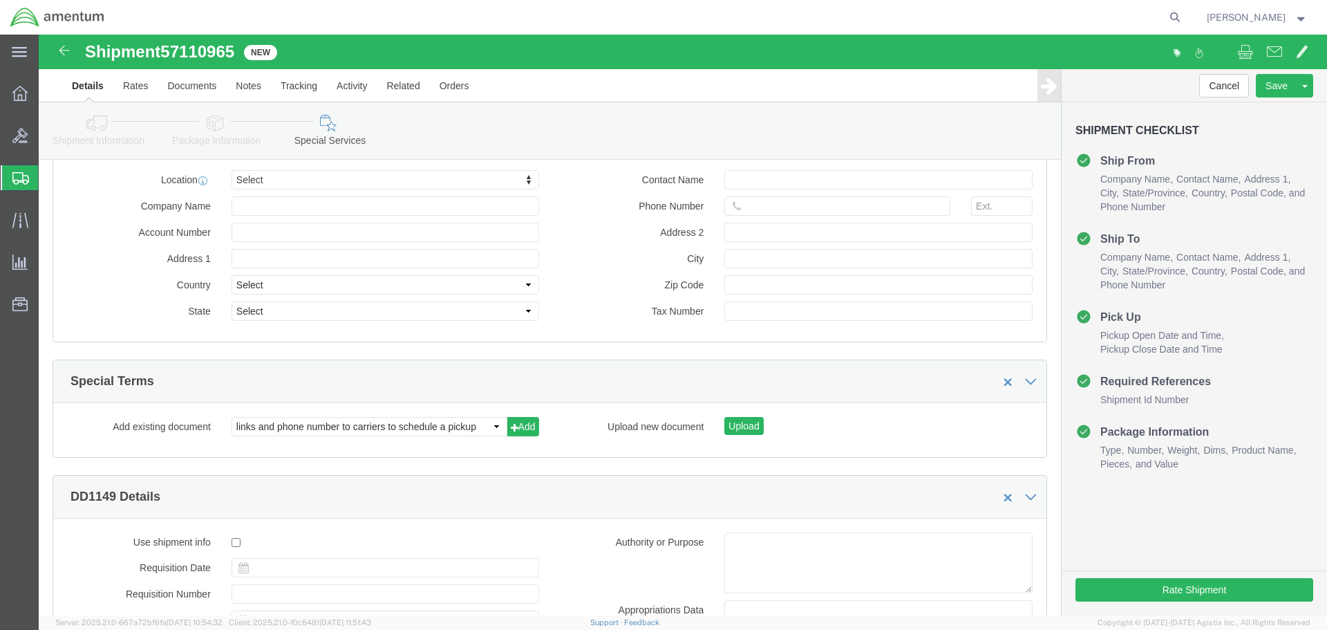
scroll to position [1590, 0]
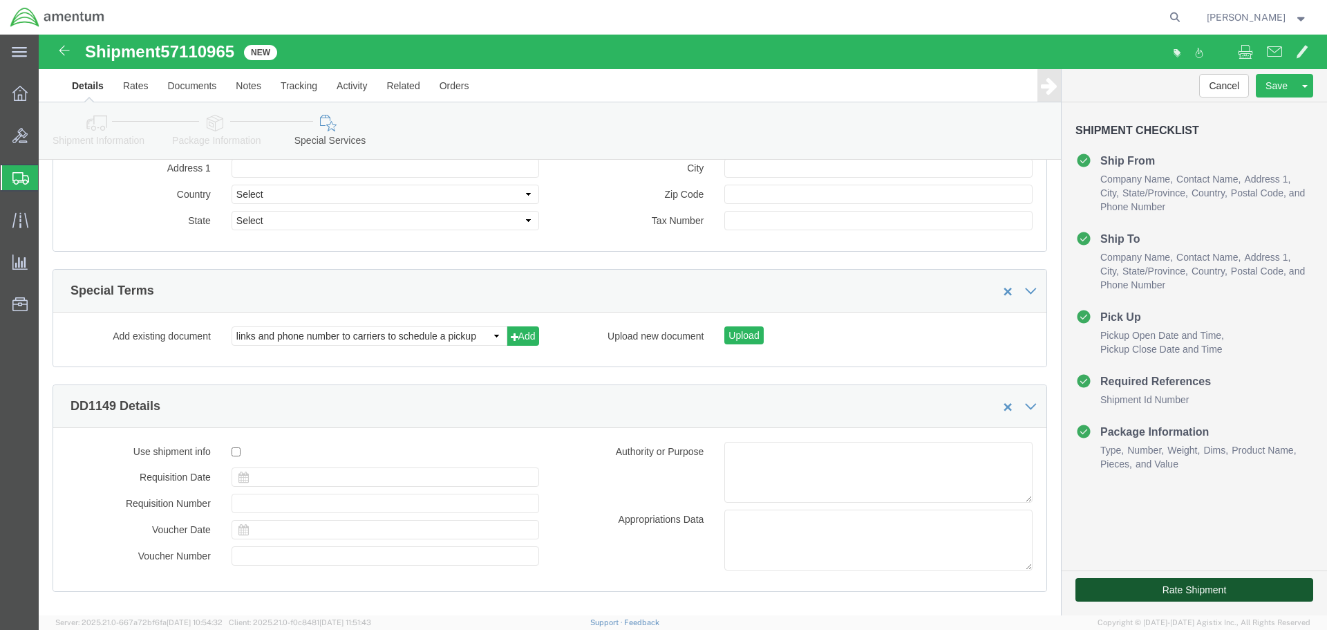
click button "Rate Shipment"
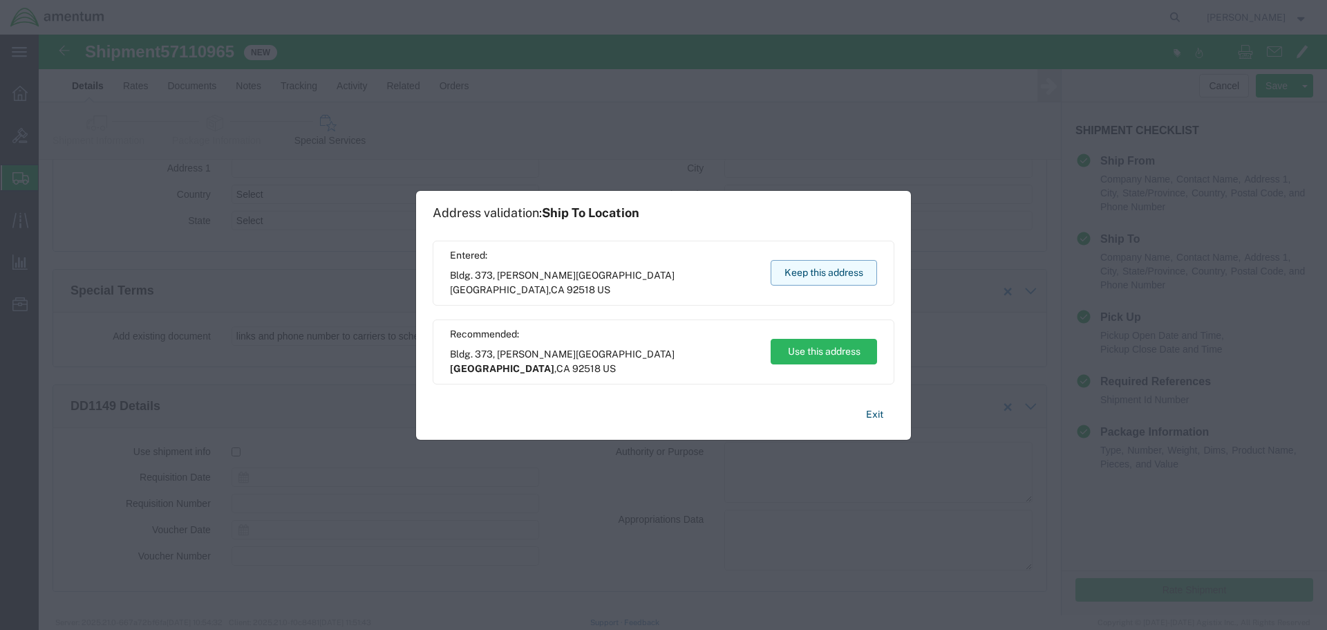
click at [823, 267] on button "Keep this address" at bounding box center [824, 273] width 106 height 26
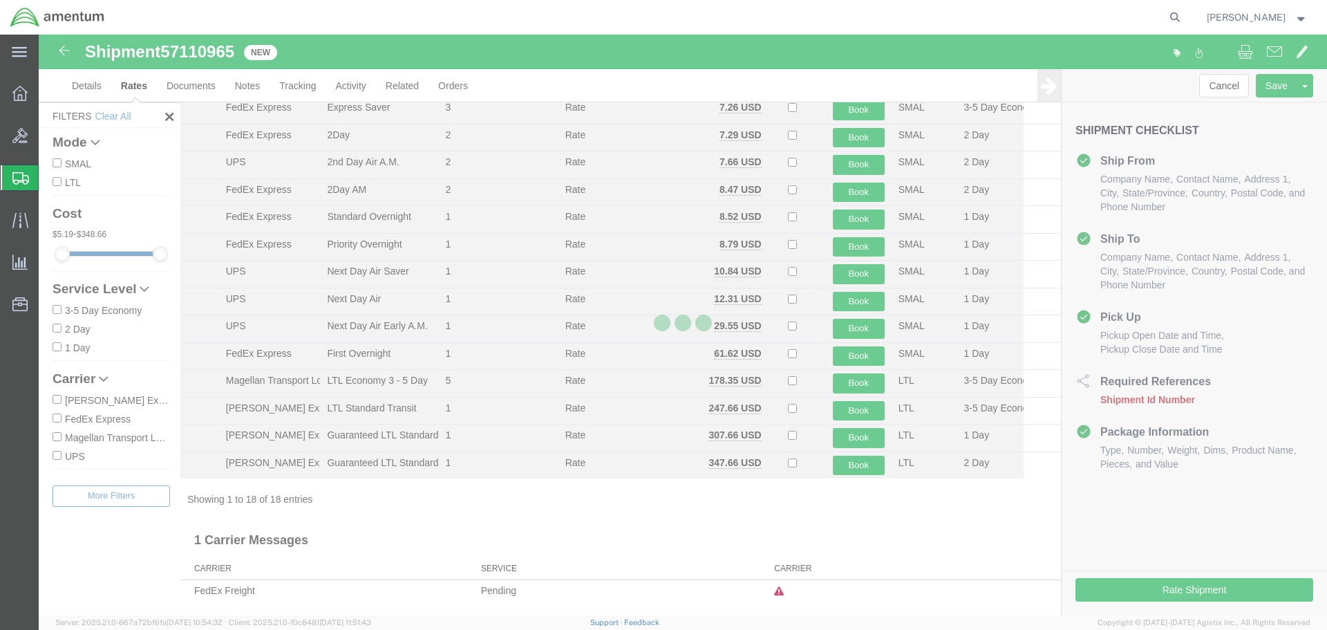
scroll to position [169, 0]
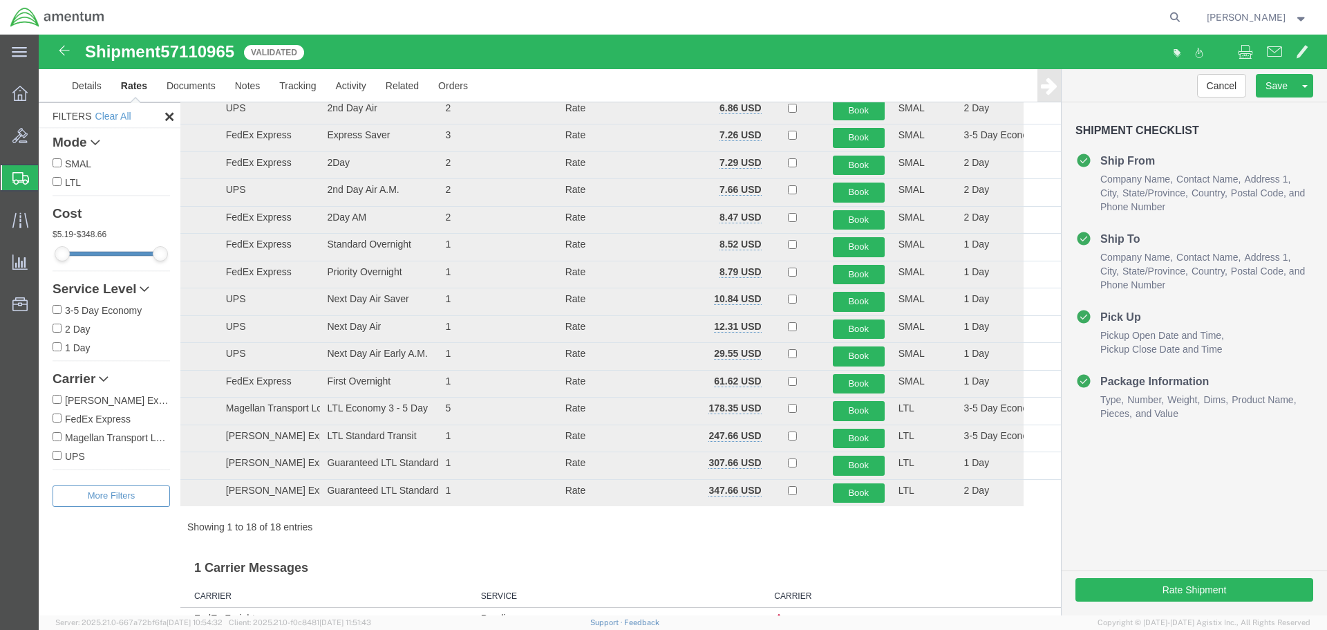
click at [94, 416] on label "FedEx Express" at bounding box center [112, 418] width 118 height 15
click at [62, 416] on input "FedEx Express" at bounding box center [57, 417] width 9 height 9
checkbox input "true"
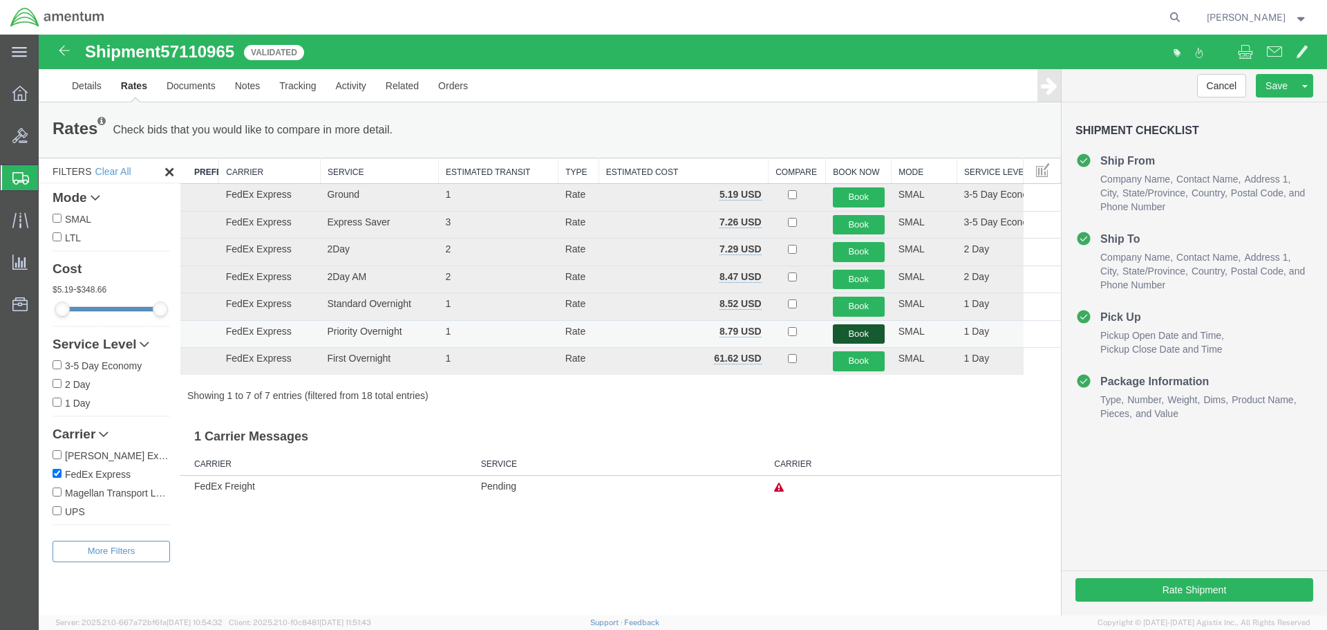
click at [856, 328] on button "Book" at bounding box center [859, 334] width 52 height 20
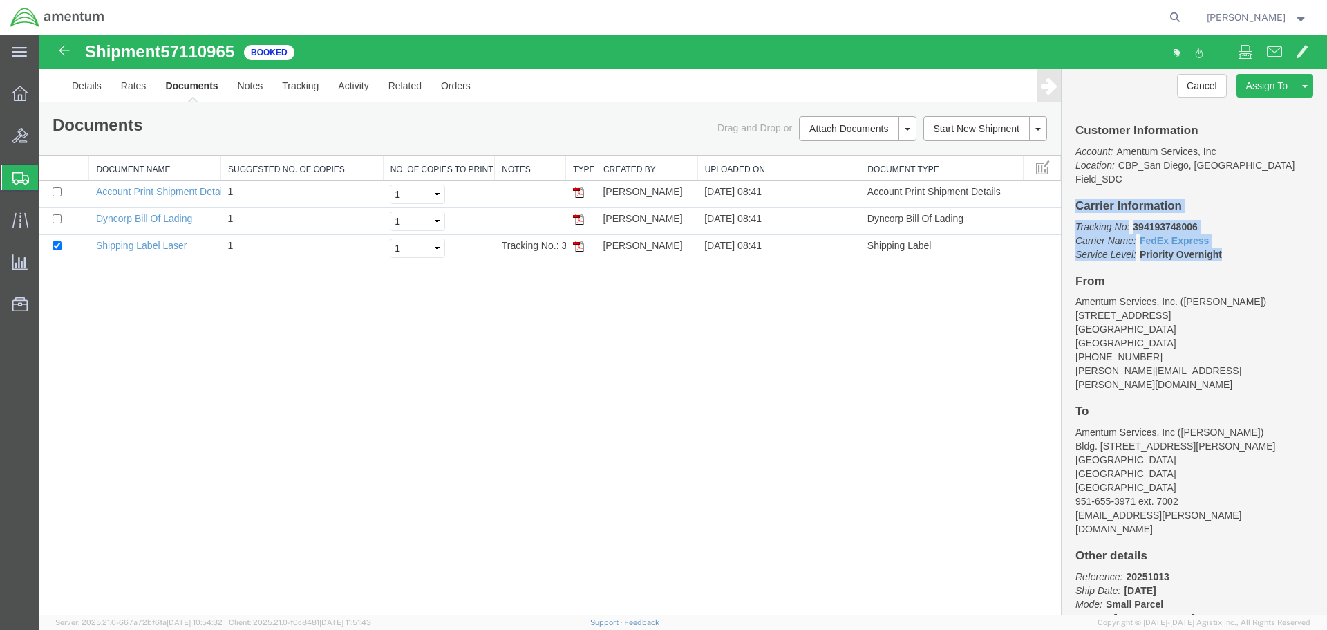
drag, startPoint x: 1228, startPoint y: 245, endPoint x: 1077, endPoint y: 189, distance: 160.5
click at [1077, 189] on div "Customer Information Account: Amentum Services, Inc Location: [GEOGRAPHIC_DATA]…" at bounding box center [1194, 358] width 265 height 513
copy div "Carrier Information Tracking No: 394193748006 Carrier Name: FedEx Express FedEx…"
click at [742, 482] on div "Shipment 57110965 3 of 3 Booked Details Rates Documents Notes Tracking Activity…" at bounding box center [683, 325] width 1288 height 581
